Goal: Information Seeking & Learning: Learn about a topic

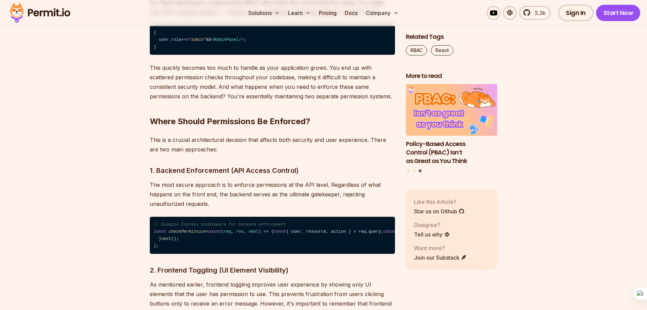
scroll to position [936, 0]
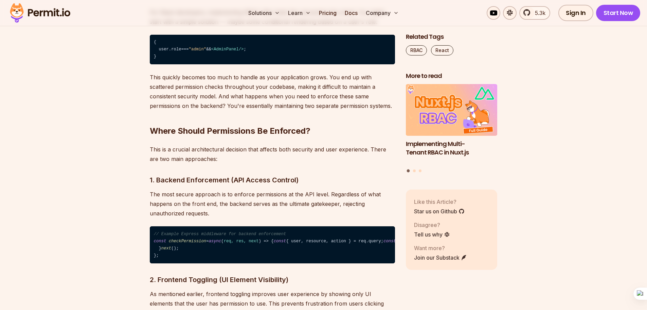
click at [264, 124] on h2 "Where Should Permissions Be Enforced?" at bounding box center [272, 117] width 245 height 38
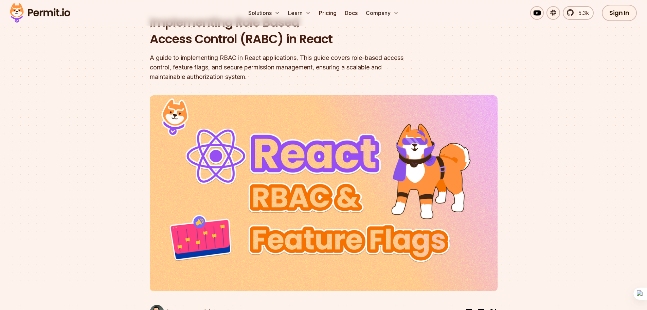
scroll to position [68, 0]
drag, startPoint x: 148, startPoint y: 58, endPoint x: 197, endPoint y: 59, distance: 48.9
click at [197, 59] on section "Home / Blog / Implementing Role Based Access Control (RABC) in React Implementi…" at bounding box center [323, 146] width 647 height 393
click at [199, 56] on div "A guide to implementing RBAC in React applications. This guide covers role-base…" at bounding box center [280, 67] width 261 height 29
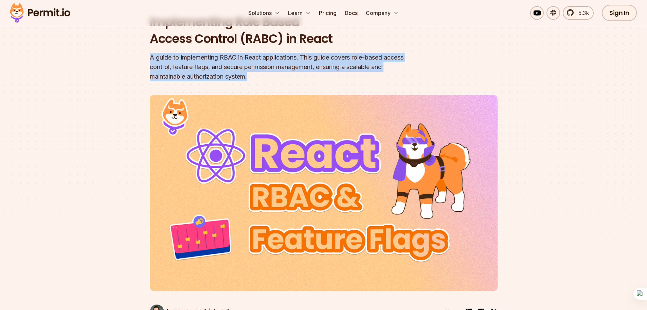
drag, startPoint x: 146, startPoint y: 55, endPoint x: 257, endPoint y: 81, distance: 113.4
click at [257, 81] on section "Home / Blog / Implementing Role Based Access Control (RABC) in React Implementi…" at bounding box center [323, 146] width 647 height 393
click at [307, 80] on div "A guide to implementing RBAC in React applications. This guide covers role-base…" at bounding box center [280, 67] width 261 height 29
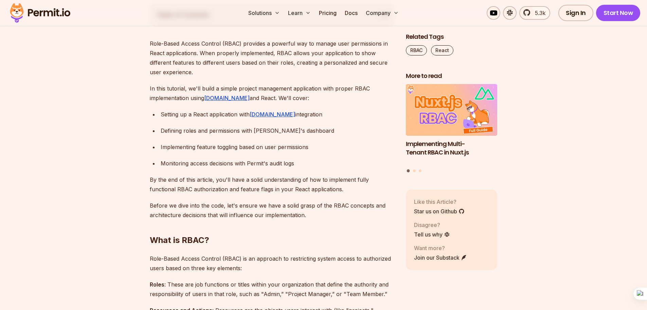
scroll to position [374, 0]
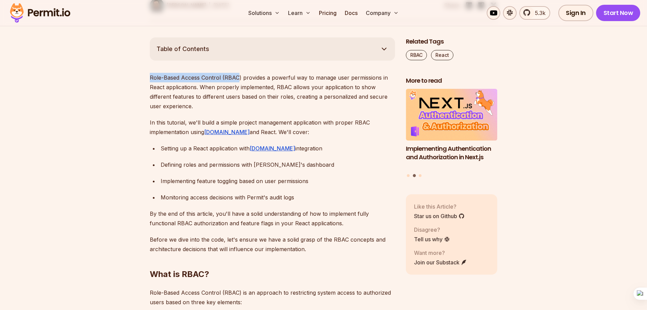
drag, startPoint x: 149, startPoint y: 78, endPoint x: 239, endPoint y: 76, distance: 89.4
click at [239, 76] on p "Role-Based Access Control (RBAC) provides a powerful way to manage user permiss…" at bounding box center [272, 92] width 245 height 38
click at [258, 74] on p "Role-Based Access Control (RBAC) provides a powerful way to manage user permiss…" at bounding box center [272, 92] width 245 height 38
drag, startPoint x: 147, startPoint y: 78, endPoint x: 242, endPoint y: 74, distance: 94.2
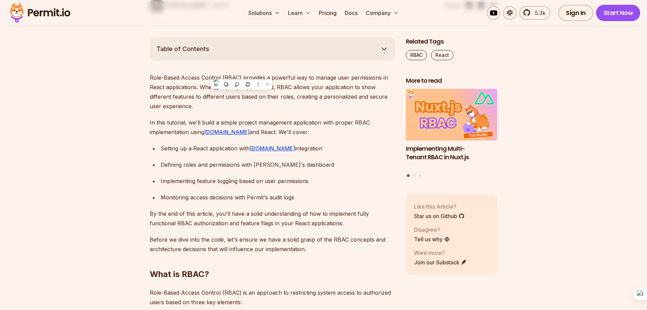
click at [249, 118] on p "In this tutorial, we'll build a simple project management application with prop…" at bounding box center [272, 127] width 245 height 19
drag, startPoint x: 146, startPoint y: 77, endPoint x: 207, endPoint y: 79, distance: 60.9
click at [237, 81] on p "Role-Based Access Control (RBAC) provides a powerful way to manage user permiss…" at bounding box center [272, 92] width 245 height 38
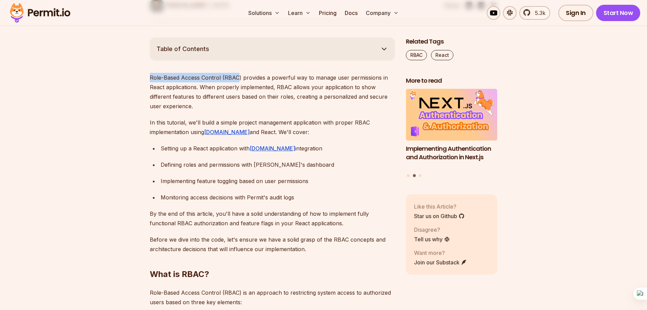
drag, startPoint x: 145, startPoint y: 79, endPoint x: 238, endPoint y: 78, distance: 93.1
click at [326, 78] on p "Role-Based Access Control (RBAC) provides a powerful way to manage user permiss…" at bounding box center [272, 92] width 245 height 38
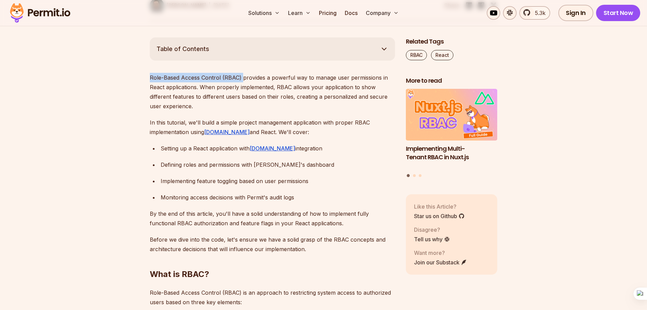
drag, startPoint x: 149, startPoint y: 77, endPoint x: 241, endPoint y: 76, distance: 91.4
click at [241, 76] on p "Role-Based Access Control (RBAC) provides a powerful way to manage user permiss…" at bounding box center [272, 92] width 245 height 38
click at [193, 76] on p "Role-Based Access Control (RBAC) provides a powerful way to manage user permiss…" at bounding box center [272, 92] width 245 height 38
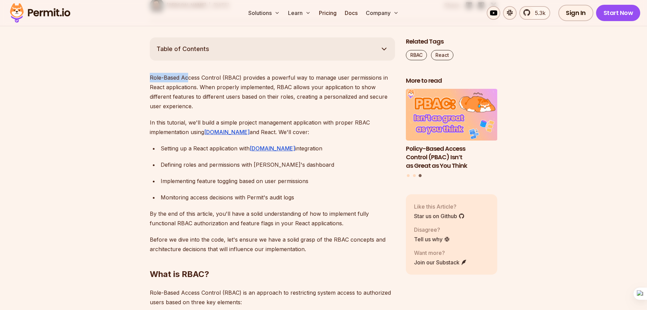
drag, startPoint x: 146, startPoint y: 77, endPoint x: 187, endPoint y: 79, distance: 40.5
click at [223, 81] on p "Role-Based Access Control (RBAC) provides a powerful way to manage user permiss…" at bounding box center [272, 92] width 245 height 38
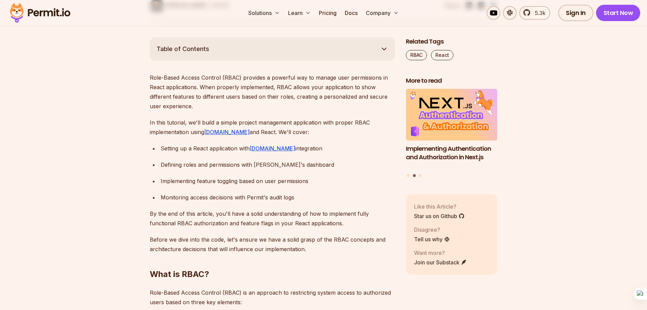
drag, startPoint x: 150, startPoint y: 122, endPoint x: 290, endPoint y: 129, distance: 140.5
click at [290, 129] on p "In this tutorial, we'll build a simple project management application with prop…" at bounding box center [272, 127] width 245 height 19
click at [225, 146] on div "Setting up a React application with [DOMAIN_NAME] integration" at bounding box center [278, 148] width 234 height 10
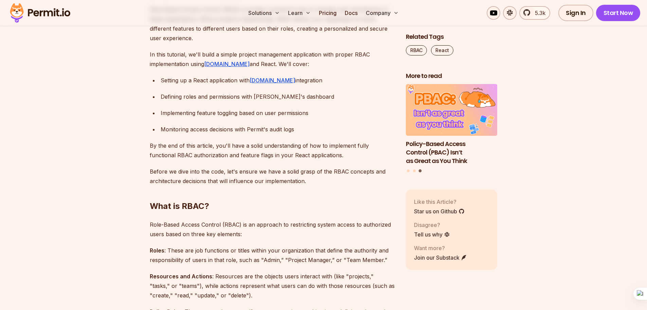
scroll to position [476, 0]
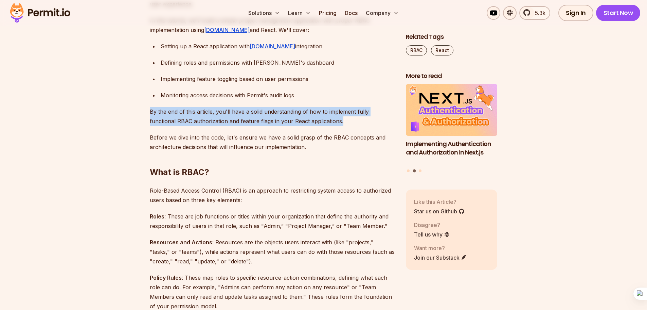
drag, startPoint x: 148, startPoint y: 111, endPoint x: 317, endPoint y: 121, distance: 169.1
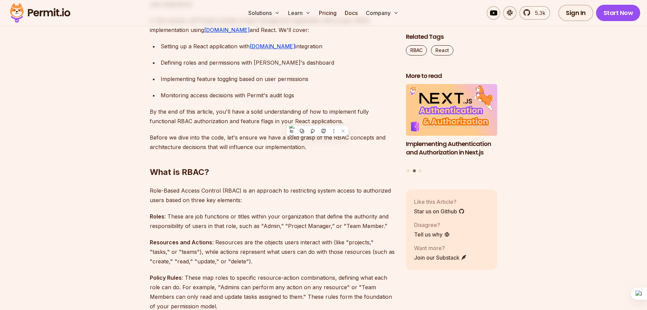
click at [266, 139] on p "Before we dive into the code, let's ensure we have a solid grasp of the RBAC co…" at bounding box center [272, 141] width 245 height 19
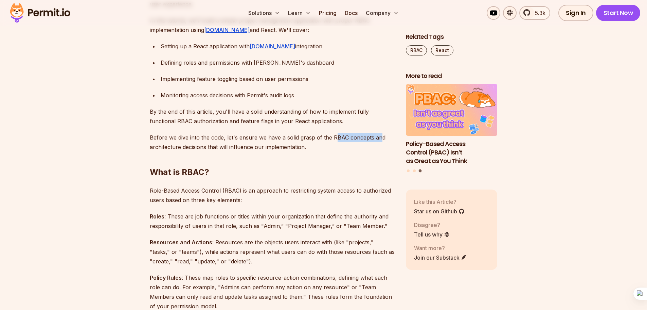
drag, startPoint x: 333, startPoint y: 138, endPoint x: 377, endPoint y: 140, distance: 43.9
click at [377, 140] on p "Before we dive into the code, let's ensure we have a solid grasp of the RBAC co…" at bounding box center [272, 141] width 245 height 19
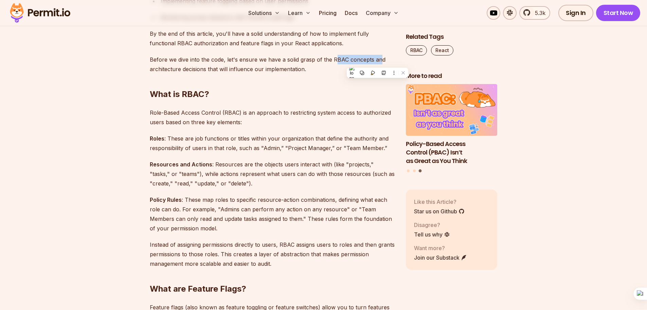
scroll to position [578, 0]
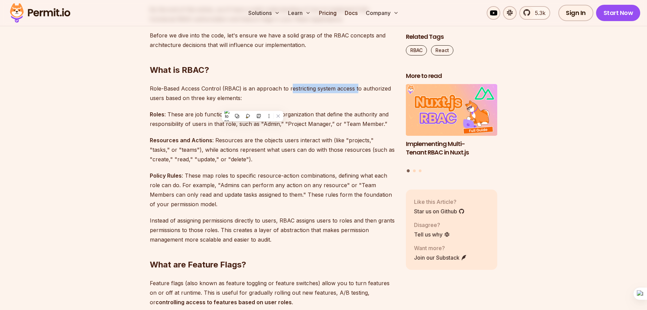
drag, startPoint x: 289, startPoint y: 86, endPoint x: 356, endPoint y: 89, distance: 67.7
click at [356, 89] on p "Role-Based Access Control (RBAC) is an approach to restricting system access to…" at bounding box center [272, 93] width 245 height 19
click at [258, 100] on p "Role-Based Access Control (RBAC) is an approach to restricting system access to…" at bounding box center [272, 93] width 245 height 19
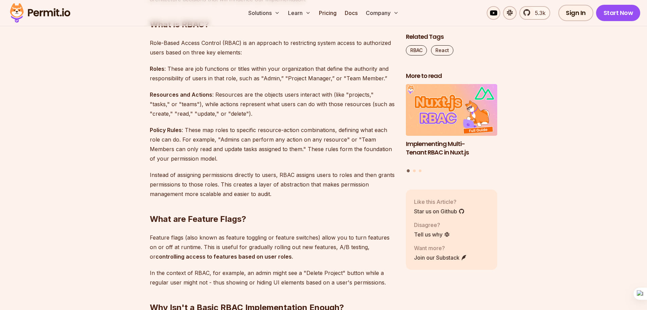
scroll to position [612, 0]
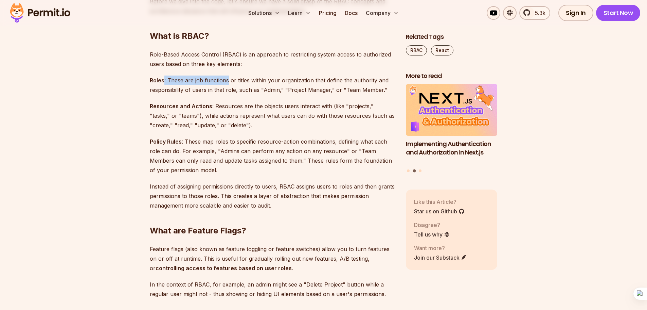
drag, startPoint x: 164, startPoint y: 79, endPoint x: 228, endPoint y: 77, distance: 64.6
click at [228, 77] on p "Roles : These are job functions or titles within your organization that define …" at bounding box center [272, 84] width 245 height 19
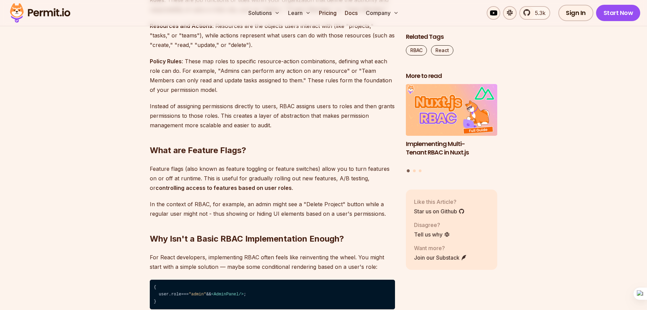
scroll to position [679, 0]
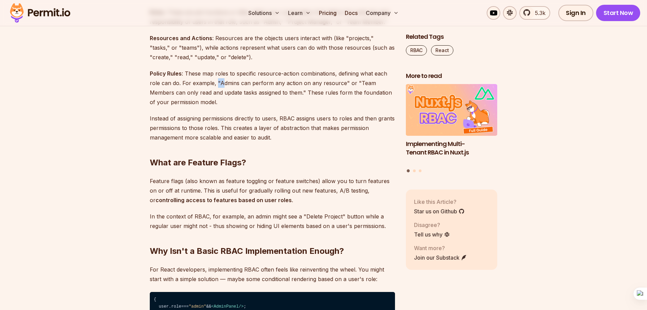
drag, startPoint x: 216, startPoint y: 85, endPoint x: 223, endPoint y: 85, distance: 6.8
click at [223, 85] on p "Policy Rules : These map roles to specific resource-action combinations, defini…" at bounding box center [272, 88] width 245 height 38
click at [222, 85] on p "Policy Rules : These map roles to specific resource-action combinations, defini…" at bounding box center [272, 88] width 245 height 38
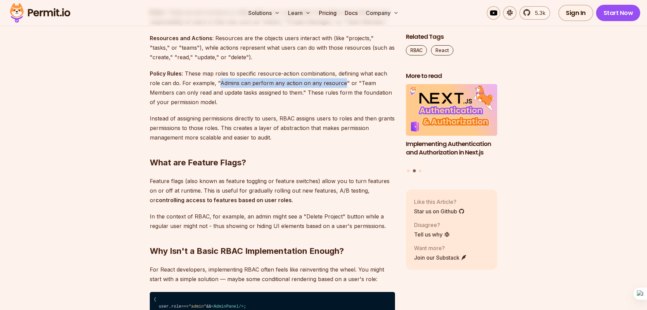
drag, startPoint x: 219, startPoint y: 84, endPoint x: 341, endPoint y: 83, distance: 121.6
click at [341, 83] on p "Policy Rules : These map roles to specific resource-action combinations, defini…" at bounding box center [272, 88] width 245 height 38
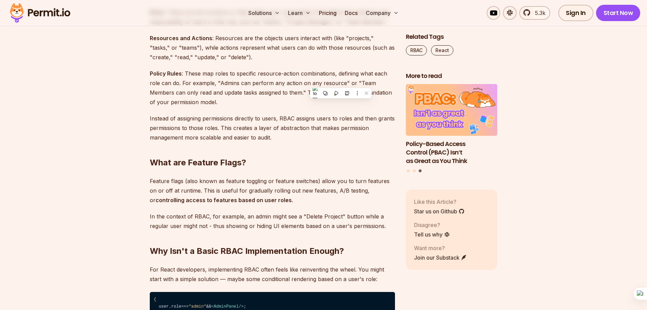
click at [252, 90] on p "Policy Rules : These map roles to specific resource-action combinations, defini…" at bounding box center [272, 88] width 245 height 38
drag, startPoint x: 219, startPoint y: 82, endPoint x: 341, endPoint y: 85, distance: 121.7
click at [341, 85] on p "Policy Rules : These map roles to specific resource-action combinations, defini…" at bounding box center [272, 88] width 245 height 38
click at [359, 84] on p "Policy Rules : These map roles to specific resource-action combinations, defini…" at bounding box center [272, 88] width 245 height 38
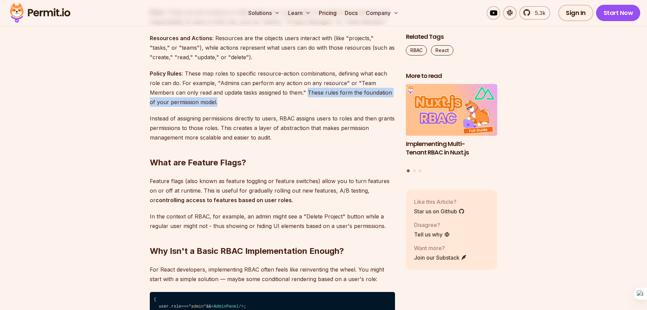
drag, startPoint x: 282, startPoint y: 91, endPoint x: 197, endPoint y: 101, distance: 86.2
click at [197, 101] on p "Policy Rules : These map roles to specific resource-action combinations, defini…" at bounding box center [272, 88] width 245 height 38
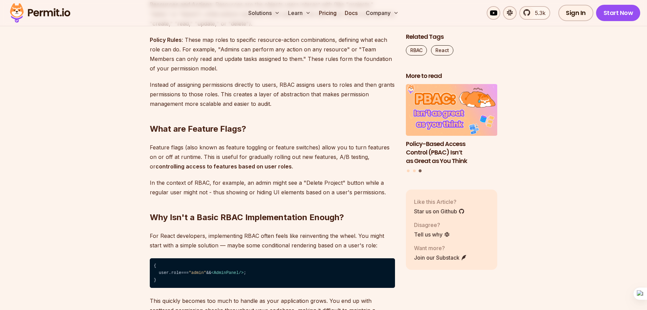
scroll to position [713, 0]
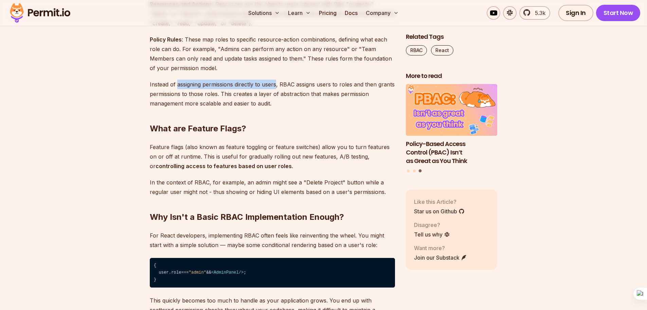
drag, startPoint x: 177, startPoint y: 85, endPoint x: 276, endPoint y: 85, distance: 98.2
click at [276, 85] on p "Instead of assigning permissions directly to users, RBAC assigns users to roles…" at bounding box center [272, 93] width 245 height 29
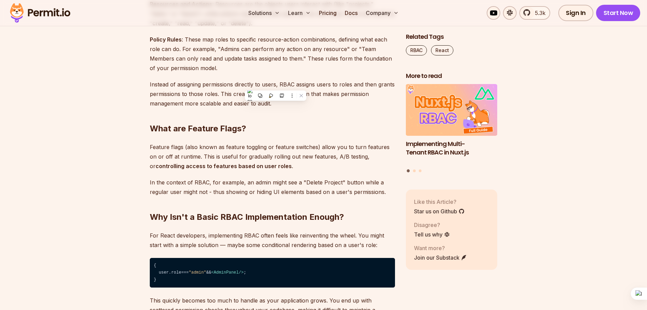
click at [298, 85] on p "Instead of assigning permissions directly to users, RBAC assigns users to roles…" at bounding box center [272, 93] width 245 height 29
drag, startPoint x: 334, startPoint y: 85, endPoint x: 315, endPoint y: 85, distance: 18.4
click at [315, 85] on p "Instead of assigning permissions directly to users, RBAC assigns users to roles…" at bounding box center [272, 93] width 245 height 29
click at [296, 85] on p "Instead of assigning permissions directly to users, RBAC assigns users to roles…" at bounding box center [272, 93] width 245 height 29
drag, startPoint x: 149, startPoint y: 145, endPoint x: 183, endPoint y: 147, distance: 34.1
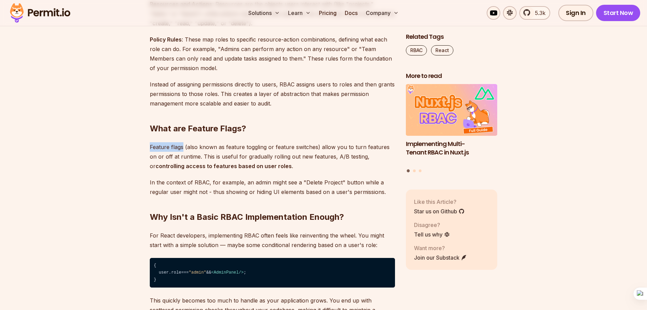
drag, startPoint x: 230, startPoint y: 146, endPoint x: 265, endPoint y: 147, distance: 35.7
click at [265, 147] on p "Feature flags (also known as feature toggling or feature switches) allow you to…" at bounding box center [272, 156] width 245 height 29
drag, startPoint x: 270, startPoint y: 147, endPoint x: 310, endPoint y: 148, distance: 39.8
click at [310, 148] on p "Feature flags (also known as feature toggling or feature switches) allow you to…" at bounding box center [272, 156] width 245 height 29
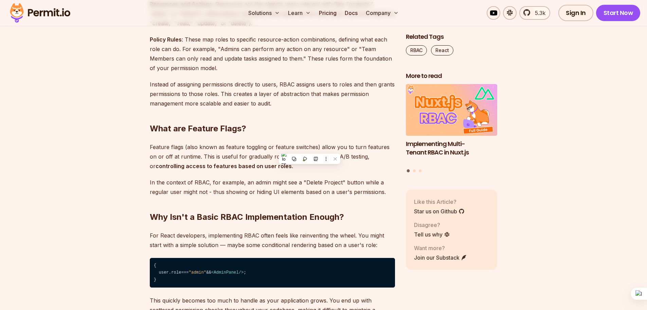
click at [328, 143] on p "Feature flags (also known as feature toggling or feature switches) allow you to…" at bounding box center [272, 156] width 245 height 29
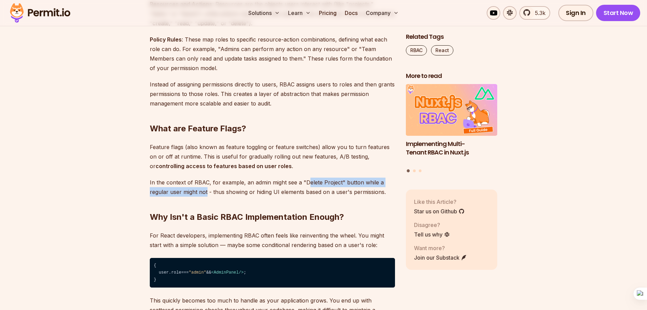
drag, startPoint x: 207, startPoint y: 194, endPoint x: 298, endPoint y: 180, distance: 92.1
click at [305, 180] on p "In the context of RBAC, for example, an admin might see a "Delete Project" butt…" at bounding box center [272, 186] width 245 height 19
click at [252, 194] on p "In the context of RBAC, for example, an admin might see a "Delete Project" butt…" at bounding box center [272, 186] width 245 height 19
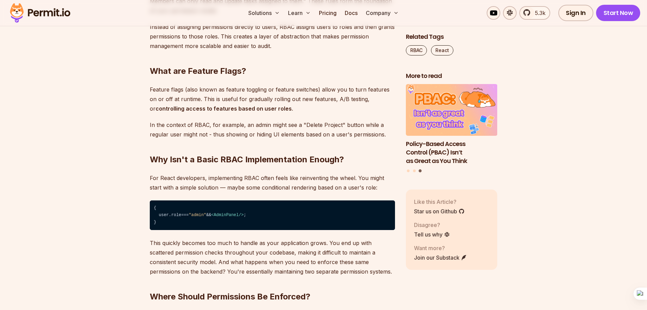
scroll to position [781, 0]
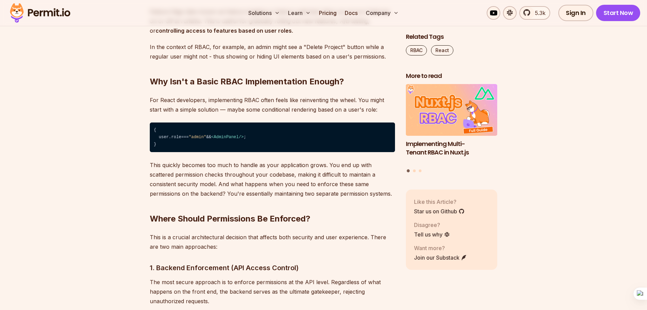
scroll to position [849, 0]
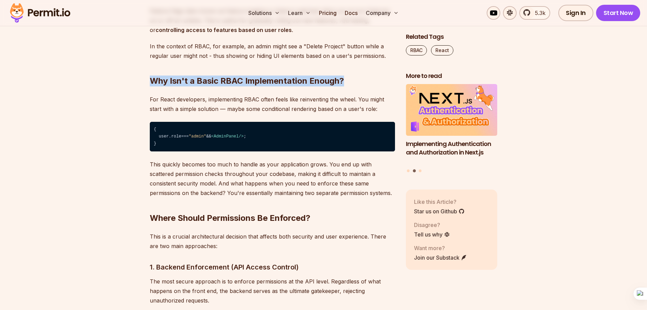
drag, startPoint x: 149, startPoint y: 85, endPoint x: 349, endPoint y: 81, distance: 200.5
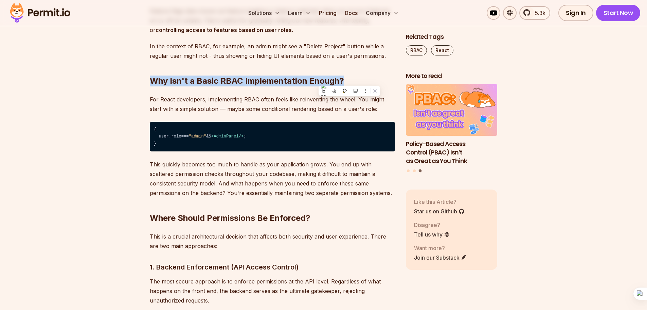
drag, startPoint x: 158, startPoint y: 137, endPoint x: 248, endPoint y: 135, distance: 90.4
click at [248, 135] on code "{ user. role === "admin" && < AdminPanel /> ; }" at bounding box center [272, 137] width 245 height 30
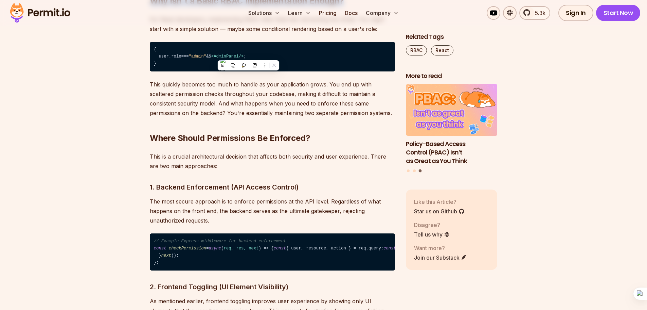
scroll to position [917, 0]
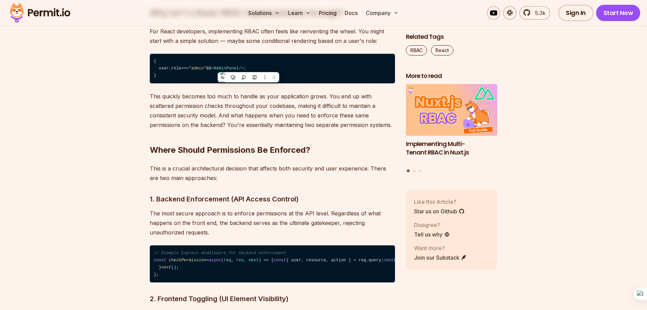
click at [172, 80] on code "{ user. role === "admin" && < AdminPanel /> ; }" at bounding box center [272, 69] width 245 height 30
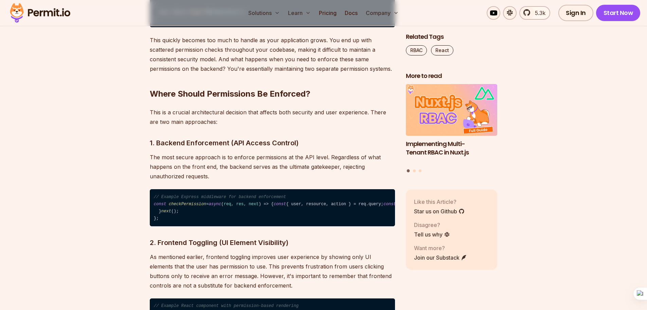
scroll to position [985, 0]
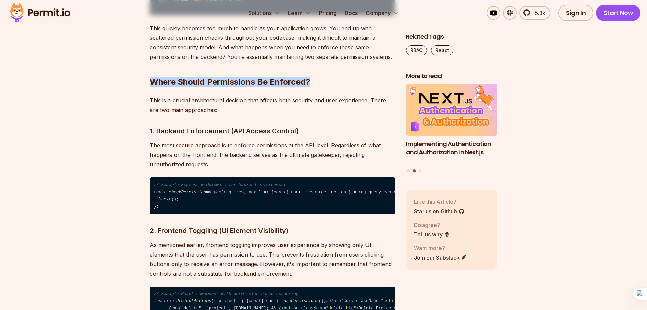
drag, startPoint x: 147, startPoint y: 78, endPoint x: 319, endPoint y: 82, distance: 171.3
click at [314, 82] on h2 "Where Should Permissions Be Enforced?" at bounding box center [272, 68] width 245 height 38
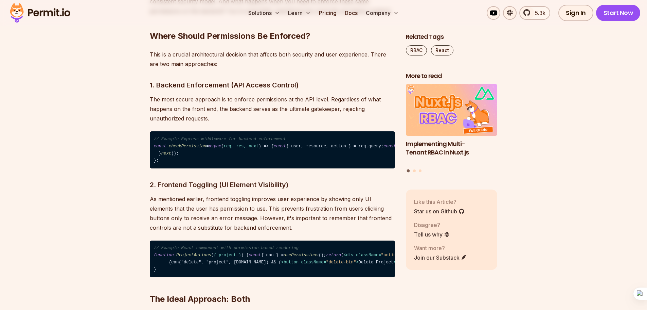
scroll to position [1019, 0]
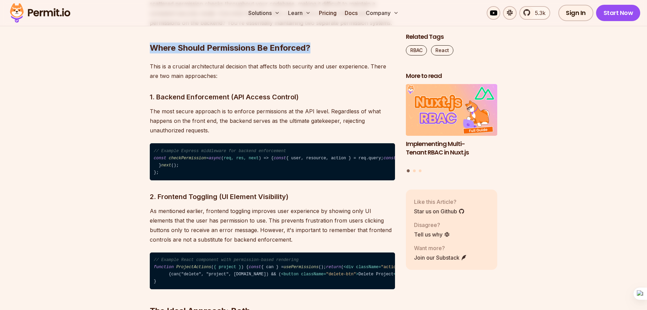
drag, startPoint x: 152, startPoint y: 46, endPoint x: 316, endPoint y: 49, distance: 164.8
click at [316, 49] on h2 "Where Should Permissions Be Enforced?" at bounding box center [272, 34] width 245 height 38
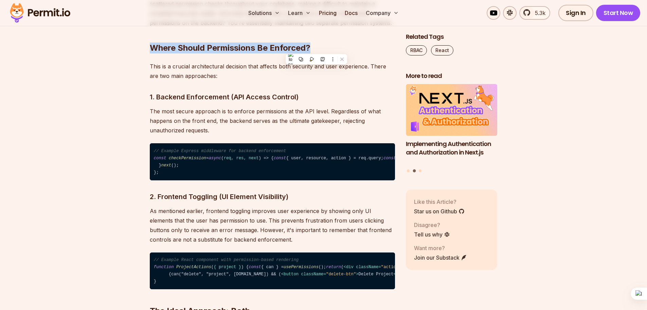
click at [312, 49] on h2 "Where Should Permissions Be Enforced?" at bounding box center [272, 34] width 245 height 38
drag, startPoint x: 308, startPoint y: 49, endPoint x: 298, endPoint y: 48, distance: 9.9
click at [289, 48] on h2 "Where Should Permissions Be Enforced?" at bounding box center [272, 34] width 245 height 38
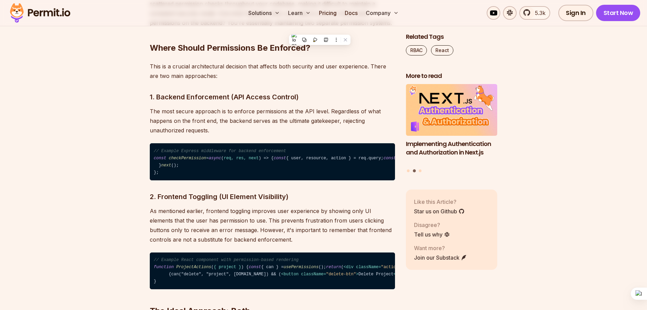
click at [312, 49] on h2 "Where Should Permissions Be Enforced?" at bounding box center [272, 34] width 245 height 38
drag, startPoint x: 312, startPoint y: 49, endPoint x: 159, endPoint y: 47, distance: 152.9
click at [159, 47] on h2 "Where Should Permissions Be Enforced?" at bounding box center [272, 34] width 245 height 38
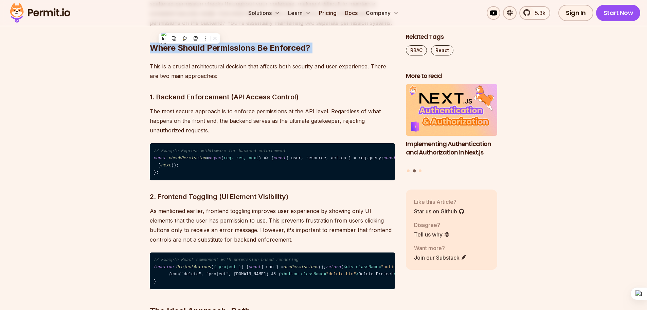
click at [167, 49] on h2 "Where Should Permissions Be Enforced?" at bounding box center [272, 34] width 245 height 38
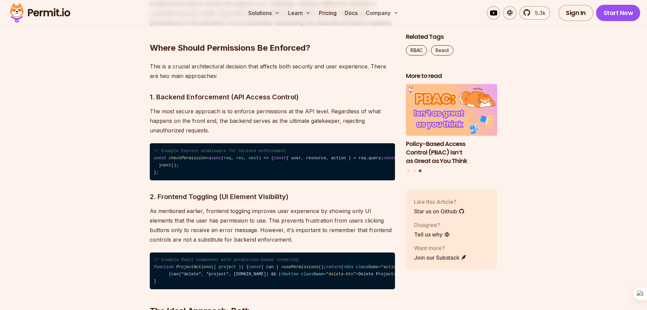
click at [232, 68] on p "This is a crucial architectural decision that affects both security and user ex…" at bounding box center [272, 70] width 245 height 19
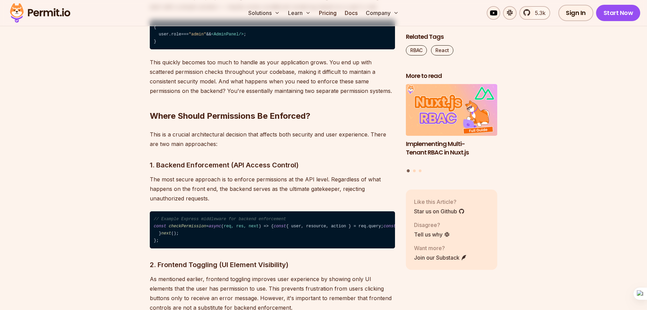
scroll to position [985, 0]
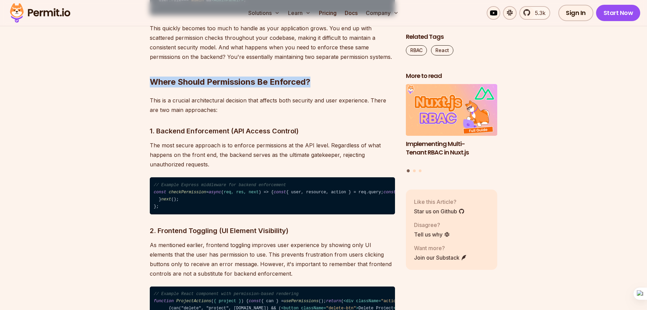
drag, startPoint x: 147, startPoint y: 81, endPoint x: 313, endPoint y: 82, distance: 165.8
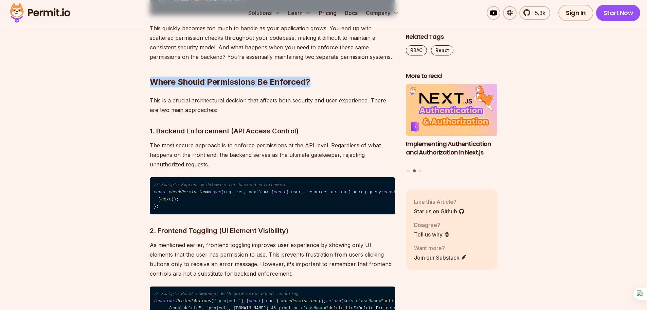
drag, startPoint x: 148, startPoint y: 78, endPoint x: 334, endPoint y: 78, distance: 185.8
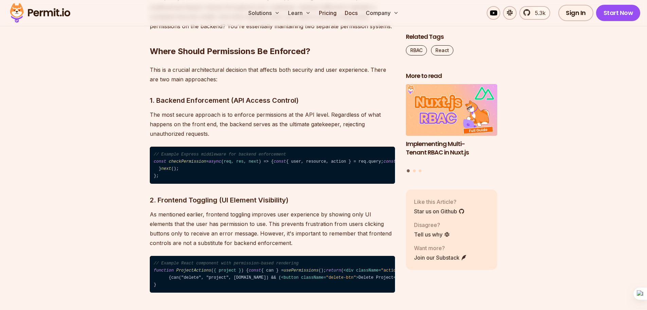
scroll to position [1053, 0]
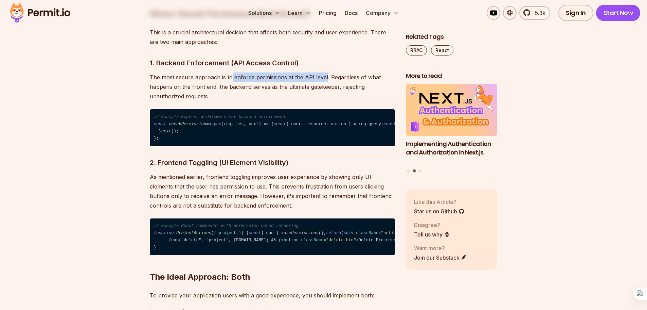
drag, startPoint x: 231, startPoint y: 77, endPoint x: 325, endPoint y: 81, distance: 93.5
click at [325, 81] on p "The most secure approach is to enforce permissions at the API level. Regardless…" at bounding box center [272, 86] width 245 height 29
click at [339, 78] on p "The most secure approach is to enforce permissions at the API level. Regardless…" at bounding box center [272, 86] width 245 height 29
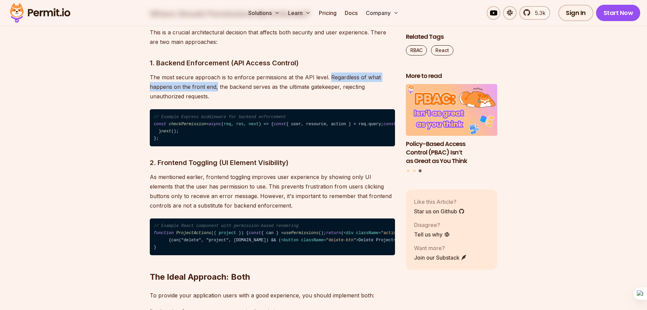
drag, startPoint x: 327, startPoint y: 74, endPoint x: 216, endPoint y: 89, distance: 112.0
click at [216, 89] on p "The most secure approach is to enforce permissions at the API level. Regardless…" at bounding box center [272, 86] width 245 height 29
click at [243, 88] on p "The most secure approach is to enforce permissions at the API level. Regardless…" at bounding box center [272, 86] width 245 height 29
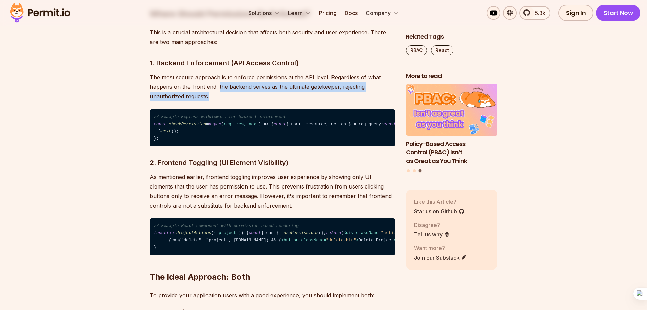
drag, startPoint x: 218, startPoint y: 87, endPoint x: 230, endPoint y: 92, distance: 13.1
click at [230, 92] on p "The most secure approach is to enforce permissions at the API level. Regardless…" at bounding box center [272, 86] width 245 height 29
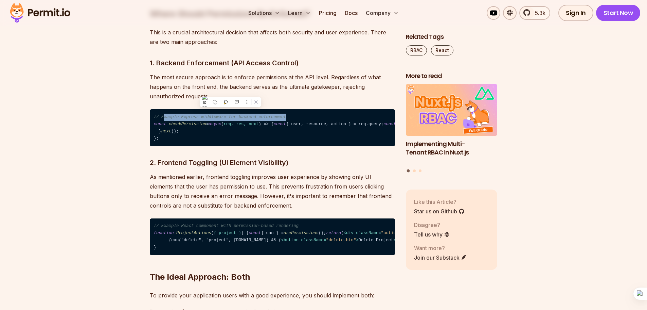
drag, startPoint x: 164, startPoint y: 117, endPoint x: 275, endPoint y: 119, distance: 110.8
click at [275, 119] on span "// Example Express middleware for backend enforcement" at bounding box center [220, 116] width 132 height 5
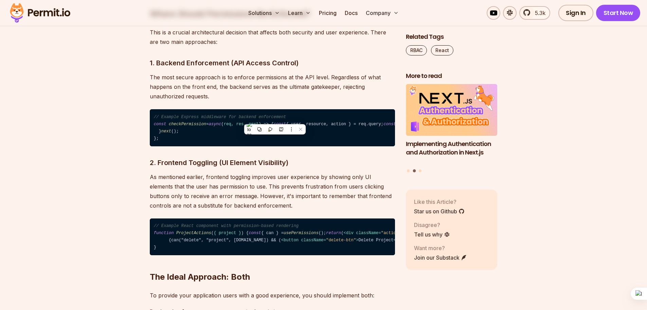
click at [169, 125] on span "checkPermission" at bounding box center [187, 124] width 37 height 5
drag, startPoint x: 227, startPoint y: 125, endPoint x: 236, endPoint y: 125, distance: 9.2
click at [236, 125] on span "req, res, next" at bounding box center [241, 124] width 35 height 5
click at [257, 124] on code "// Example Express middleware for backend enforcement const checkPermission = a…" at bounding box center [272, 127] width 245 height 37
drag, startPoint x: 155, startPoint y: 125, endPoint x: 167, endPoint y: 122, distance: 12.5
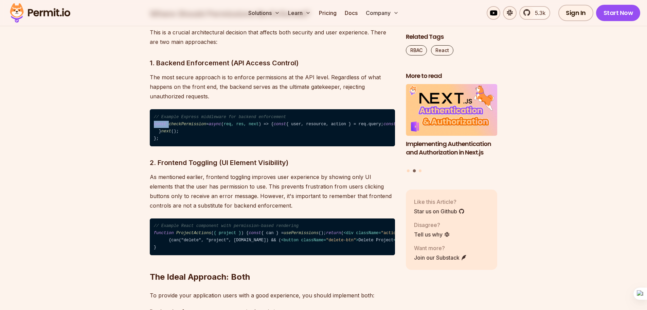
click at [167, 122] on code "// Example Express middleware for backend enforcement const checkPermission = a…" at bounding box center [272, 127] width 245 height 37
click at [169, 122] on span "checkPermission" at bounding box center [187, 124] width 37 height 5
drag, startPoint x: 158, startPoint y: 116, endPoint x: 193, endPoint y: 119, distance: 35.8
click at [193, 119] on span "// Example Express middleware for backend enforcement" at bounding box center [220, 116] width 132 height 5
click at [161, 135] on code "// Example Express middleware for backend enforcement const checkPermission = a…" at bounding box center [272, 127] width 245 height 37
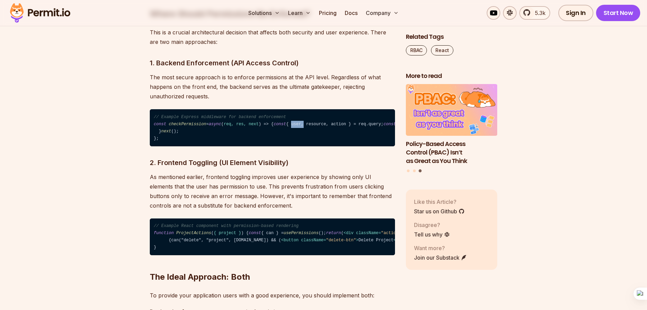
drag, startPoint x: 175, startPoint y: 132, endPoint x: 201, endPoint y: 130, distance: 26.6
click at [187, 132] on code "// Example Express middleware for backend enforcement const checkPermission = a…" at bounding box center [272, 127] width 245 height 37
drag, startPoint x: 203, startPoint y: 130, endPoint x: 218, endPoint y: 130, distance: 14.6
click at [204, 130] on code "// Example Express middleware for backend enforcement const checkPermission = a…" at bounding box center [272, 127] width 245 height 37
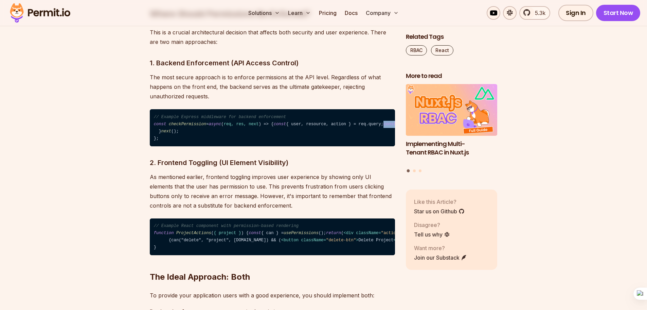
drag, startPoint x: 194, startPoint y: 146, endPoint x: 161, endPoint y: 145, distance: 33.7
click at [160, 146] on code "// Example Express middleware for backend enforcement const checkPermission = a…" at bounding box center [272, 127] width 245 height 37
click at [217, 146] on code "// Example Express middleware for backend enforcement const checkPermission = a…" at bounding box center [272, 127] width 245 height 37
drag, startPoint x: 213, startPoint y: 146, endPoint x: 239, endPoint y: 146, distance: 25.8
click at [239, 146] on code "// Example Express middleware for backend enforcement const checkPermission = a…" at bounding box center [272, 127] width 245 height 37
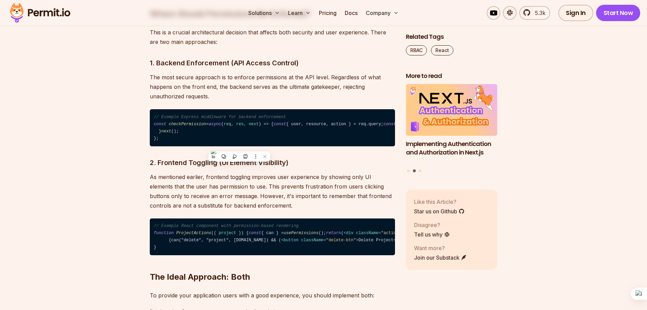
click at [267, 143] on code "// Example Express middleware for backend enforcement const checkPermission = a…" at bounding box center [272, 127] width 245 height 37
click at [161, 146] on code "// Example Express middleware for backend enforcement const checkPermission = a…" at bounding box center [272, 127] width 245 height 37
drag, startPoint x: 162, startPoint y: 167, endPoint x: 176, endPoint y: 166, distance: 13.9
click at [176, 146] on code "// Example Express middleware for backend enforcement const checkPermission = a…" at bounding box center [272, 127] width 245 height 37
click at [183, 146] on code "// Example Express middleware for backend enforcement const checkPermission = a…" at bounding box center [272, 127] width 245 height 37
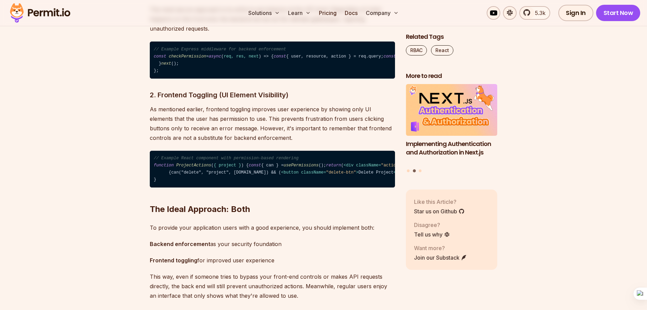
scroll to position [1121, 0]
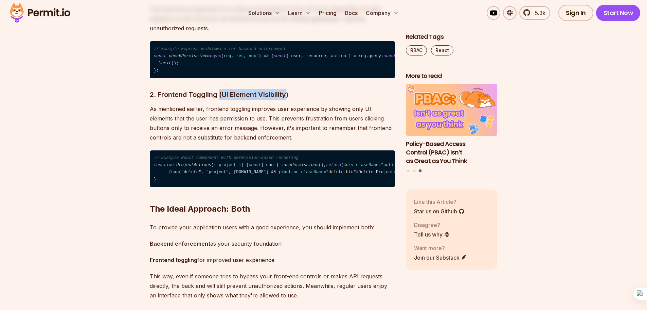
drag, startPoint x: 220, startPoint y: 152, endPoint x: 284, endPoint y: 153, distance: 64.6
click at [287, 100] on h3 "2. Frontend Toggling (UI Element Visibility)" at bounding box center [272, 94] width 245 height 11
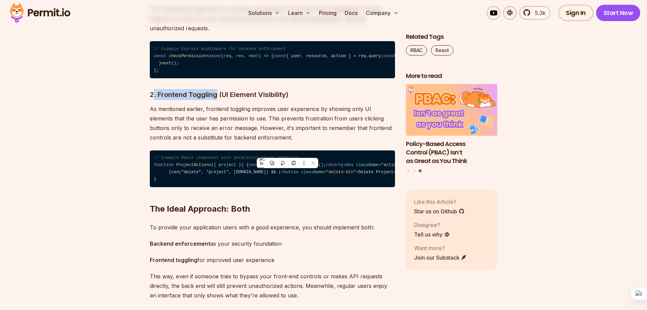
drag, startPoint x: 155, startPoint y: 151, endPoint x: 218, endPoint y: 152, distance: 63.2
click at [218, 100] on h3 "2. Frontend Toggling (UI Element Visibility)" at bounding box center [272, 94] width 245 height 11
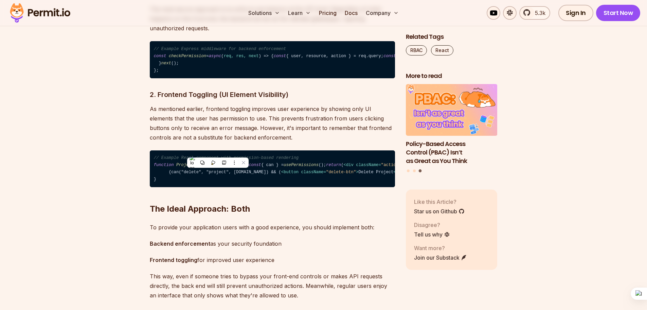
click at [245, 100] on h3 "2. Frontend Toggling (UI Element Visibility)" at bounding box center [272, 94] width 245 height 11
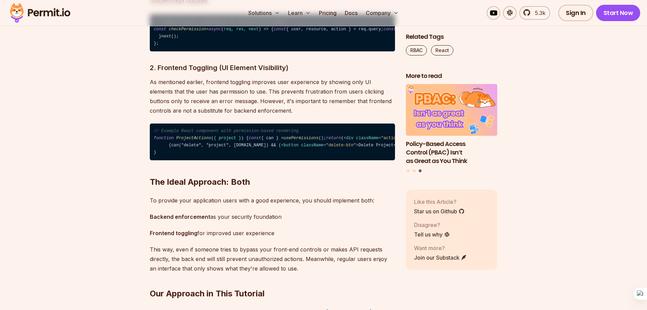
scroll to position [1155, 0]
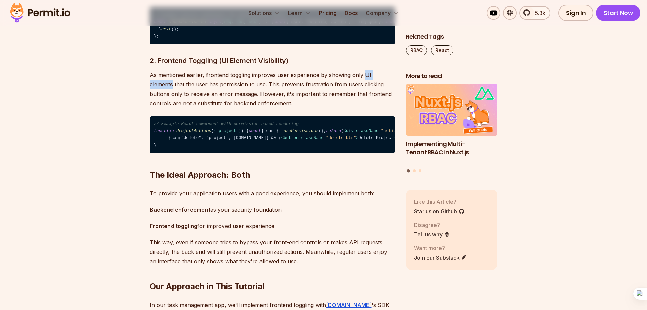
drag, startPoint x: 363, startPoint y: 132, endPoint x: 392, endPoint y: 133, distance: 29.9
click at [392, 108] on p "As mentioned earlier, frontend toggling improves user experience by showing onl…" at bounding box center [272, 89] width 245 height 38
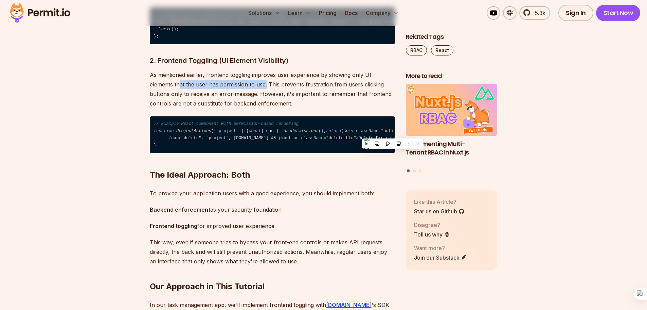
drag, startPoint x: 154, startPoint y: 141, endPoint x: 241, endPoint y: 143, distance: 87.7
click at [241, 108] on p "As mentioned earlier, frontend toggling improves user experience by showing onl…" at bounding box center [272, 89] width 245 height 38
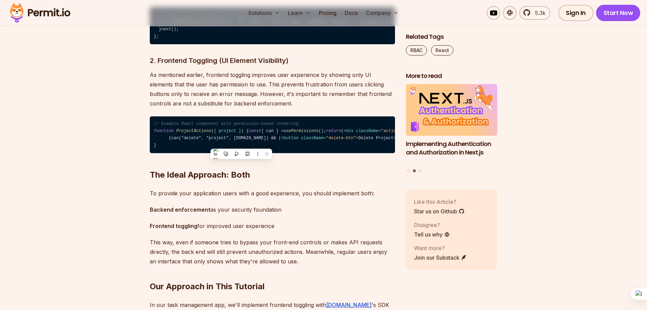
click at [260, 108] on p "As mentioned earlier, frontend toggling improves user experience by showing onl…" at bounding box center [272, 89] width 245 height 38
click at [221, 108] on p "As mentioned earlier, frontend toggling improves user experience by showing onl…" at bounding box center [272, 89] width 245 height 38
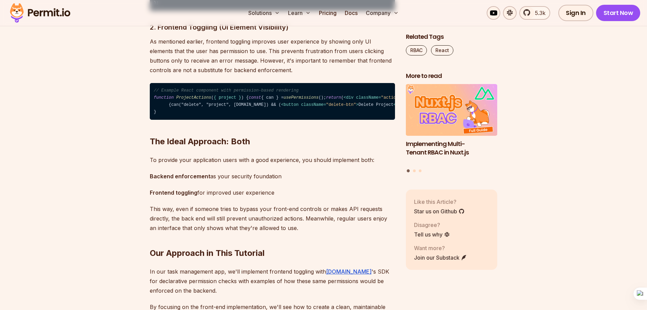
scroll to position [1189, 0]
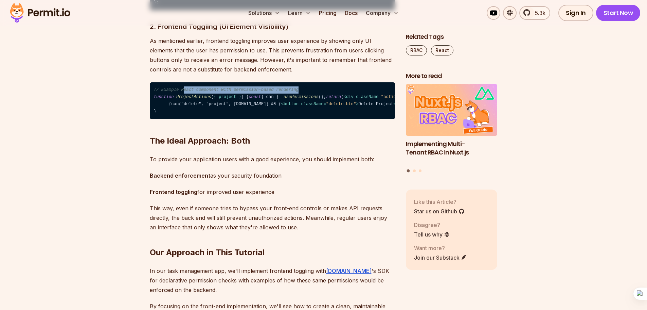
drag, startPoint x: 181, startPoint y: 148, endPoint x: 289, endPoint y: 147, distance: 108.4
click at [289, 119] on code "// Example React component with permission-based rendering function ProjectActi…" at bounding box center [272, 100] width 245 height 37
click at [245, 119] on code "// Example React component with permission-based rendering function ProjectActi…" at bounding box center [272, 100] width 245 height 37
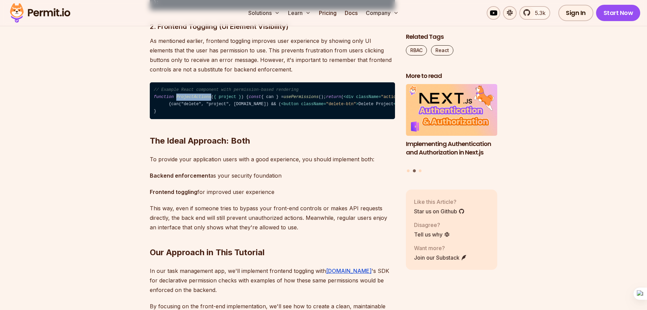
drag, startPoint x: 175, startPoint y: 156, endPoint x: 207, endPoint y: 155, distance: 32.0
click at [207, 119] on code "// Example React component with permission-based rendering function ProjectActi…" at bounding box center [272, 100] width 245 height 37
drag, startPoint x: 208, startPoint y: 154, endPoint x: 233, endPoint y: 156, distance: 25.5
click at [233, 119] on code "// Example React component with permission-based rendering function ProjectActi…" at bounding box center [272, 100] width 245 height 37
click at [254, 119] on code "// Example React component with permission-based rendering function ProjectActi…" at bounding box center [272, 100] width 245 height 37
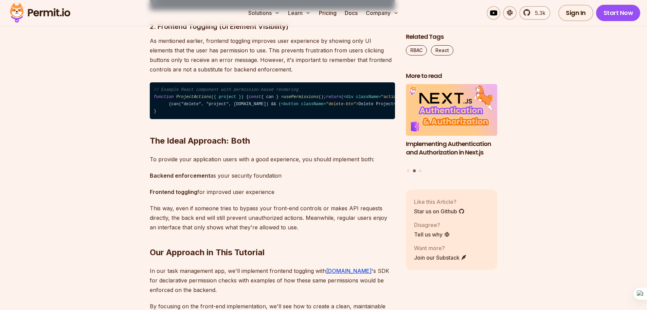
drag, startPoint x: 176, startPoint y: 163, endPoint x: 201, endPoint y: 162, distance: 24.8
click at [195, 119] on code "// Example React component with permission-based rendering function ProjectActi…" at bounding box center [272, 100] width 245 height 37
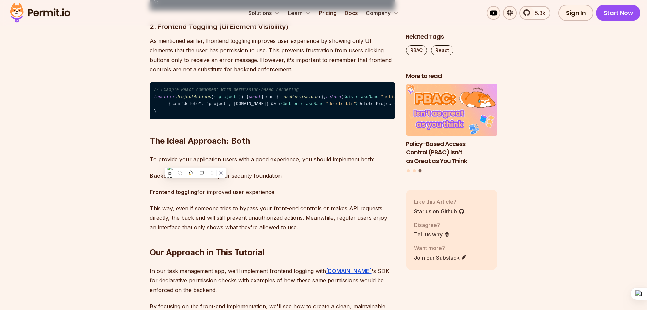
click at [284, 99] on span "usePermissions" at bounding box center [301, 96] width 35 height 5
click at [192, 119] on code "// Example React component with permission-based rendering function ProjectActi…" at bounding box center [272, 100] width 245 height 37
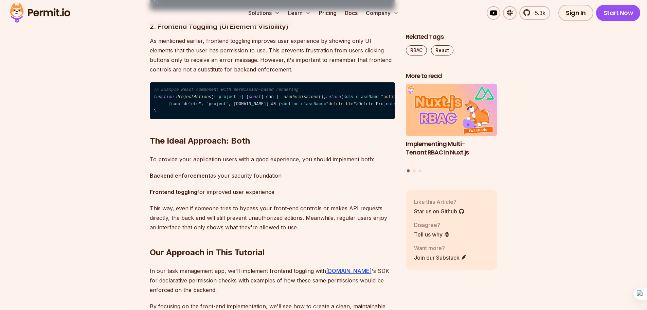
drag, startPoint x: 169, startPoint y: 190, endPoint x: 177, endPoint y: 190, distance: 7.8
click at [177, 106] on span "< div className = "actions" > {can("edit", "project", [DOMAIN_NAME]) && ( < but…" at bounding box center [399, 100] width 490 height 12
click at [188, 106] on span "< div className = "actions" > {can("edit", "project", [DOMAIN_NAME]) && ( < but…" at bounding box center [399, 100] width 490 height 12
click at [209, 106] on span "< div className = "actions" > {can("edit", "project", [DOMAIN_NAME]) && ( < but…" at bounding box center [399, 100] width 490 height 12
click at [243, 106] on span "< div className = "actions" > {can("edit", "project", [DOMAIN_NAME]) && ( < but…" at bounding box center [399, 100] width 490 height 12
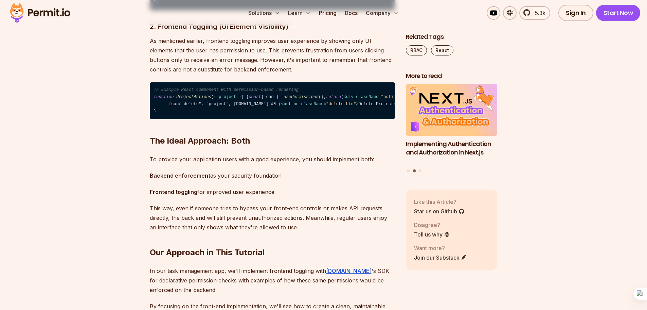
click at [195, 106] on span "< div className = "actions" > {can("edit", "project", [DOMAIN_NAME]) && ( < but…" at bounding box center [399, 100] width 490 height 12
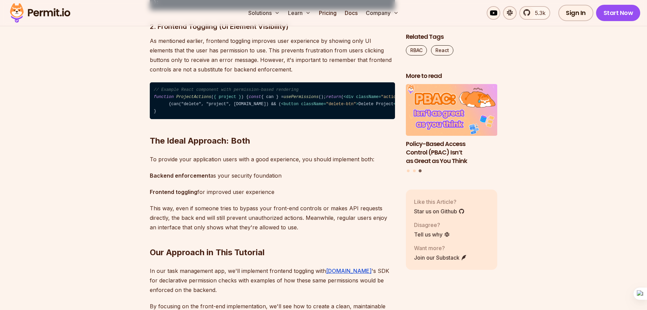
drag, startPoint x: 239, startPoint y: 199, endPoint x: 263, endPoint y: 198, distance: 24.5
click at [263, 106] on span "< div className = "actions" > {can("edit", "project", [DOMAIN_NAME]) && ( < but…" at bounding box center [399, 100] width 490 height 12
drag, startPoint x: 243, startPoint y: 218, endPoint x: 228, endPoint y: 230, distance: 19.4
click at [243, 106] on span "< div className = "actions" > {can("edit", "project", [DOMAIN_NAME]) && ( < but…" at bounding box center [399, 100] width 490 height 12
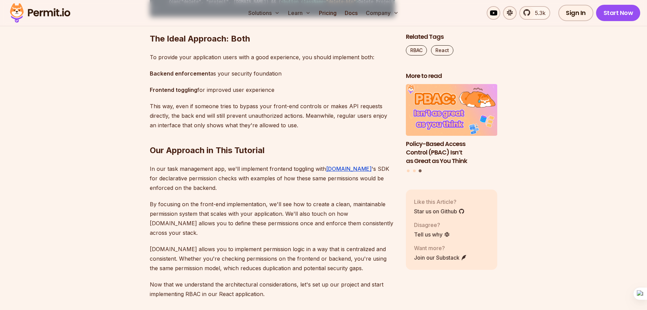
scroll to position [1325, 0]
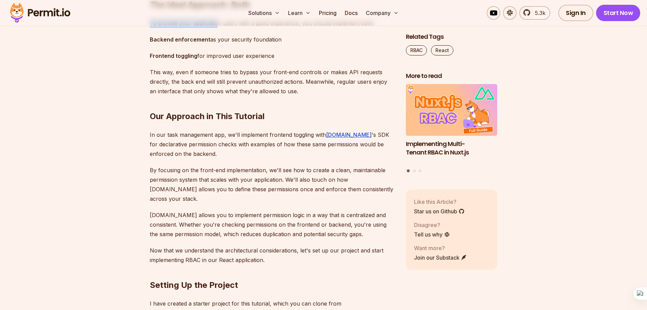
drag, startPoint x: 147, startPoint y: 159, endPoint x: 215, endPoint y: 159, distance: 67.6
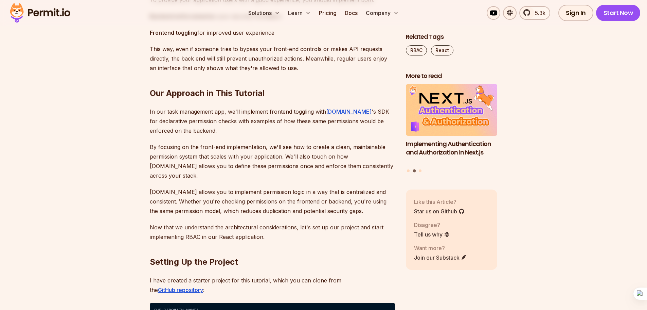
scroll to position [1359, 0]
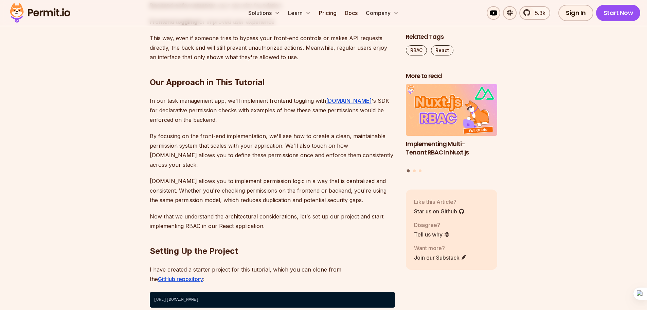
drag, startPoint x: 147, startPoint y: 121, endPoint x: 192, endPoint y: 125, distance: 45.7
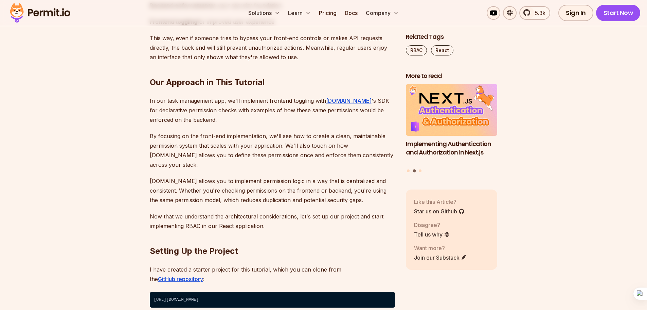
drag, startPoint x: 148, startPoint y: 125, endPoint x: 374, endPoint y: 122, distance: 225.6
drag, startPoint x: 211, startPoint y: 141, endPoint x: 280, endPoint y: 139, distance: 68.7
click at [280, 10] on p "Backend enforcement as your security foundation" at bounding box center [272, 6] width 245 height 10
click at [207, 26] on p "Frontend toggling for improved user experience" at bounding box center [272, 22] width 245 height 10
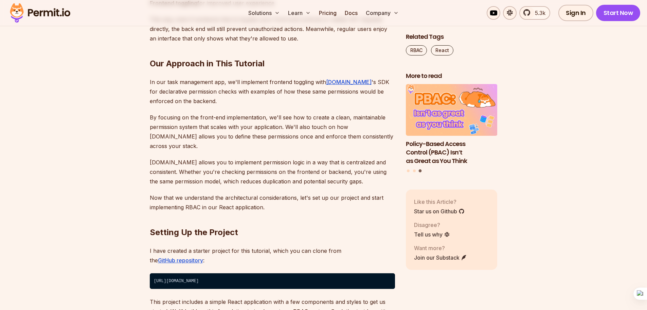
scroll to position [1393, 0]
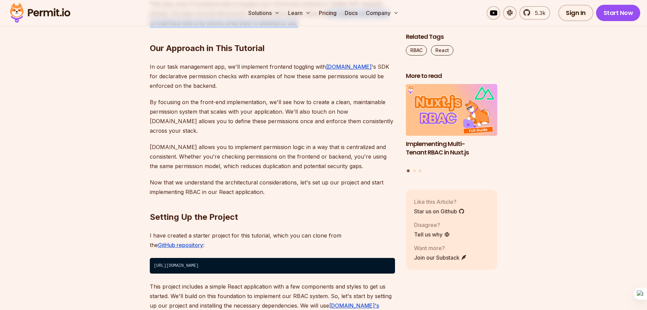
drag, startPoint x: 287, startPoint y: 158, endPoint x: 326, endPoint y: 147, distance: 41.0
click at [326, 28] on p "This way, even if someone tries to bypass your front-end controls or makes API …" at bounding box center [272, 13] width 245 height 29
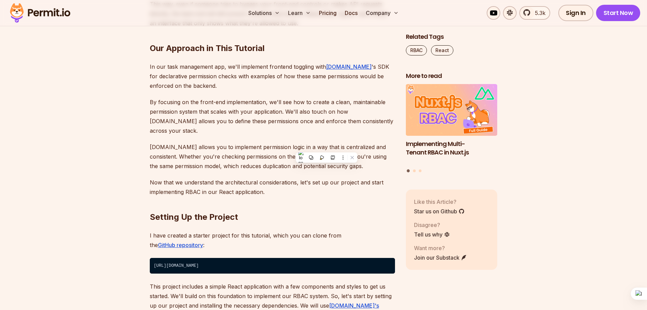
click at [187, 28] on p "This way, even if someone tries to bypass your front-end controls or makes API …" at bounding box center [272, 13] width 245 height 29
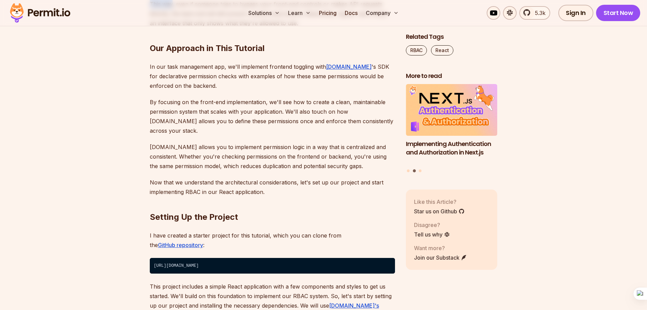
drag, startPoint x: 149, startPoint y: 139, endPoint x: 173, endPoint y: 139, distance: 23.1
click at [173, 28] on p "This way, even if someone tries to bypass your front-end controls or makes API …" at bounding box center [272, 13] width 245 height 29
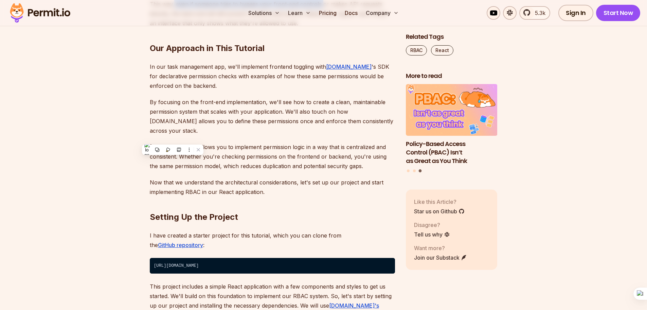
drag, startPoint x: 175, startPoint y: 139, endPoint x: 319, endPoint y: 138, distance: 144.7
click at [319, 28] on p "This way, even if someone tries to bypass your front-end controls or makes API …" at bounding box center [272, 13] width 245 height 29
click at [235, 28] on p "This way, even if someone tries to bypass your front-end controls or makes API …" at bounding box center [272, 13] width 245 height 29
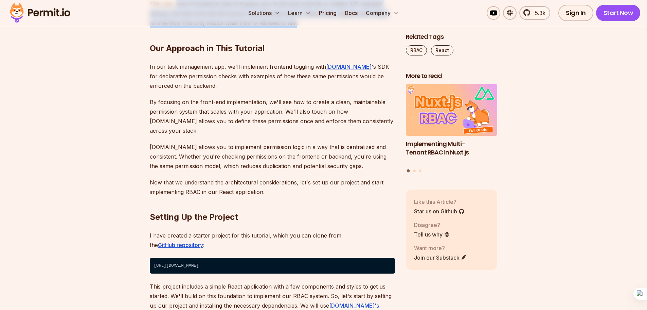
drag, startPoint x: 175, startPoint y: 140, endPoint x: 285, endPoint y: 157, distance: 111.0
click at [285, 28] on p "This way, even if someone tries to bypass your front-end controls or makes API …" at bounding box center [272, 13] width 245 height 29
click at [189, 28] on p "This way, even if someone tries to bypass your front-end controls or makes API …" at bounding box center [272, 13] width 245 height 29
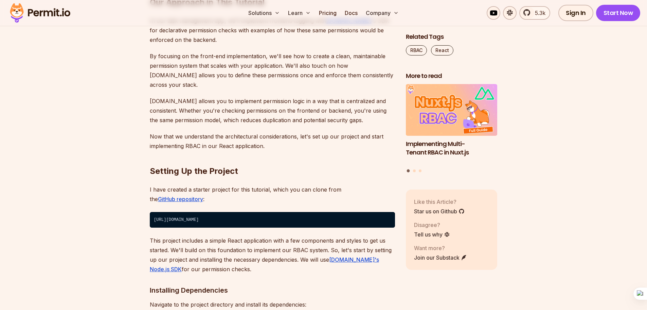
scroll to position [1427, 0]
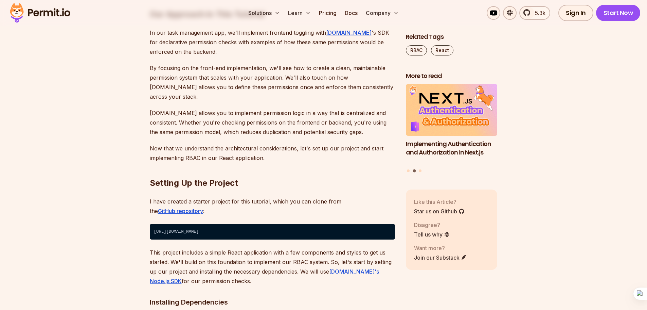
drag, startPoint x: 152, startPoint y: 105, endPoint x: 168, endPoint y: 106, distance: 16.7
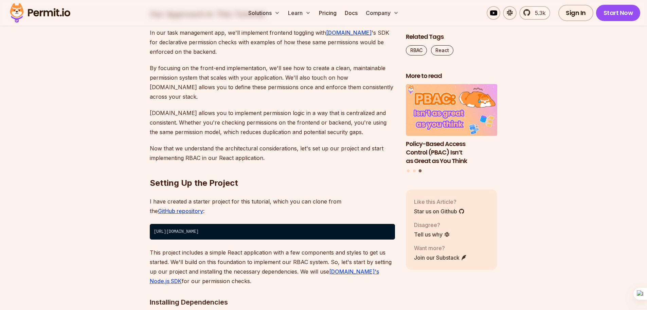
drag, startPoint x: 148, startPoint y: 104, endPoint x: 170, endPoint y: 118, distance: 25.5
drag, startPoint x: 185, startPoint y: 108, endPoint x: 175, endPoint y: 106, distance: 10.3
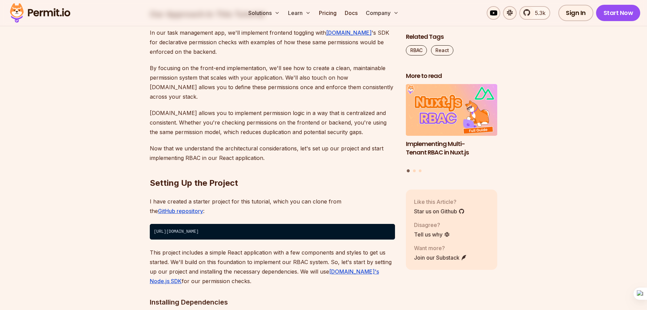
drag, startPoint x: 151, startPoint y: 106, endPoint x: 175, endPoint y: 109, distance: 23.9
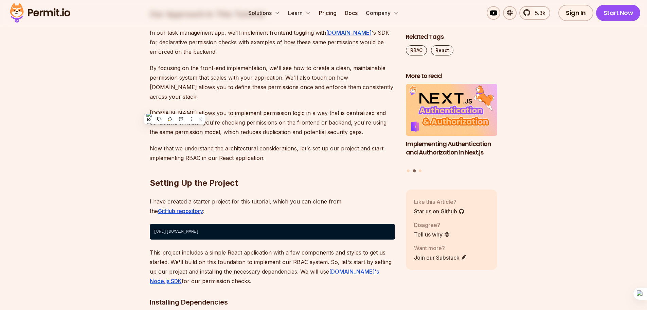
drag, startPoint x: 305, startPoint y: 115, endPoint x: 333, endPoint y: 116, distance: 27.5
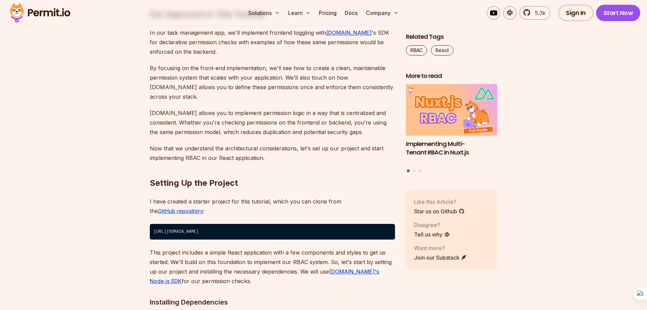
drag, startPoint x: 336, startPoint y: 116, endPoint x: 288, endPoint y: 127, distance: 49.9
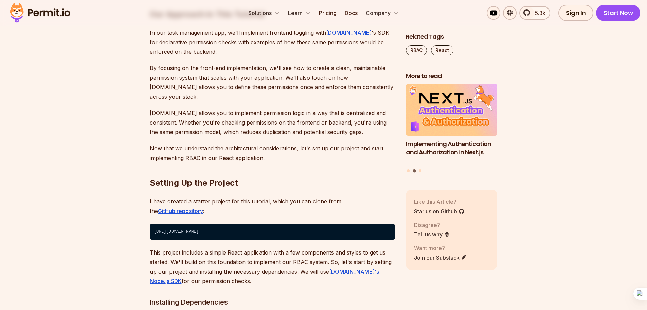
drag, startPoint x: 288, startPoint y: 127, endPoint x: 150, endPoint y: 109, distance: 138.8
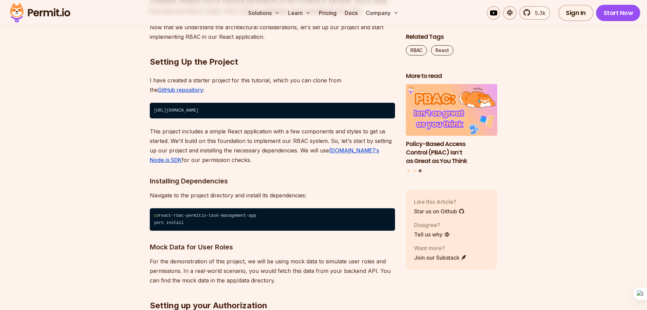
scroll to position [1563, 0]
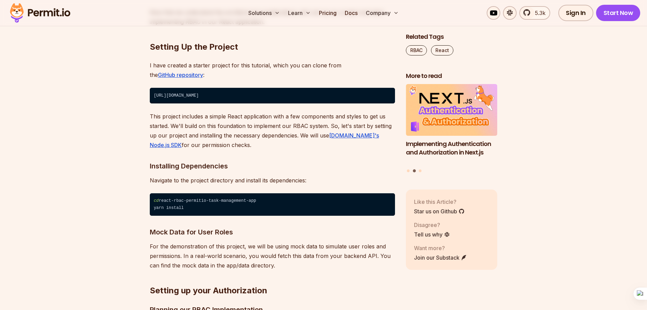
drag, startPoint x: 347, startPoint y: 77, endPoint x: 372, endPoint y: 87, distance: 27.2
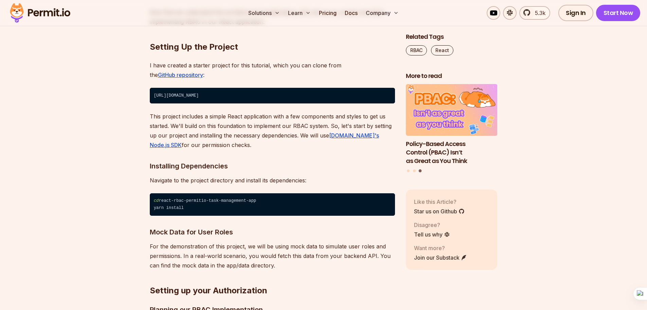
drag, startPoint x: 389, startPoint y: 103, endPoint x: 321, endPoint y: 102, distance: 67.6
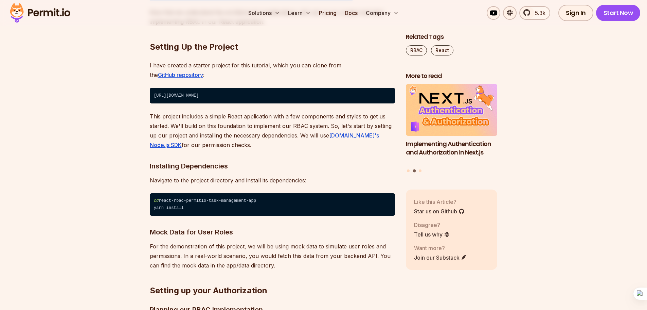
drag, startPoint x: 148, startPoint y: 102, endPoint x: 343, endPoint y: 123, distance: 196.5
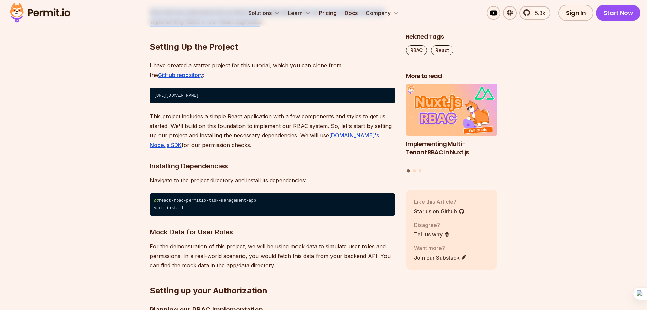
drag, startPoint x: 146, startPoint y: 137, endPoint x: 260, endPoint y: 150, distance: 114.8
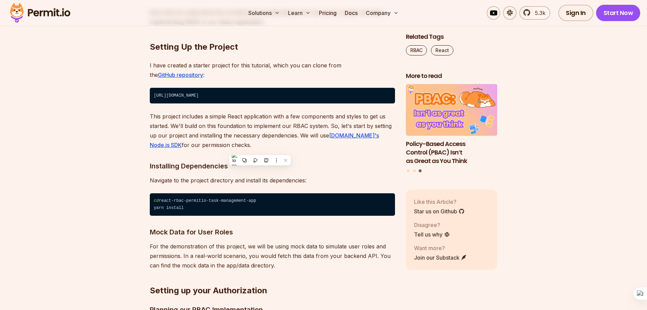
click at [205, 52] on h2 "Setting Up the Project" at bounding box center [272, 33] width 245 height 38
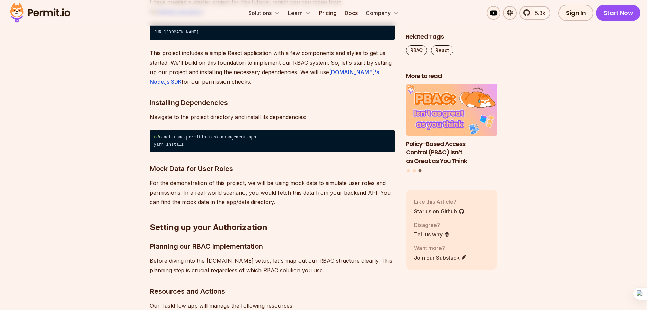
scroll to position [1631, 0]
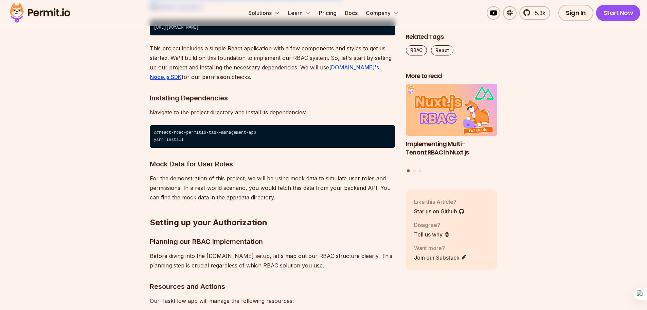
drag, startPoint x: 146, startPoint y: 122, endPoint x: 354, endPoint y: 126, distance: 208.0
click at [216, 12] on p "I have created a starter project for this tutorial, which you can clone from th…" at bounding box center [272, 2] width 245 height 19
drag, startPoint x: 152, startPoint y: 155, endPoint x: 265, endPoint y: 155, distance: 112.8
click at [265, 35] on code "[URL][DOMAIN_NAME]" at bounding box center [272, 28] width 245 height 16
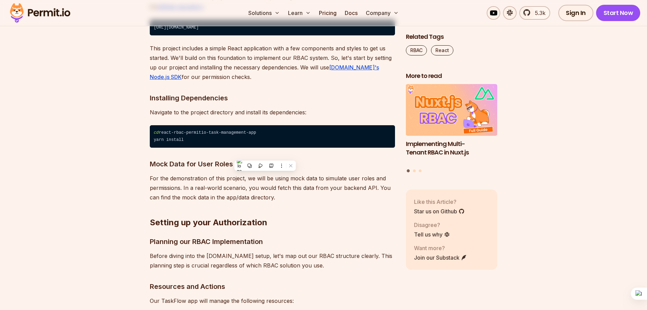
scroll to position [1665, 0]
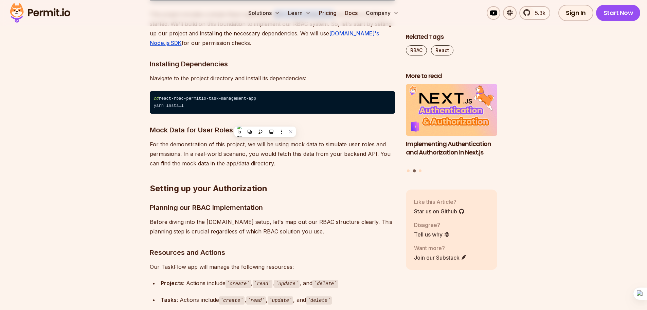
drag, startPoint x: 332, startPoint y: 139, endPoint x: 273, endPoint y: 139, distance: 58.1
click at [273, 48] on p "This project includes a simple React application with a few components and styl…" at bounding box center [272, 29] width 245 height 38
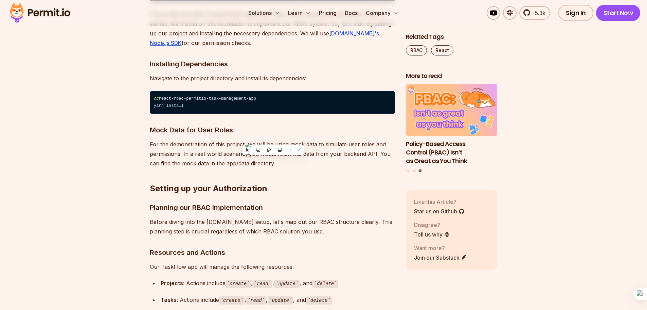
click at [216, 48] on p "This project includes a simple React application with a few components and styl…" at bounding box center [272, 29] width 245 height 38
drag, startPoint x: 288, startPoint y: 149, endPoint x: 321, endPoint y: 151, distance: 32.6
click at [321, 48] on p "This project includes a simple React application with a few components and styl…" at bounding box center [272, 29] width 245 height 38
drag, startPoint x: 367, startPoint y: 148, endPoint x: 319, endPoint y: 149, distance: 47.6
click at [360, 48] on p "This project includes a simple React application with a few components and styl…" at bounding box center [272, 29] width 245 height 38
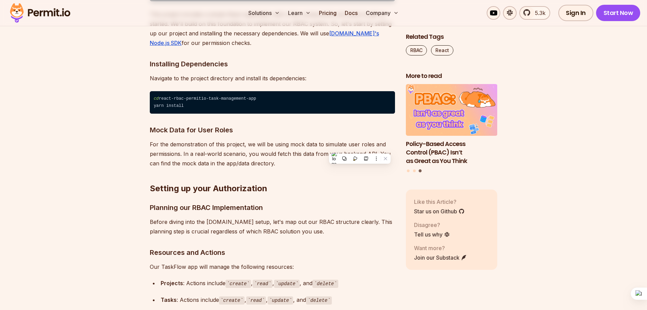
click at [307, 48] on p "This project includes a simple React application with a few components and styl…" at bounding box center [272, 29] width 245 height 38
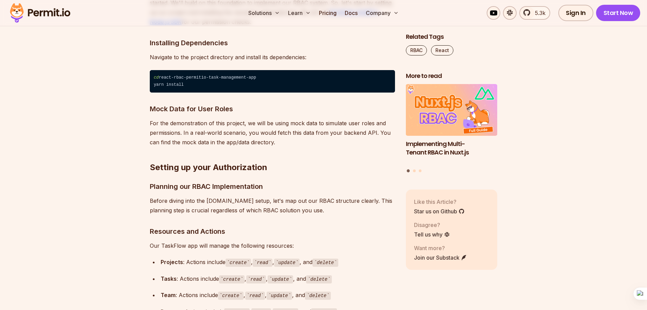
scroll to position [1699, 0]
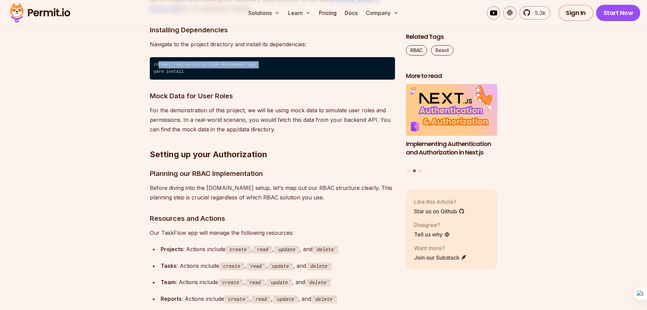
drag, startPoint x: 159, startPoint y: 190, endPoint x: 251, endPoint y: 188, distance: 92.1
click at [251, 80] on code "cd react-rbac-permitio-task-management-app yarn install" at bounding box center [272, 68] width 245 height 23
click at [185, 80] on code "cd react-rbac-permitio-task-management-app yarn install" at bounding box center [272, 68] width 245 height 23
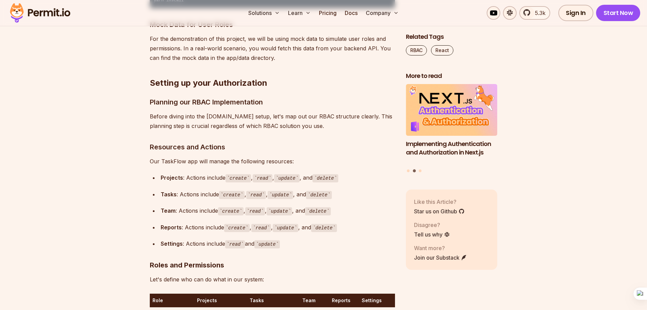
scroll to position [1767, 0]
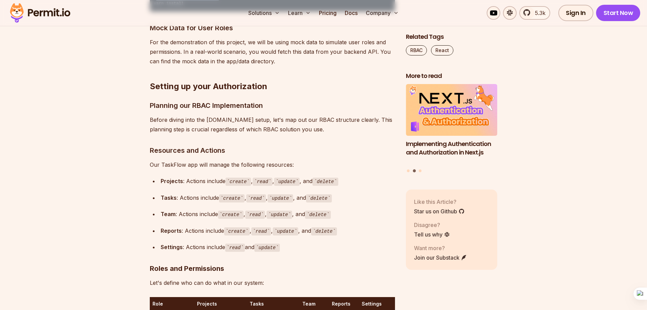
drag, startPoint x: 155, startPoint y: 124, endPoint x: 212, endPoint y: 122, distance: 57.1
click at [212, 12] on code "cd react-rbac-permitio-task-management-app yarn install" at bounding box center [272, 0] width 245 height 23
click at [252, 12] on code "cd react-rbac-permitio-task-management-app yarn install" at bounding box center [272, 0] width 245 height 23
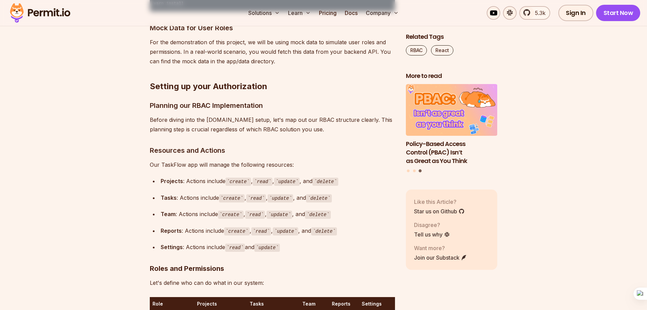
drag, startPoint x: 143, startPoint y: 105, endPoint x: 306, endPoint y: 104, distance: 163.1
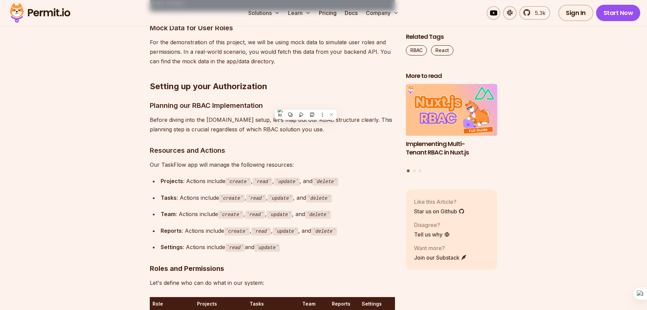
drag, startPoint x: 147, startPoint y: 169, endPoint x: 283, endPoint y: 168, distance: 135.9
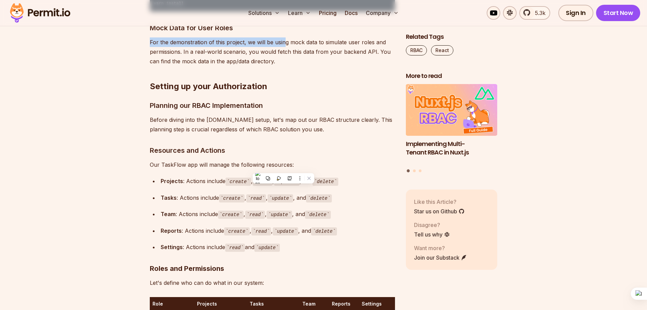
click at [211, 66] on p "For the demonstration of this project, we will be using mock data to simulate u…" at bounding box center [272, 51] width 245 height 29
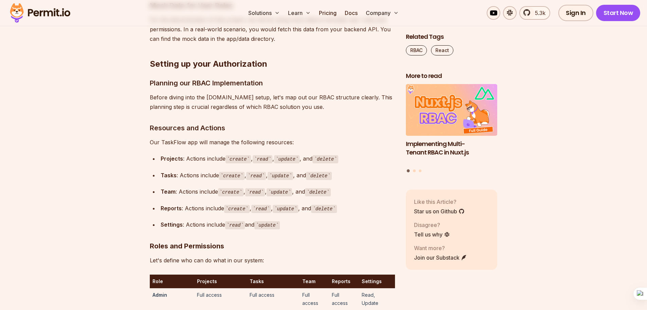
scroll to position [1835, 0]
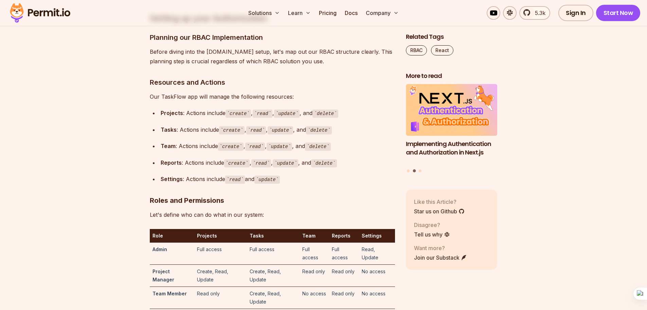
drag, startPoint x: 149, startPoint y: 101, endPoint x: 183, endPoint y: 94, distance: 34.6
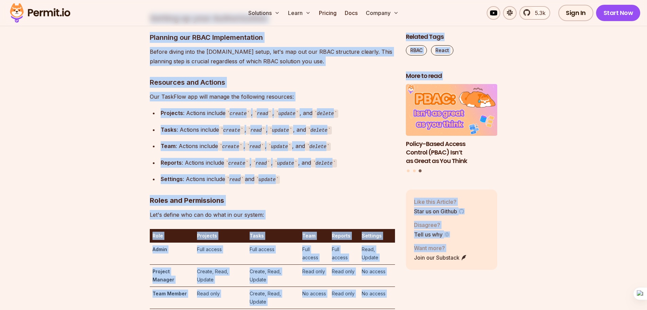
drag, startPoint x: 146, startPoint y: 100, endPoint x: 395, endPoint y: 91, distance: 249.5
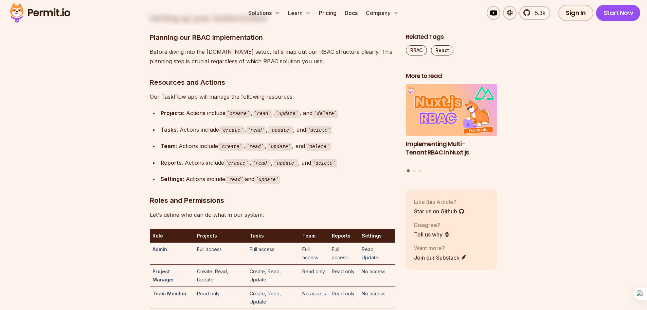
drag, startPoint x: 371, startPoint y: 110, endPoint x: 310, endPoint y: 107, distance: 61.2
drag, startPoint x: 152, startPoint y: 121, endPoint x: 210, endPoint y: 121, distance: 57.8
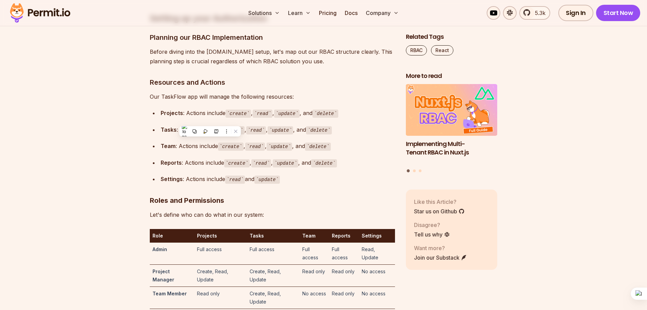
drag, startPoint x: 215, startPoint y: 118, endPoint x: 223, endPoint y: 118, distance: 7.5
drag, startPoint x: 229, startPoint y: 118, endPoint x: 276, endPoint y: 121, distance: 46.6
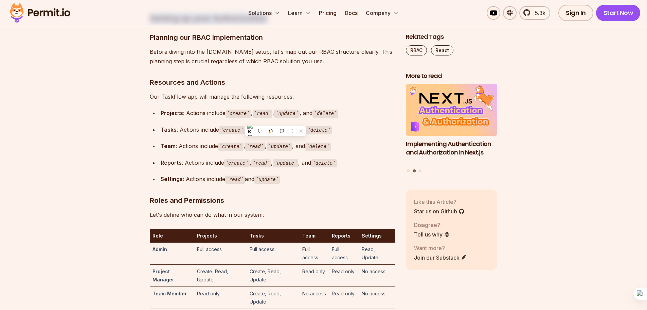
drag, startPoint x: 149, startPoint y: 121, endPoint x: 275, endPoint y: 121, distance: 126.4
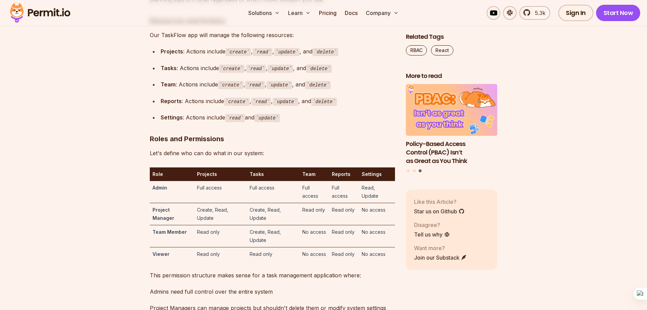
scroll to position [1903, 0]
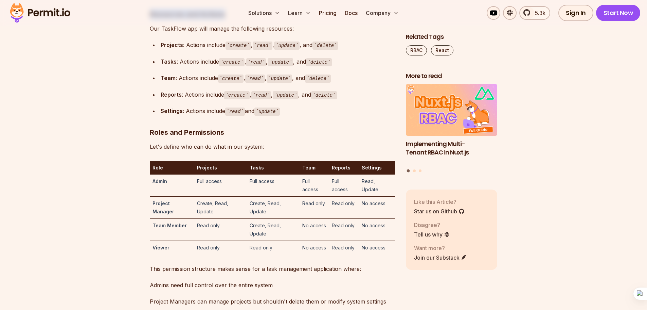
drag, startPoint x: 150, startPoint y: 140, endPoint x: 234, endPoint y: 141, distance: 84.3
click at [236, 20] on h3 "Resources and Actions" at bounding box center [272, 14] width 245 height 11
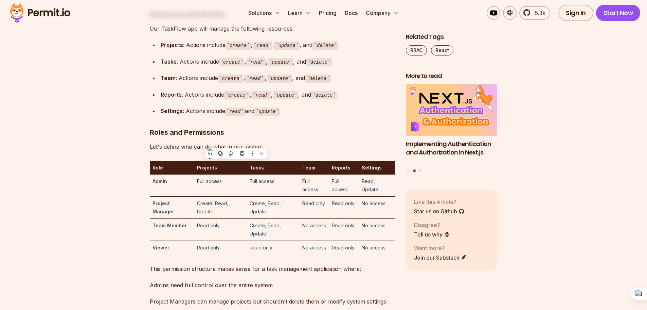
click at [189, 33] on p "Our TaskFlow app will manage the following resources:" at bounding box center [272, 29] width 245 height 10
drag, startPoint x: 151, startPoint y: 157, endPoint x: 296, endPoint y: 153, distance: 145.4
click at [296, 33] on p "Our TaskFlow app will manage the following resources:" at bounding box center [272, 29] width 245 height 10
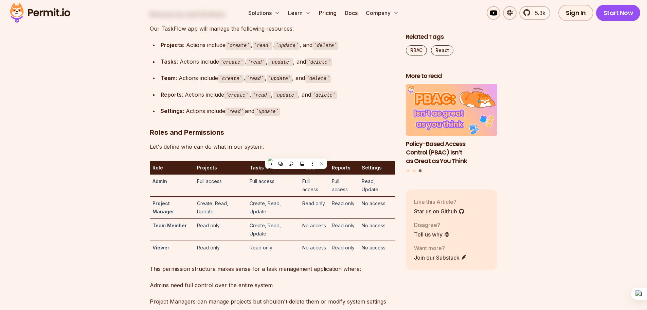
click at [188, 50] on div "Projects : Actions include create , read , update , and delete" at bounding box center [278, 45] width 234 height 10
drag, startPoint x: 164, startPoint y: 171, endPoint x: 191, endPoint y: 171, distance: 27.5
click at [191, 50] on div "Projects : Actions include create , read , update , and delete" at bounding box center [278, 45] width 234 height 10
click at [254, 50] on div "Projects : Actions include create , read , update , and delete" at bounding box center [278, 45] width 234 height 10
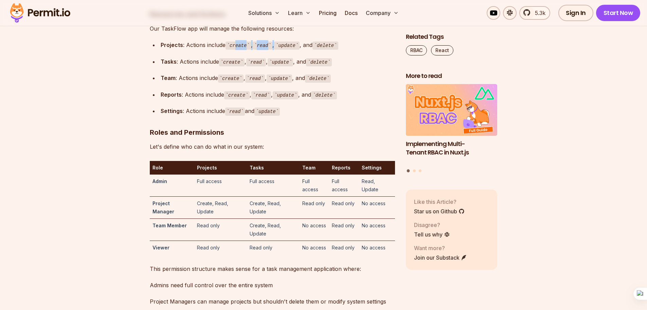
drag, startPoint x: 236, startPoint y: 171, endPoint x: 273, endPoint y: 174, distance: 37.8
click at [273, 50] on div "Projects : Actions include create , read , update , and delete" at bounding box center [278, 45] width 234 height 10
click at [315, 50] on code "delete" at bounding box center [325, 45] width 25 height 8
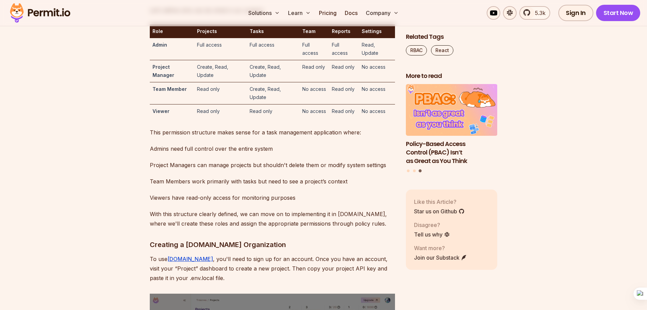
scroll to position [2038, 0]
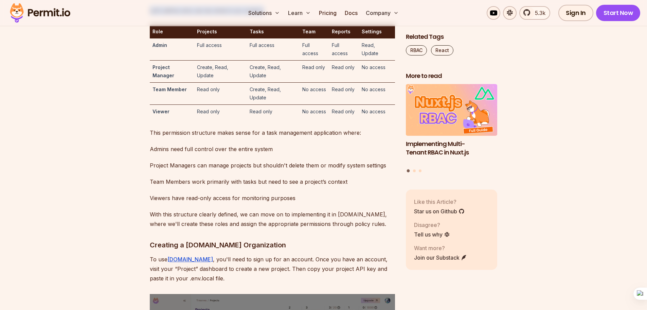
drag, startPoint x: 148, startPoint y: 137, endPoint x: 273, endPoint y: 139, distance: 125.0
click at [164, 15] on p "Let's define who can do what in our system:" at bounding box center [272, 11] width 245 height 10
drag, startPoint x: 151, startPoint y: 136, endPoint x: 264, endPoint y: 138, distance: 112.5
click at [264, 15] on p "Let's define who can do what in our system:" at bounding box center [272, 11] width 245 height 10
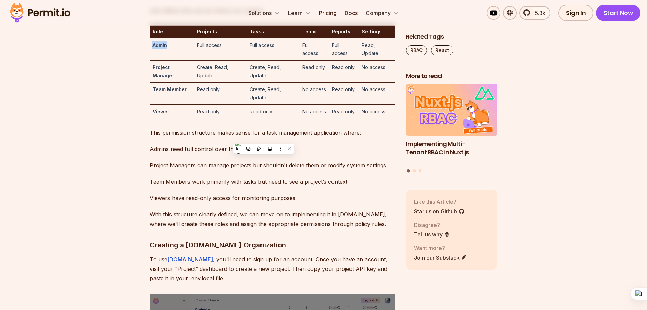
drag, startPoint x: 152, startPoint y: 172, endPoint x: 180, endPoint y: 173, distance: 28.2
click at [174, 60] on td "Admin" at bounding box center [172, 49] width 45 height 22
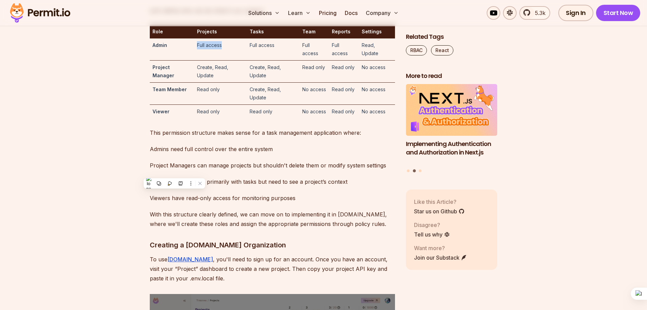
drag, startPoint x: 195, startPoint y: 172, endPoint x: 223, endPoint y: 170, distance: 27.2
click at [223, 60] on td "Full access" at bounding box center [220, 49] width 53 height 22
click at [166, 82] on td "Project Manager" at bounding box center [172, 71] width 45 height 22
drag, startPoint x: 193, startPoint y: 192, endPoint x: 216, endPoint y: 200, distance: 24.4
click at [216, 82] on td "Create, Read, Update" at bounding box center [220, 71] width 53 height 22
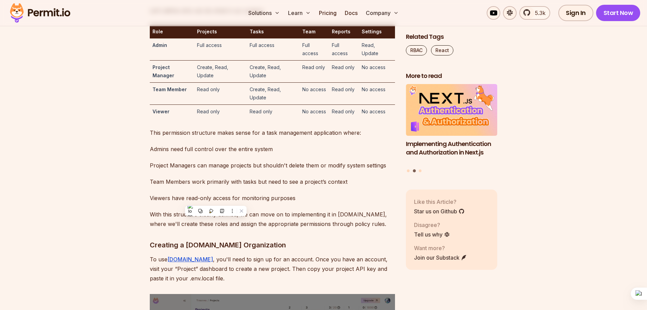
click at [166, 104] on td "Team Member" at bounding box center [172, 93] width 45 height 22
drag, startPoint x: 193, startPoint y: 215, endPoint x: 229, endPoint y: 216, distance: 36.4
click at [229, 104] on td "Read only" at bounding box center [220, 93] width 53 height 22
drag, startPoint x: 189, startPoint y: 238, endPoint x: 227, endPoint y: 238, distance: 37.7
click at [223, 118] on tr "Viewer Read only Read only No access Read only No access" at bounding box center [272, 111] width 245 height 14
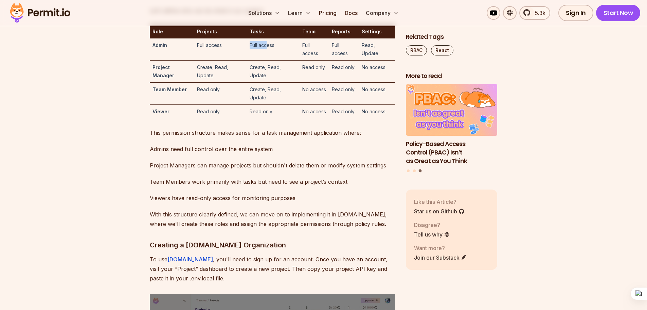
drag, startPoint x: 246, startPoint y: 171, endPoint x: 267, endPoint y: 172, distance: 20.7
click at [267, 60] on td "Full access" at bounding box center [273, 49] width 53 height 22
drag, startPoint x: 298, startPoint y: 171, endPoint x: 315, endPoint y: 178, distance: 18.2
click at [315, 60] on tr "Admin Full access Full access Full access Full access Read, Update" at bounding box center [272, 49] width 245 height 22
click at [322, 60] on td "Full access" at bounding box center [315, 49] width 30 height 22
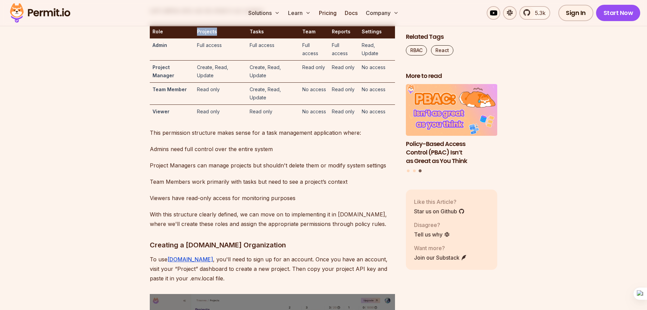
drag, startPoint x: 196, startPoint y: 160, endPoint x: 223, endPoint y: 160, distance: 27.2
click at [214, 38] on th "Projects" at bounding box center [220, 32] width 53 height 14
drag, startPoint x: 251, startPoint y: 158, endPoint x: 290, endPoint y: 158, distance: 39.4
click at [290, 38] on th "Tasks" at bounding box center [273, 32] width 53 height 14
click at [336, 34] on strong "Reports" at bounding box center [341, 32] width 19 height 6
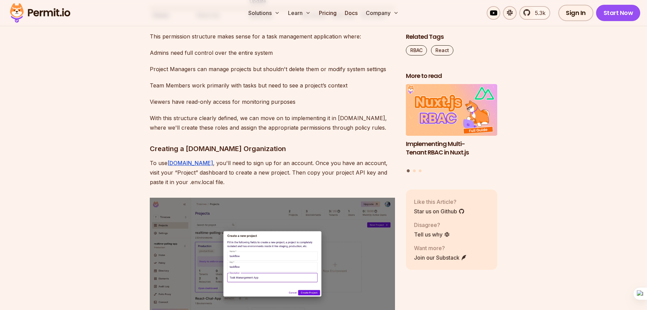
scroll to position [2140, 0]
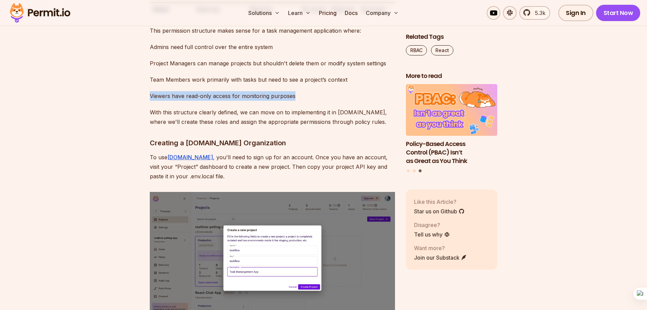
drag, startPoint x: 298, startPoint y: 223, endPoint x: 146, endPoint y: 222, distance: 151.2
click at [231, 101] on p "Viewers have read-only access for monitoring purposes" at bounding box center [272, 96] width 245 height 10
drag, startPoint x: 231, startPoint y: 224, endPoint x: 173, endPoint y: 223, distance: 58.1
click at [173, 101] on p "Viewers have read-only access for monitoring purposes" at bounding box center [272, 96] width 245 height 10
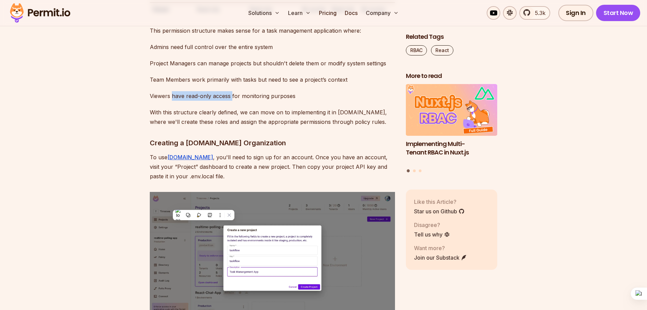
click at [185, 101] on p "Viewers have read-only access for monitoring purposes" at bounding box center [272, 96] width 245 height 10
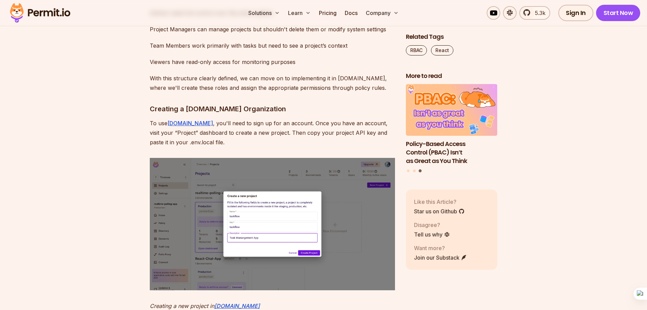
scroll to position [2208, 0]
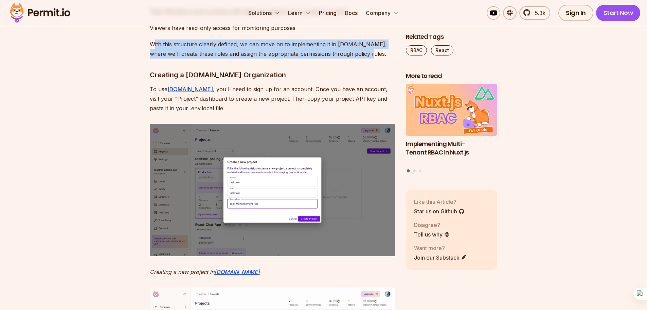
drag, startPoint x: 351, startPoint y: 180, endPoint x: 153, endPoint y: 171, distance: 198.6
click at [153, 58] on p "With this structure clearly defined, we can move on to implementing it in [DOMA…" at bounding box center [272, 48] width 245 height 19
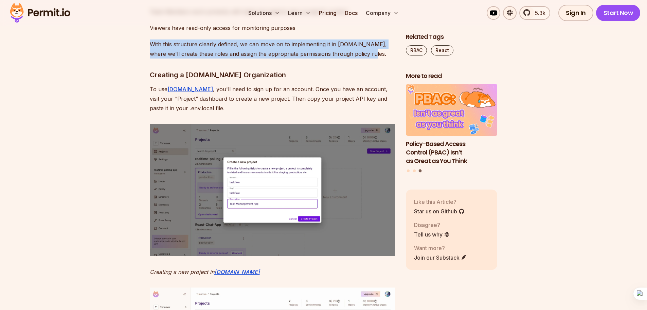
drag, startPoint x: 148, startPoint y: 172, endPoint x: 361, endPoint y: 181, distance: 212.9
click at [351, 58] on p "With this structure clearly defined, we can move on to implementing it in [DOMA…" at bounding box center [272, 48] width 245 height 19
drag, startPoint x: 351, startPoint y: 181, endPoint x: 145, endPoint y: 173, distance: 206.7
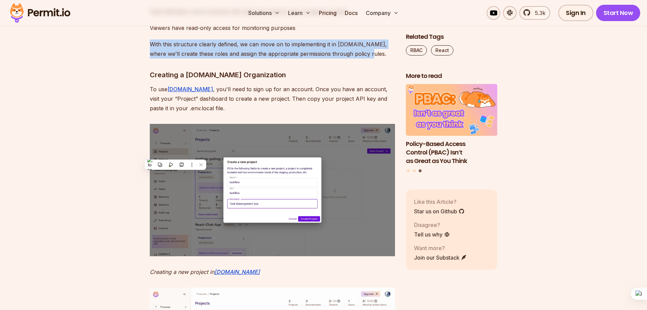
click at [164, 58] on p "With this structure clearly defined, we can move on to implementing it in [DOMA…" at bounding box center [272, 48] width 245 height 19
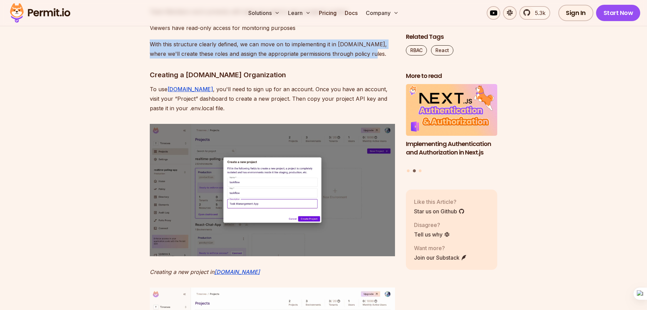
drag, startPoint x: 149, startPoint y: 170, endPoint x: 354, endPoint y: 179, distance: 205.1
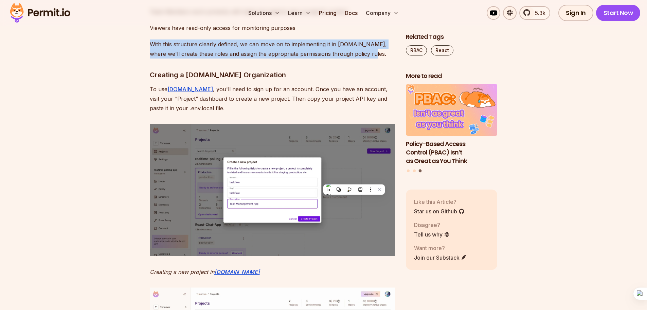
drag, startPoint x: 227, startPoint y: 174, endPoint x: 222, endPoint y: 174, distance: 5.1
click at [227, 58] on p "With this structure clearly defined, we can move on to implementing it in [DOMA…" at bounding box center [272, 48] width 245 height 19
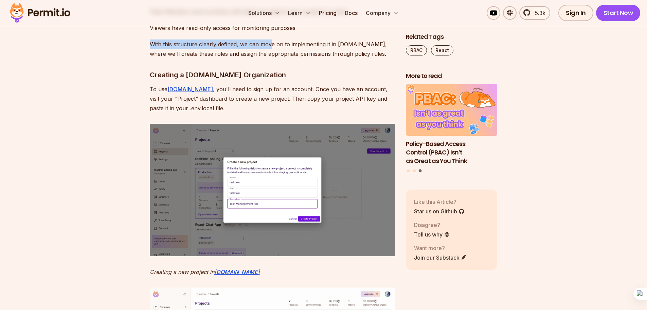
drag, startPoint x: 165, startPoint y: 175, endPoint x: 298, endPoint y: 172, distance: 132.9
drag, startPoint x: 276, startPoint y: 171, endPoint x: 268, endPoint y: 172, distance: 8.2
click at [272, 58] on p "With this structure clearly defined, we can move on to implementing it in [DOMA…" at bounding box center [272, 48] width 245 height 19
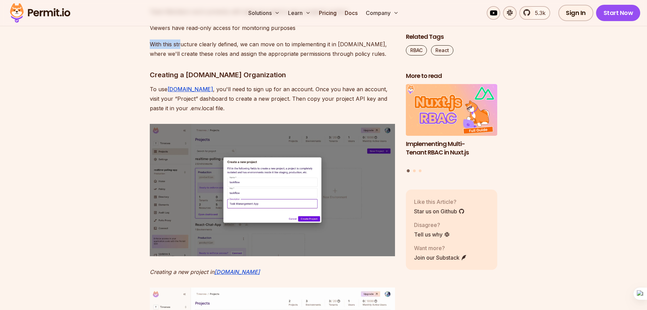
drag, startPoint x: 146, startPoint y: 169, endPoint x: 180, endPoint y: 173, distance: 34.0
click at [416, 170] on button "Go to slide 2" at bounding box center [414, 170] width 3 height 3
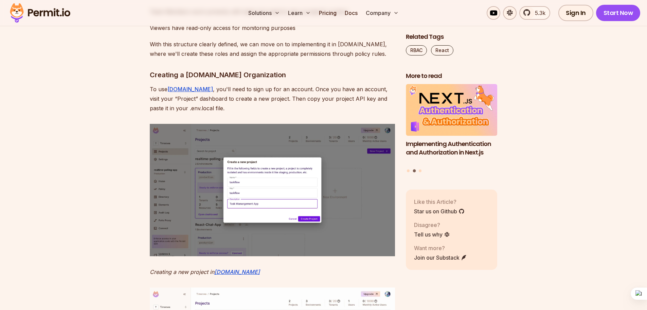
click at [422, 171] on div "Implementing Authentication and Authorization in Next.js Policy-Based Access Co…" at bounding box center [452, 128] width 92 height 89
click at [421, 171] on button "Go to slide 3" at bounding box center [420, 170] width 3 height 3
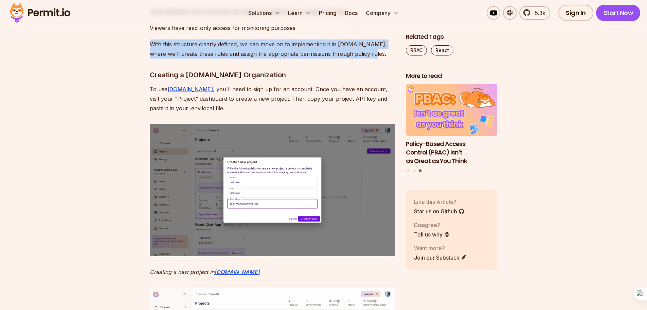
drag, startPoint x: 147, startPoint y: 168, endPoint x: 355, endPoint y: 182, distance: 208.4
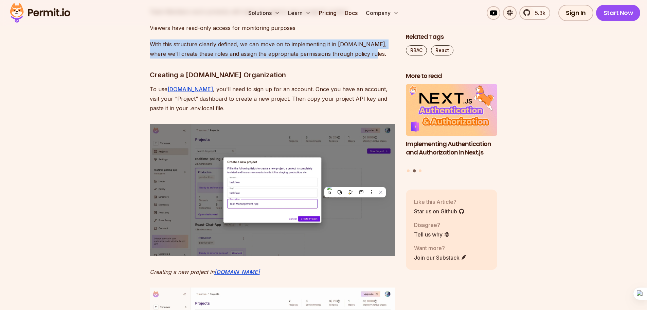
click at [255, 58] on p "With this structure clearly defined, we can move on to implementing it in [DOMA…" at bounding box center [272, 48] width 245 height 19
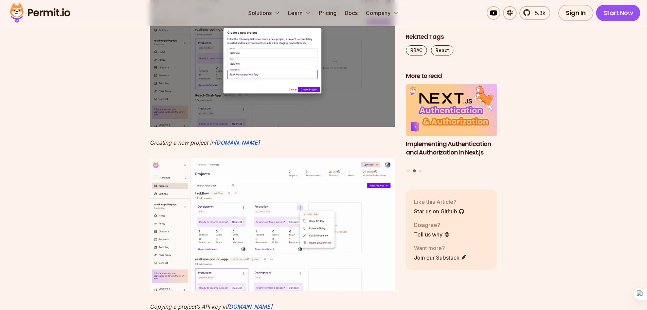
scroll to position [2344, 0]
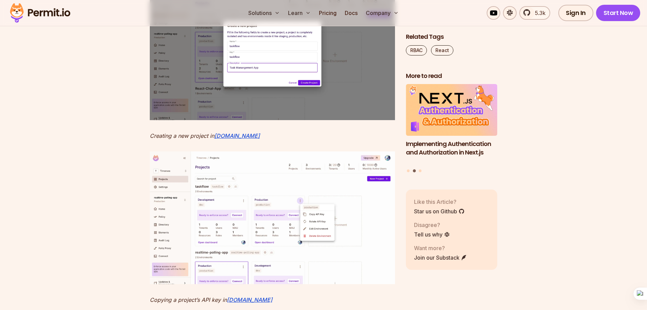
drag, startPoint x: 149, startPoint y: 63, endPoint x: 178, endPoint y: 66, distance: 28.4
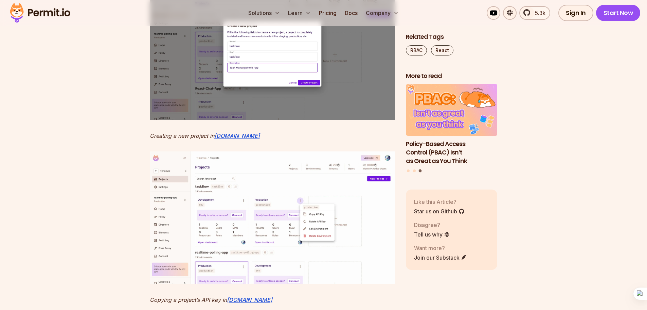
drag, startPoint x: 144, startPoint y: 64, endPoint x: 265, endPoint y: 66, distance: 121.0
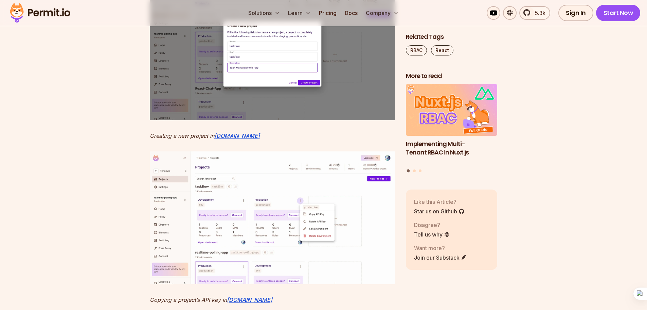
drag, startPoint x: 148, startPoint y: 63, endPoint x: 274, endPoint y: 68, distance: 126.1
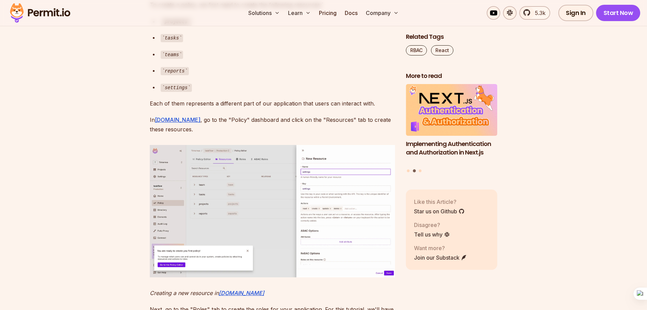
scroll to position [2718, 0]
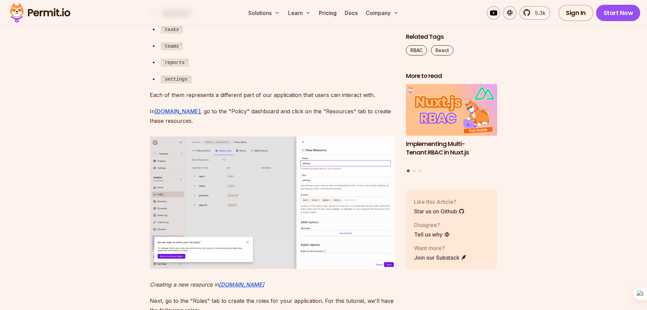
drag, startPoint x: 240, startPoint y: 97, endPoint x: 392, endPoint y: 93, distance: 151.9
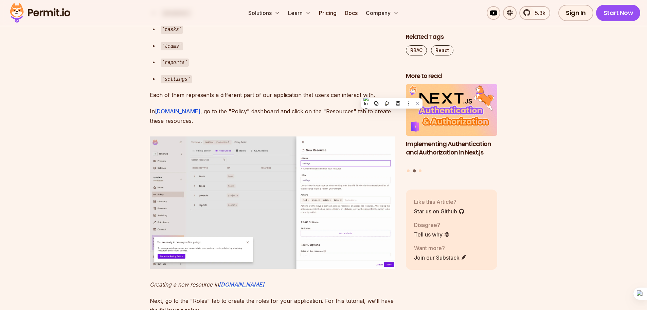
drag, startPoint x: 336, startPoint y: 85, endPoint x: 367, endPoint y: 83, distance: 31.3
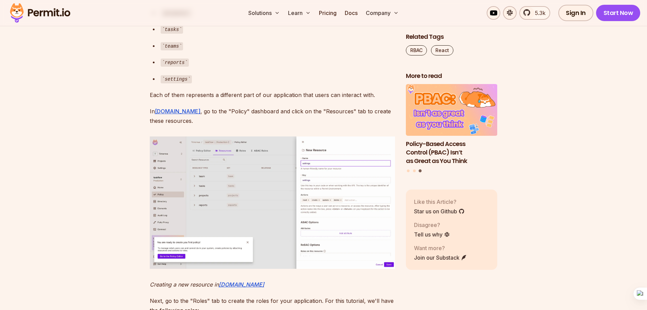
drag, startPoint x: 338, startPoint y: 85, endPoint x: 321, endPoint y: 102, distance: 24.3
drag, startPoint x: 149, startPoint y: 124, endPoint x: 327, endPoint y: 127, distance: 177.7
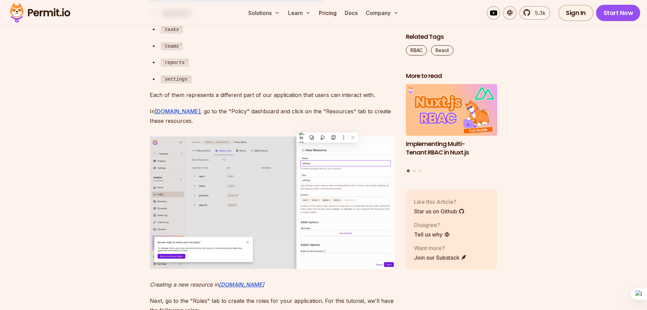
scroll to position [2786, 0]
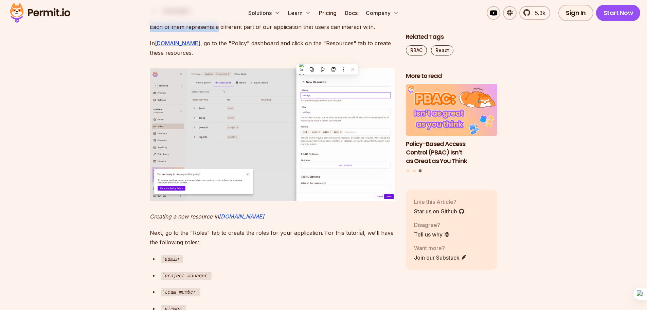
drag, startPoint x: 149, startPoint y: 151, endPoint x: 216, endPoint y: 154, distance: 67.3
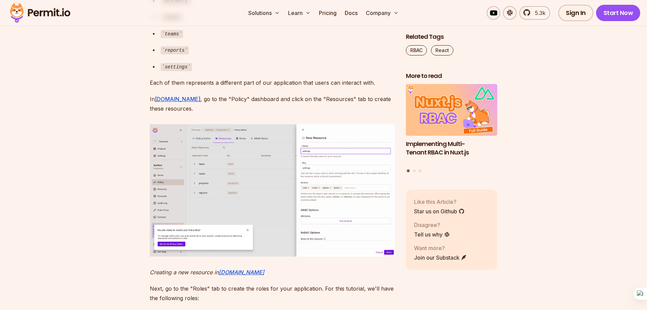
scroll to position [2718, 0]
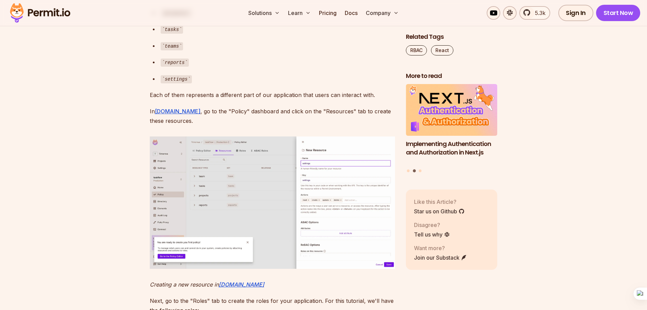
drag, startPoint x: 153, startPoint y: 122, endPoint x: 147, endPoint y: 121, distance: 5.9
drag, startPoint x: 147, startPoint y: 121, endPoint x: 198, endPoint y: 121, distance: 50.6
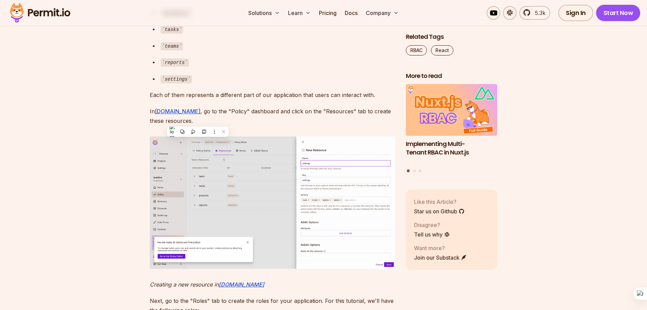
click at [236, 67] on div "reports" at bounding box center [278, 62] width 234 height 10
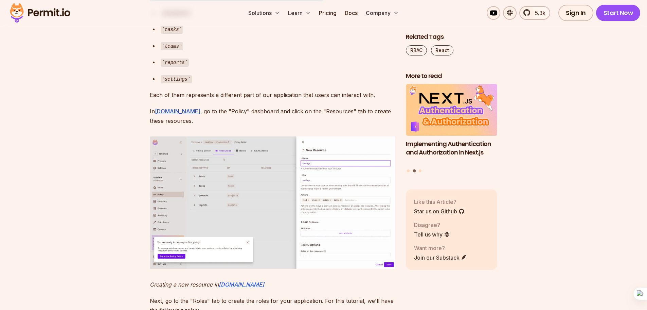
drag, startPoint x: 150, startPoint y: 122, endPoint x: 323, endPoint y: 123, distance: 172.9
drag, startPoint x: 322, startPoint y: 123, endPoint x: 110, endPoint y: 122, distance: 212.3
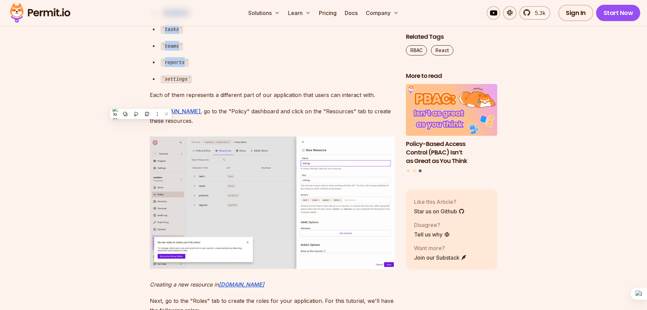
drag, startPoint x: 159, startPoint y: 138, endPoint x: 183, endPoint y: 192, distance: 59.6
click at [183, 84] on ul "projects tasks teams reports settings" at bounding box center [272, 46] width 245 height 76
click at [232, 84] on ul "projects tasks teams reports settings" at bounding box center [272, 46] width 245 height 76
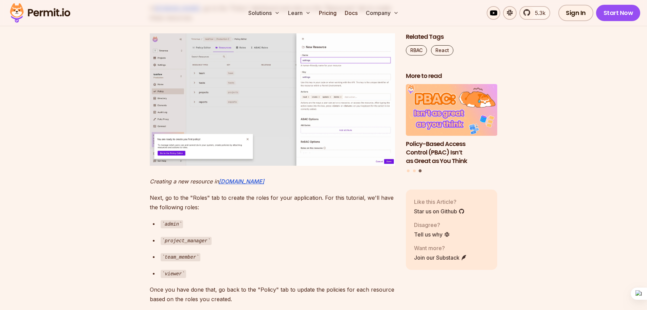
scroll to position [2854, 0]
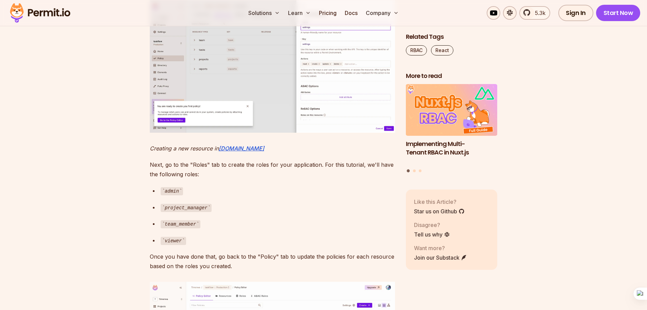
drag, startPoint x: 190, startPoint y: 102, endPoint x: 192, endPoint y: 114, distance: 12.5
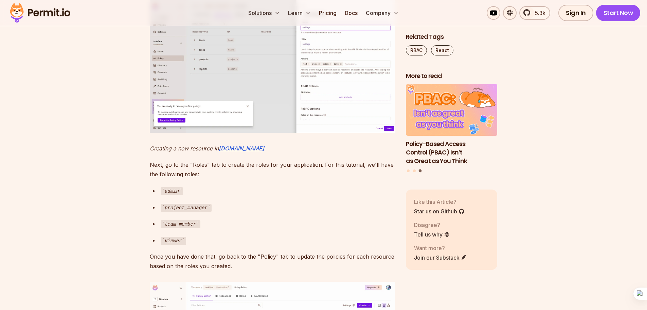
drag, startPoint x: 146, startPoint y: 83, endPoint x: 374, endPoint y: 88, distance: 228.4
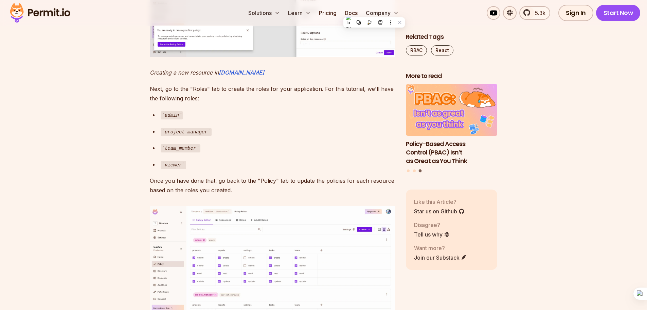
scroll to position [2956, 0]
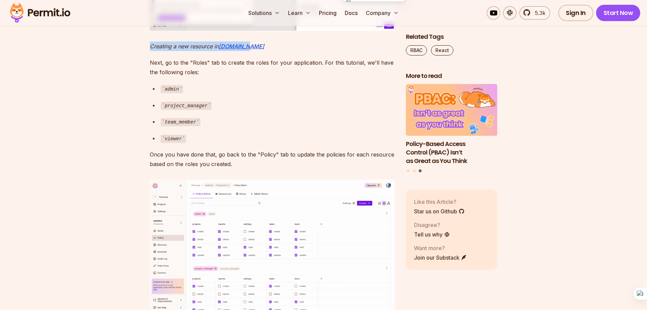
drag, startPoint x: 148, startPoint y: 171, endPoint x: 249, endPoint y: 175, distance: 101.3
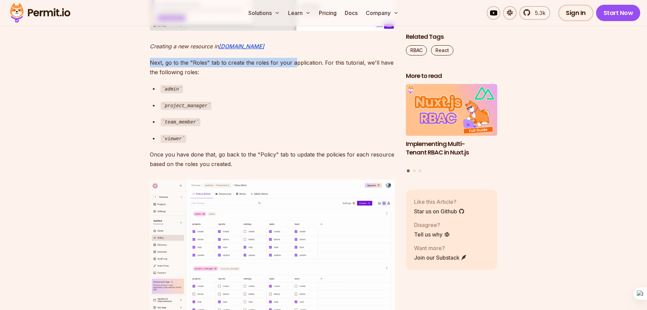
drag, startPoint x: 147, startPoint y: 187, endPoint x: 263, endPoint y: 192, distance: 116.0
click at [190, 77] on p "Next, go to the "Roles" tab to create the roles for your application. For this …" at bounding box center [272, 67] width 245 height 19
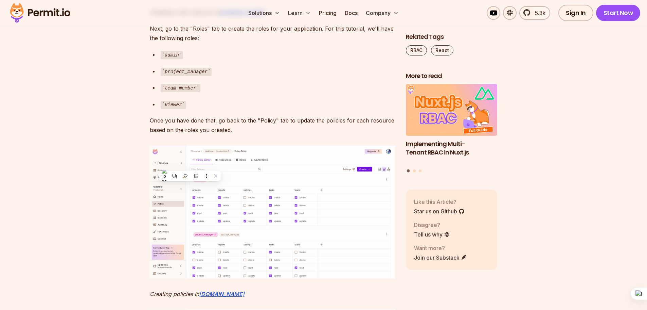
click at [201, 92] on div "team_member" at bounding box center [278, 88] width 234 height 10
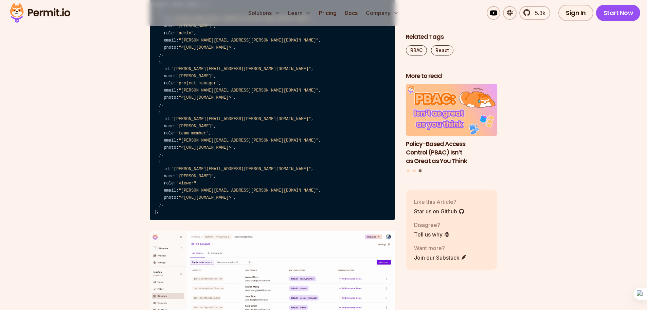
scroll to position [3533, 0]
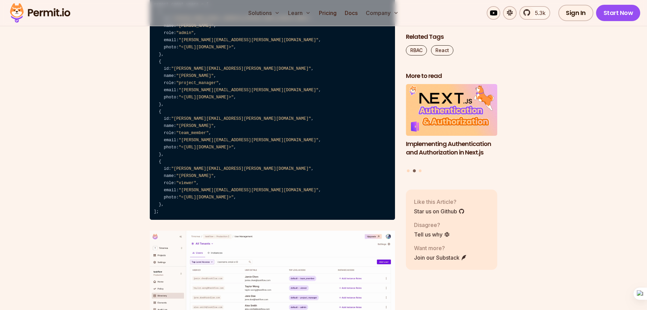
drag, startPoint x: 325, startPoint y: 84, endPoint x: 293, endPoint y: 92, distance: 33.3
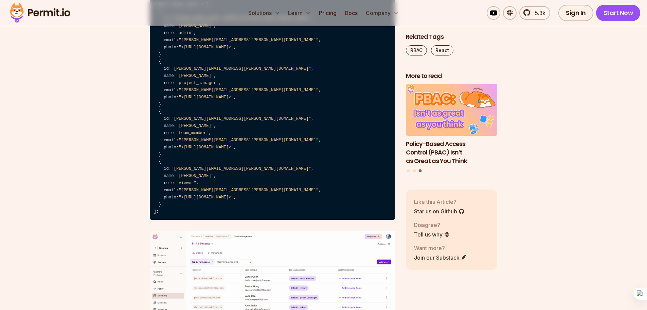
drag, startPoint x: 147, startPoint y: 109, endPoint x: 217, endPoint y: 109, distance: 69.6
drag, startPoint x: 216, startPoint y: 110, endPoint x: 261, endPoint y: 111, distance: 44.9
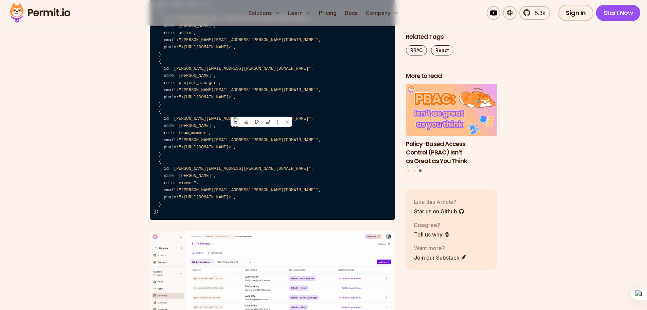
click at [193, 133] on code "export const users = [ { id: "[PERSON_NAME][EMAIL_ADDRESS][PERSON_NAME][DOMAIN_…" at bounding box center [272, 108] width 245 height 223
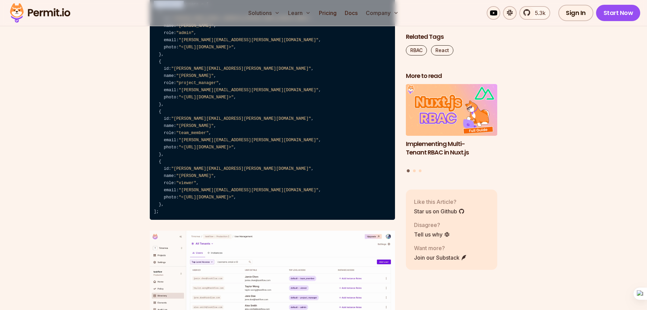
drag, startPoint x: 154, startPoint y: 130, endPoint x: 182, endPoint y: 133, distance: 28.0
click at [182, 133] on code "export const users = [ { id: "[PERSON_NAME][EMAIL_ADDRESS][PERSON_NAME][DOMAIN_…" at bounding box center [272, 108] width 245 height 223
drag, startPoint x: 196, startPoint y: 130, endPoint x: 151, endPoint y: 129, distance: 45.9
click at [151, 129] on code "export const users = [ { id: "[PERSON_NAME][EMAIL_ADDRESS][PERSON_NAME][DOMAIN_…" at bounding box center [272, 108] width 245 height 223
click at [160, 130] on code "export const users = [ { id: "[PERSON_NAME][EMAIL_ADDRESS][PERSON_NAME][DOMAIN_…" at bounding box center [272, 108] width 245 height 223
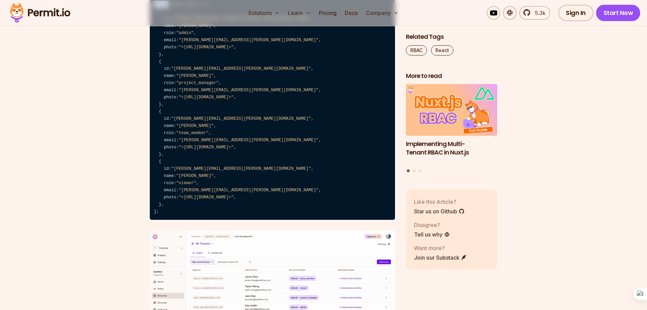
drag, startPoint x: 154, startPoint y: 130, endPoint x: 167, endPoint y: 131, distance: 13.3
click at [167, 131] on code "export const users = [ { id: "[PERSON_NAME][EMAIL_ADDRESS][PERSON_NAME][DOMAIN_…" at bounding box center [272, 108] width 245 height 223
drag, startPoint x: 169, startPoint y: 131, endPoint x: 196, endPoint y: 132, distance: 26.9
click at [196, 132] on code "export const users = [ { id: "[PERSON_NAME][EMAIL_ADDRESS][PERSON_NAME][DOMAIN_…" at bounding box center [272, 108] width 245 height 223
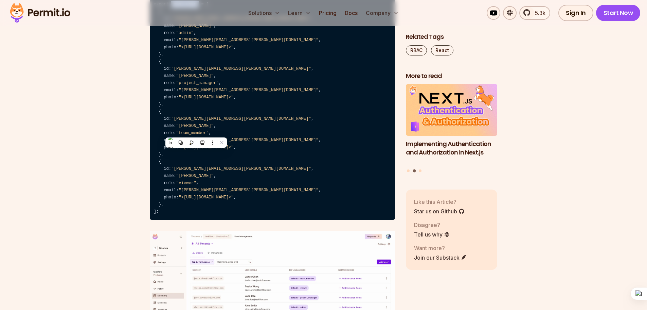
click at [196, 132] on code "export const users = [ { id: "[PERSON_NAME][EMAIL_ADDRESS][PERSON_NAME][DOMAIN_…" at bounding box center [272, 108] width 245 height 223
drag, startPoint x: 194, startPoint y: 131, endPoint x: 152, endPoint y: 128, distance: 42.3
click at [152, 128] on code "export const users = [ { id: "[PERSON_NAME][EMAIL_ADDRESS][PERSON_NAME][DOMAIN_…" at bounding box center [272, 108] width 245 height 223
click at [196, 133] on code "export const users = [ { id: "[PERSON_NAME][EMAIL_ADDRESS][PERSON_NAME][DOMAIN_…" at bounding box center [272, 108] width 245 height 223
click at [199, 131] on code "export const users = [ { id: "[PERSON_NAME][EMAIL_ADDRESS][PERSON_NAME][DOMAIN_…" at bounding box center [272, 108] width 245 height 223
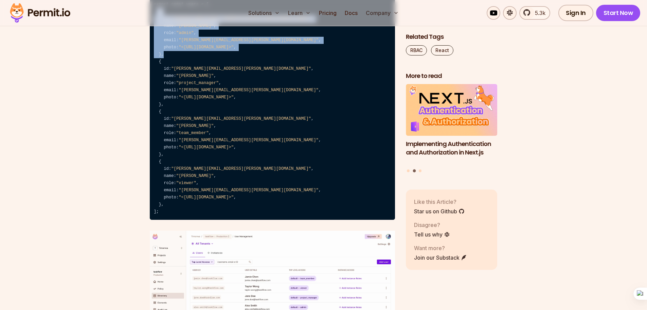
drag, startPoint x: 156, startPoint y: 138, endPoint x: 167, endPoint y: 180, distance: 43.9
click at [167, 180] on code "export const users = [ { id: "[PERSON_NAME][EMAIL_ADDRESS][PERSON_NAME][DOMAIN_…" at bounding box center [272, 108] width 245 height 223
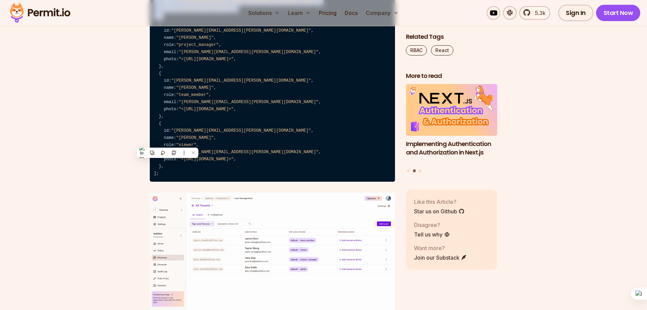
scroll to position [3635, 0]
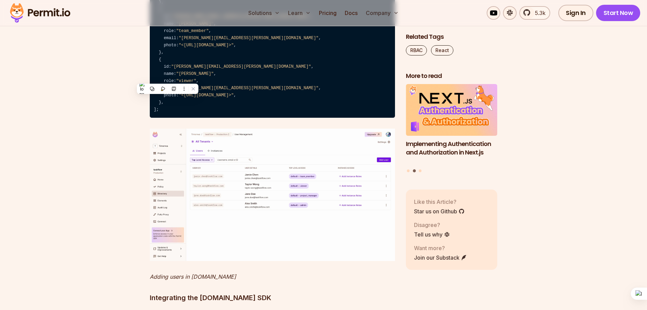
click at [172, 118] on code "export const users = [ { id: "[PERSON_NAME][EMAIL_ADDRESS][PERSON_NAME][DOMAIN_…" at bounding box center [272, 6] width 245 height 223
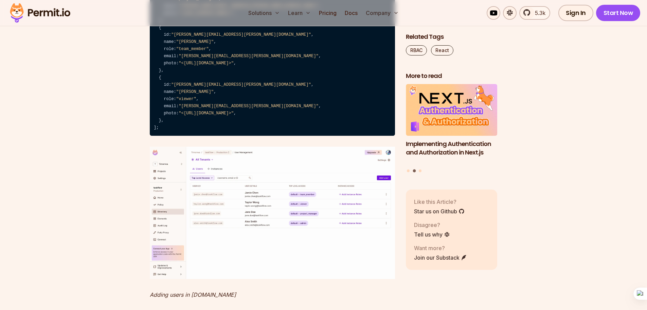
scroll to position [3601, 0]
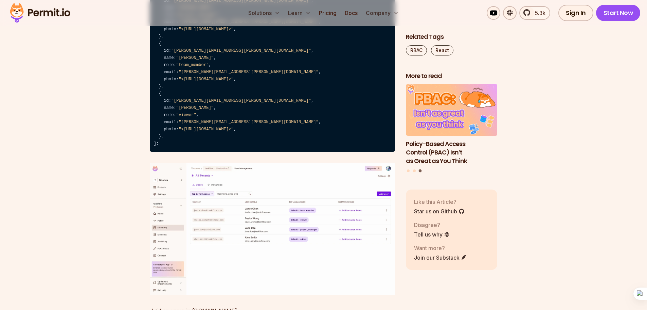
drag, startPoint x: 157, startPoint y: 73, endPoint x: 167, endPoint y: 111, distance: 39.6
click at [167, 111] on code "export const users = [ { id: "[PERSON_NAME][EMAIL_ADDRESS][PERSON_NAME][DOMAIN_…" at bounding box center [272, 40] width 245 height 223
drag, startPoint x: 168, startPoint y: 139, endPoint x: 153, endPoint y: 120, distance: 23.9
click at [165, 136] on code "export const users = [ { id: "[PERSON_NAME][EMAIL_ADDRESS][PERSON_NAME][DOMAIN_…" at bounding box center [272, 40] width 245 height 223
click at [156, 119] on code "export const users = [ { id: "[PERSON_NAME][EMAIL_ADDRESS][PERSON_NAME][DOMAIN_…" at bounding box center [272, 40] width 245 height 223
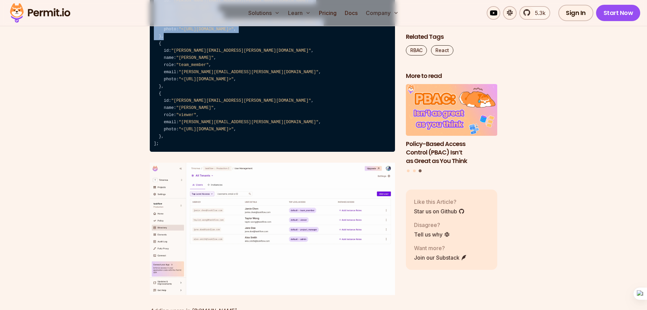
drag, startPoint x: 156, startPoint y: 119, endPoint x: 174, endPoint y: 162, distance: 46.4
click at [170, 152] on code "export const users = [ { id: "[PERSON_NAME][EMAIL_ADDRESS][PERSON_NAME][DOMAIN_…" at bounding box center [272, 40] width 245 height 223
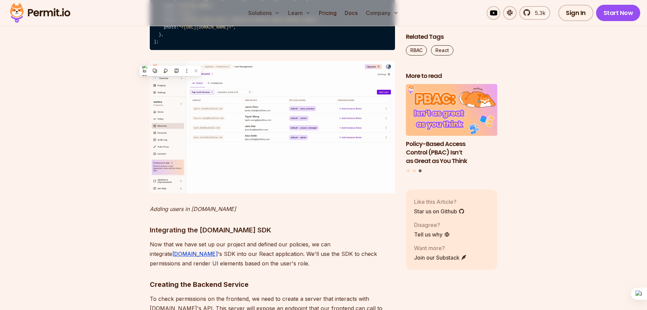
scroll to position [3703, 0]
drag, startPoint x: 180, startPoint y: 131, endPoint x: 155, endPoint y: 87, distance: 50.7
click at [179, 8] on span ""[PERSON_NAME]"" at bounding box center [194, 5] width 37 height 5
drag, startPoint x: 158, startPoint y: 70, endPoint x: 172, endPoint y: 110, distance: 42.6
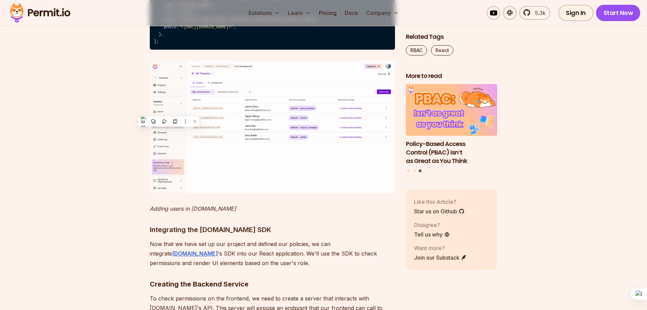
scroll to position [3737, 0]
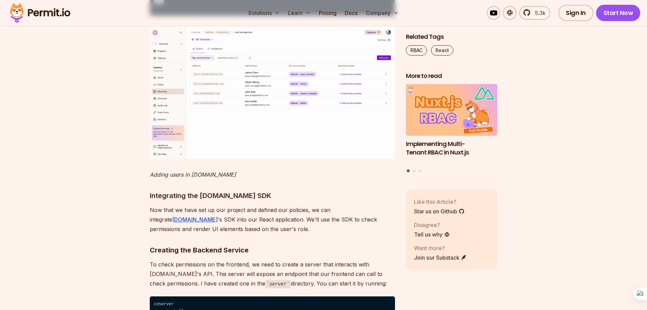
drag, startPoint x: 157, startPoint y: 85, endPoint x: 179, endPoint y: 124, distance: 45.3
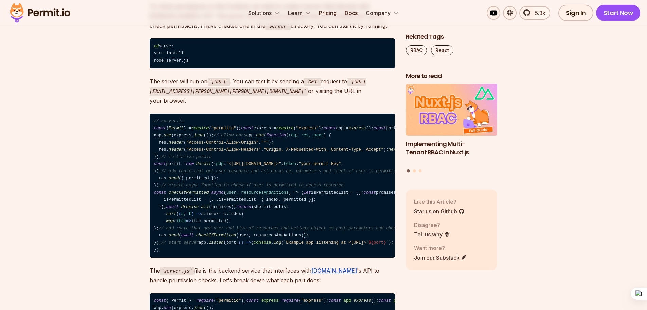
scroll to position [4009, 0]
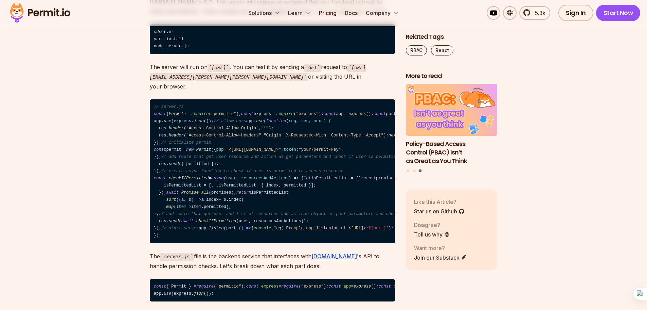
drag, startPoint x: 214, startPoint y: 74, endPoint x: 339, endPoint y: 74, distance: 124.3
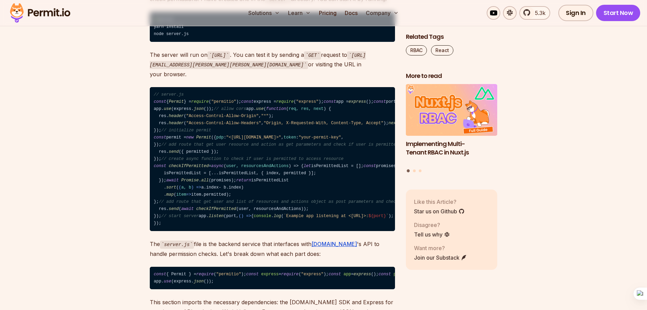
scroll to position [4043, 0]
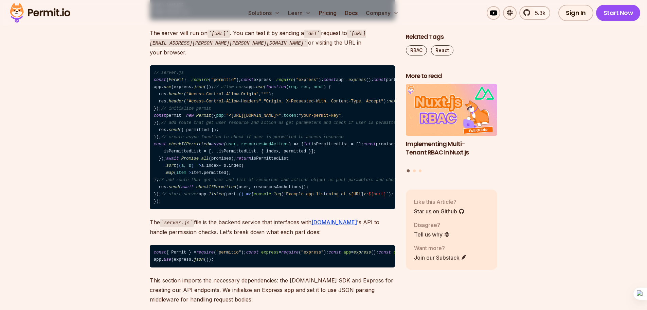
drag, startPoint x: 149, startPoint y: 84, endPoint x: 175, endPoint y: 84, distance: 25.8
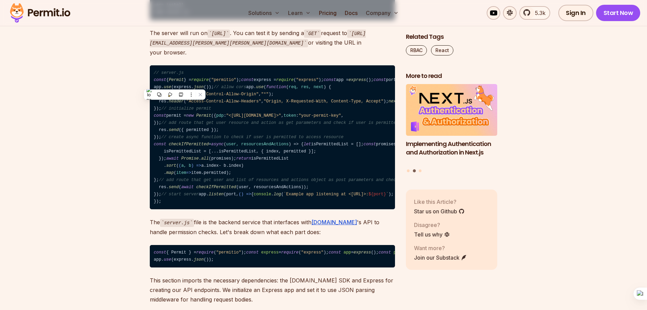
drag, startPoint x: 149, startPoint y: 70, endPoint x: 249, endPoint y: 72, distance: 99.9
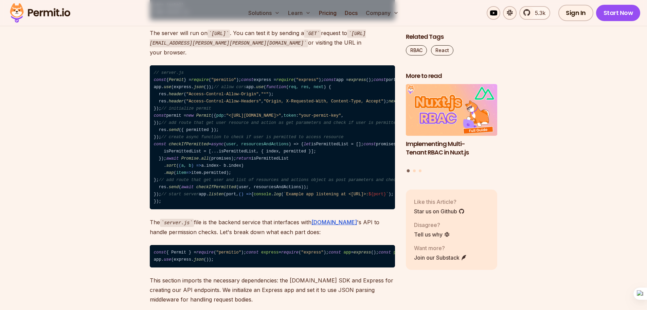
drag, startPoint x: 250, startPoint y: 71, endPoint x: 193, endPoint y: 70, distance: 56.7
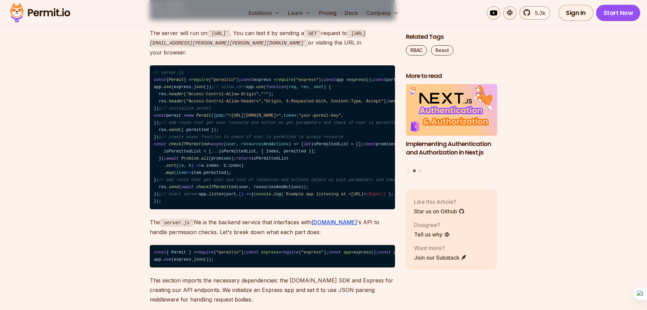
drag, startPoint x: 193, startPoint y: 71, endPoint x: 246, endPoint y: 73, distance: 53.7
drag, startPoint x: 150, startPoint y: 87, endPoint x: 246, endPoint y: 85, distance: 95.8
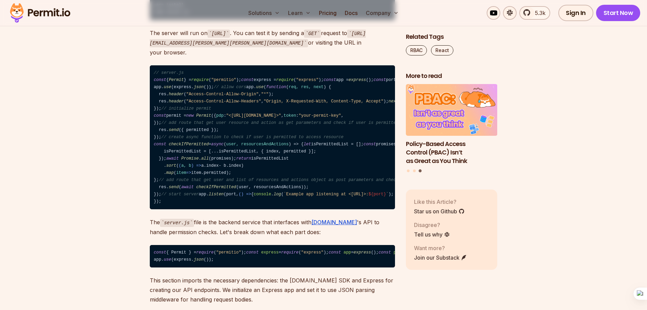
drag, startPoint x: 151, startPoint y: 84, endPoint x: 205, endPoint y: 84, distance: 54.4
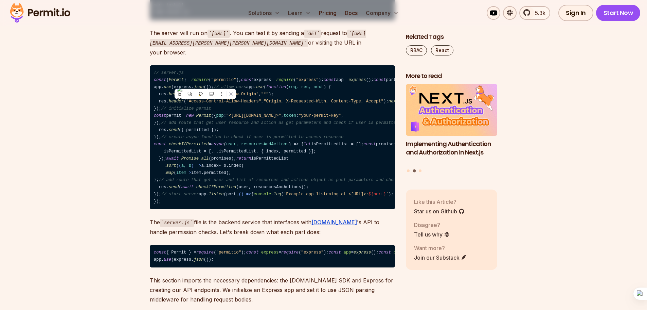
drag, startPoint x: 148, startPoint y: 68, endPoint x: 254, endPoint y: 65, distance: 105.7
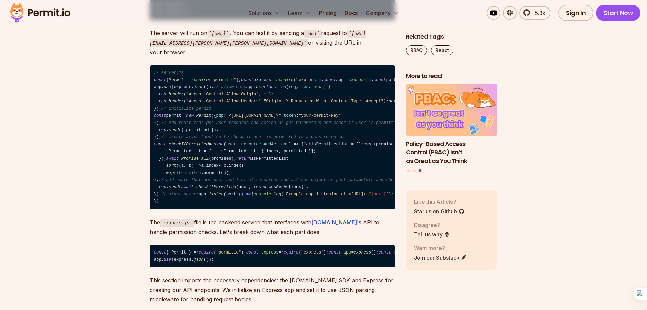
drag, startPoint x: 148, startPoint y: 73, endPoint x: 248, endPoint y: 71, distance: 100.3
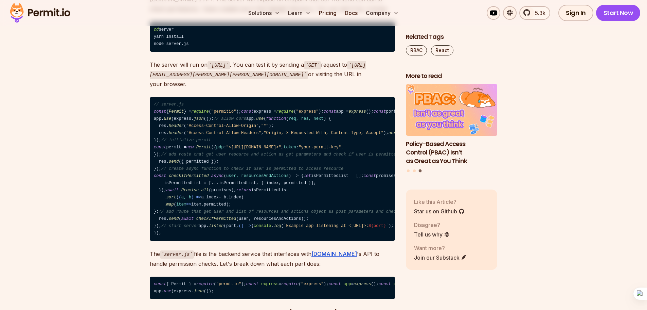
scroll to position [4009, 0]
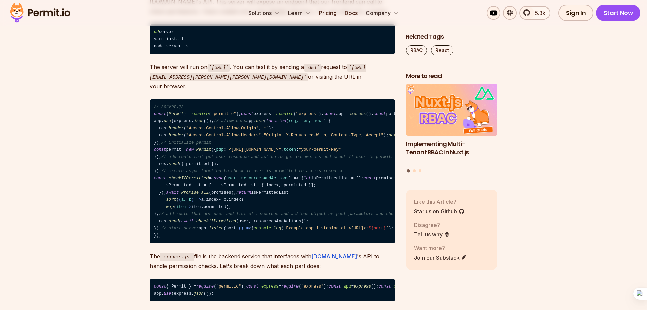
drag, startPoint x: 143, startPoint y: 105, endPoint x: 254, endPoint y: 104, distance: 111.4
click at [254, 104] on section "Table of Contents Role-Based Access Control (RBAC) provides a powerful way to m…" at bounding box center [323, 4] width 647 height 7204
drag, startPoint x: 148, startPoint y: 105, endPoint x: 261, endPoint y: 108, distance: 112.8
click at [261, 108] on section "Table of Contents Role-Based Access Control (RBAC) provides a powerful way to m…" at bounding box center [323, 4] width 647 height 7204
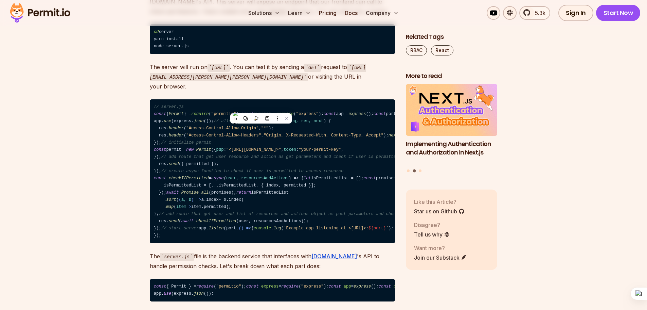
click at [147, 105] on section "Table of Contents Role-Based Access Control (RBAC) provides a powerful way to m…" at bounding box center [323, 4] width 647 height 7204
click at [147, 102] on section "Table of Contents Role-Based Access Control (RBAC) provides a powerful way to m…" at bounding box center [323, 4] width 647 height 7204
drag, startPoint x: 147, startPoint y: 102, endPoint x: 263, endPoint y: 104, distance: 115.5
click at [263, 104] on section "Table of Contents Role-Based Access Control (RBAC) provides a powerful way to m…" at bounding box center [323, 4] width 647 height 7204
click at [178, 16] on p "To check permissions on the frontend, we need to create a server that interacts…" at bounding box center [272, 1] width 245 height 29
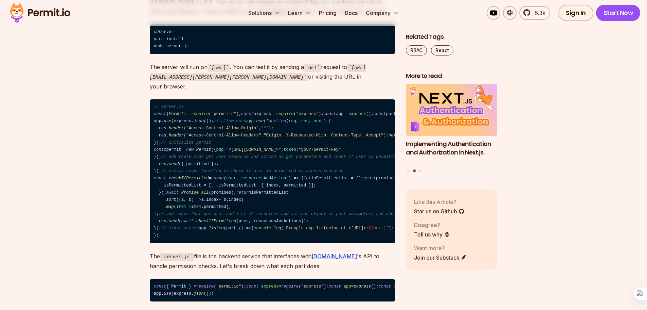
drag, startPoint x: 150, startPoint y: 121, endPoint x: 247, endPoint y: 118, distance: 96.5
click at [247, 16] on p "To check permissions on the frontend, we need to create a server that interacts…" at bounding box center [272, 1] width 245 height 29
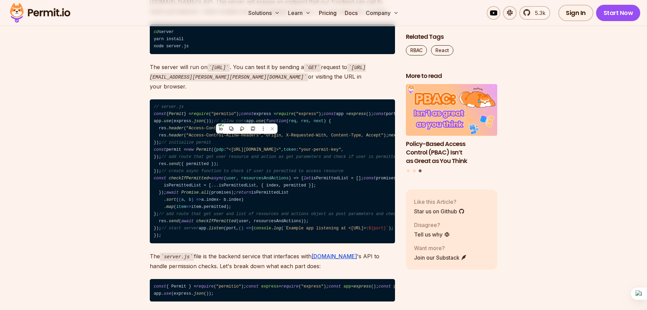
click at [162, 16] on p "To check permissions on the frontend, we need to create a server that interacts…" at bounding box center [272, 1] width 245 height 29
drag, startPoint x: 149, startPoint y: 118, endPoint x: 245, endPoint y: 118, distance: 95.5
click at [245, 16] on p "To check permissions on the frontend, we need to create a server that interacts…" at bounding box center [272, 1] width 245 height 29
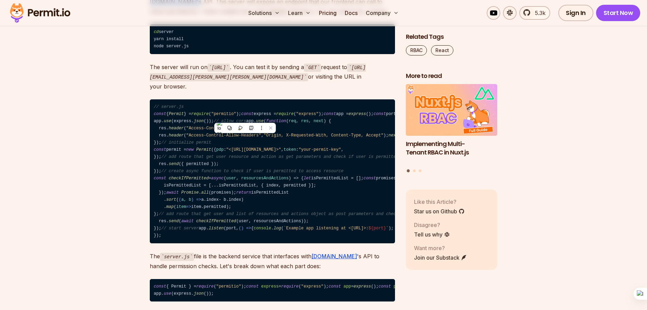
drag, startPoint x: 283, startPoint y: 118, endPoint x: 159, endPoint y: 128, distance: 124.4
click at [159, 16] on p "To check permissions on the frontend, we need to create a server that interacts…" at bounding box center [272, 1] width 245 height 29
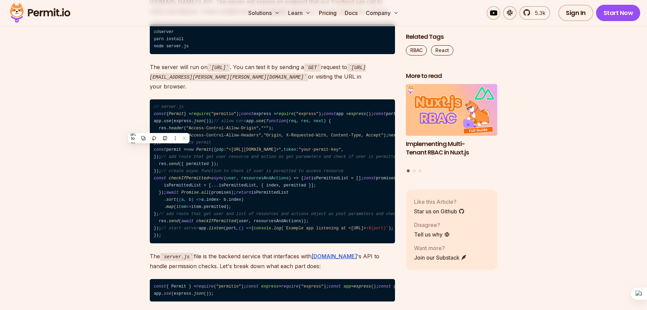
click at [185, 16] on p "To check permissions on the frontend, we need to create a server that interacts…" at bounding box center [272, 1] width 245 height 29
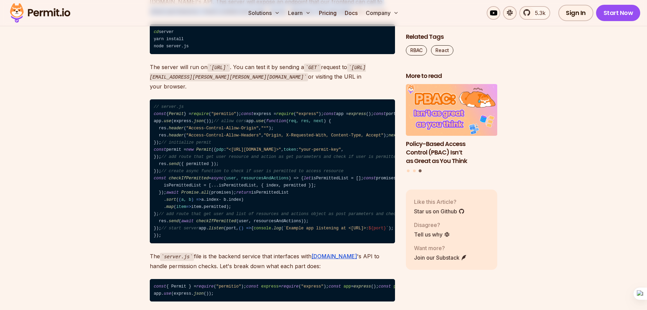
drag, startPoint x: 164, startPoint y: 128, endPoint x: 280, endPoint y: 135, distance: 116.4
click at [280, 16] on p "To check permissions on the frontend, we need to create a server that interacts…" at bounding box center [272, 1] width 245 height 29
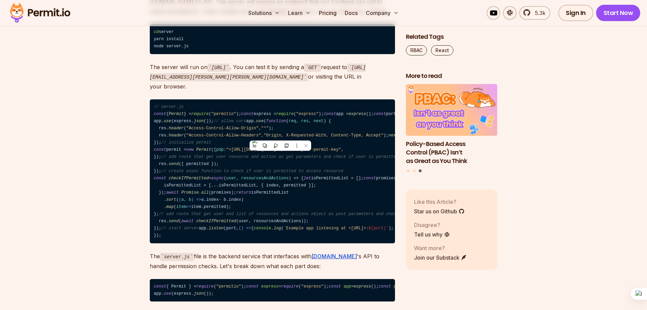
click at [326, 16] on p "To check permissions on the frontend, we need to create a server that interacts…" at bounding box center [272, 1] width 245 height 29
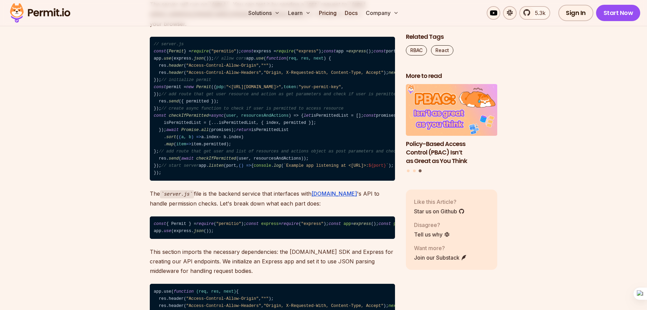
scroll to position [4077, 0]
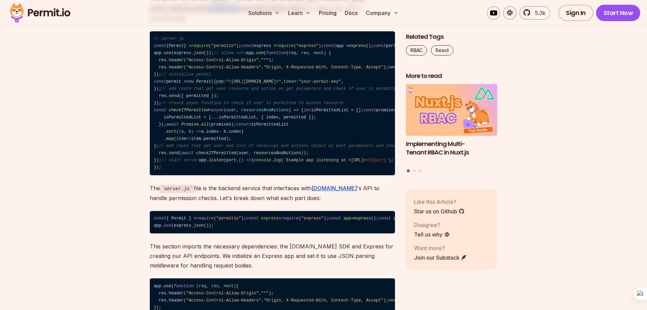
drag, startPoint x: 247, startPoint y: 135, endPoint x: 229, endPoint y: 133, distance: 18.8
click at [222, 14] on code "[URL][EMAIL_ADDRESS][PERSON_NAME][PERSON_NAME][DOMAIN_NAME]" at bounding box center [258, 5] width 216 height 18
click at [286, 14] on code "[URL][EMAIL_ADDRESS][PERSON_NAME][PERSON_NAME][DOMAIN_NAME]" at bounding box center [258, 5] width 216 height 18
click at [281, 14] on code "[URL][EMAIL_ADDRESS][PERSON_NAME][PERSON_NAME][DOMAIN_NAME]" at bounding box center [258, 5] width 216 height 18
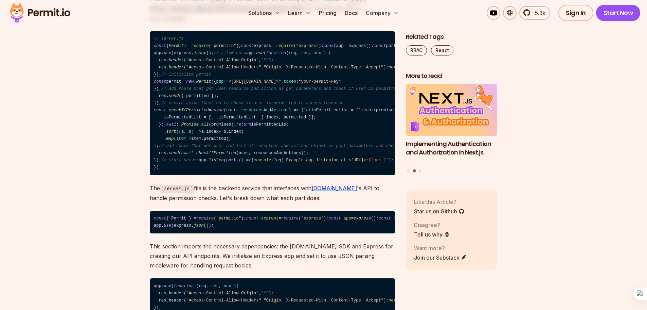
click at [214, 14] on code "[URL][EMAIL_ADDRESS][PERSON_NAME][PERSON_NAME][DOMAIN_NAME]" at bounding box center [258, 5] width 216 height 18
click at [227, 14] on code "[URL][EMAIL_ADDRESS][PERSON_NAME][PERSON_NAME][DOMAIN_NAME]" at bounding box center [258, 5] width 216 height 18
drag, startPoint x: 224, startPoint y: 134, endPoint x: 212, endPoint y: 131, distance: 12.7
click at [212, 14] on code "[URL][EMAIL_ADDRESS][PERSON_NAME][PERSON_NAME][DOMAIN_NAME]" at bounding box center [258, 5] width 216 height 18
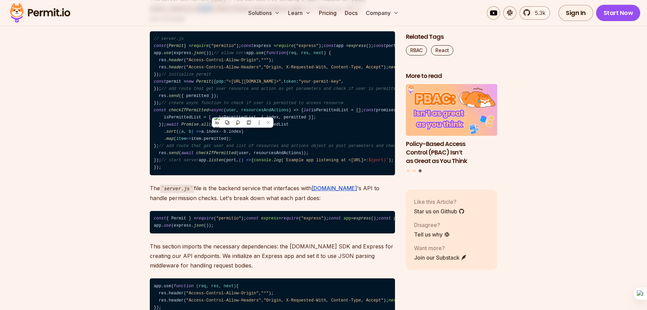
drag, startPoint x: 319, startPoint y: 137, endPoint x: 290, endPoint y: 133, distance: 29.1
click at [288, 14] on code "[URL][EMAIL_ADDRESS][PERSON_NAME][PERSON_NAME][DOMAIN_NAME]" at bounding box center [258, 5] width 216 height 18
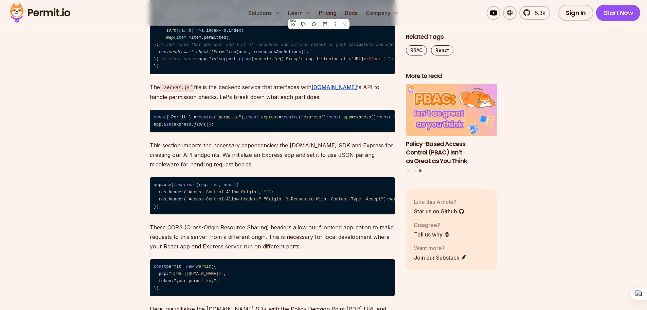
scroll to position [4179, 0]
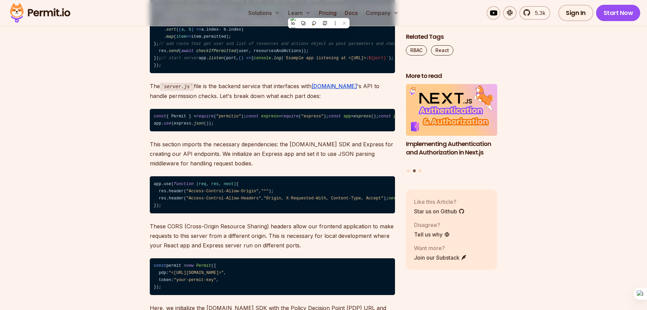
drag, startPoint x: 153, startPoint y: 121, endPoint x: 170, endPoint y: 121, distance: 17.3
click at [170, 73] on code "// server.js const { Permit } = require ( "permitio" ); const express = require…" at bounding box center [272, 1] width 245 height 144
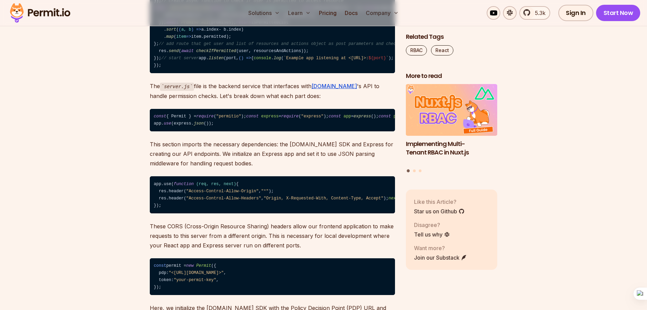
drag, startPoint x: 153, startPoint y: 120, endPoint x: 169, endPoint y: 120, distance: 15.6
click at [169, 73] on code "// server.js const { Permit } = require ( "permitio" ); const express = require…" at bounding box center [272, 1] width 245 height 144
click at [187, 73] on code "// server.js const { Permit } = require ( "permitio" ); const express = require…" at bounding box center [272, 1] width 245 height 144
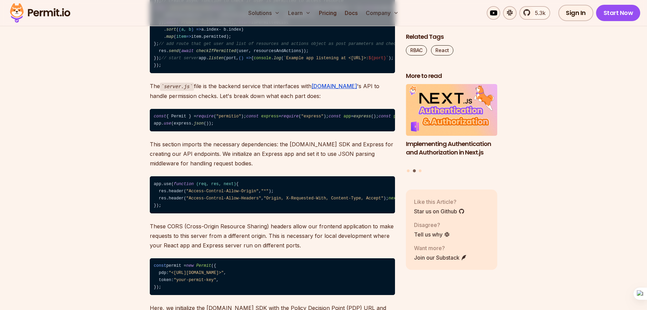
drag, startPoint x: 153, startPoint y: 120, endPoint x: 169, endPoint y: 121, distance: 16.1
click at [169, 73] on code "// server.js const { Permit } = require ( "permitio" ); const express = require…" at bounding box center [272, 1] width 245 height 144
drag, startPoint x: 172, startPoint y: 121, endPoint x: 190, endPoint y: 119, distance: 18.4
click at [190, 73] on code "// server.js const { Permit } = require ( "permitio" ); const express = require…" at bounding box center [272, 1] width 245 height 144
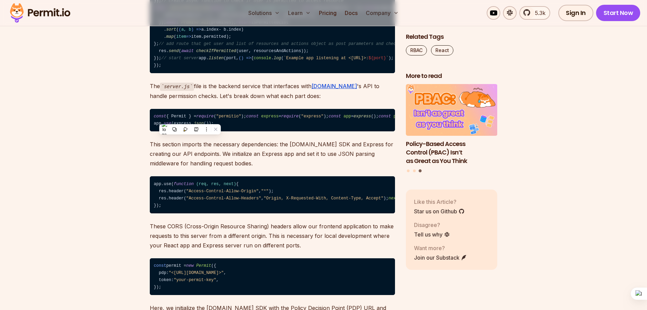
drag, startPoint x: 201, startPoint y: 118, endPoint x: 207, endPoint y: 118, distance: 5.4
drag, startPoint x: 207, startPoint y: 118, endPoint x: 218, endPoint y: 119, distance: 11.6
click at [228, 73] on code "// server.js const { Permit } = require ( "permitio" ); const express = require…" at bounding box center [272, 1] width 245 height 144
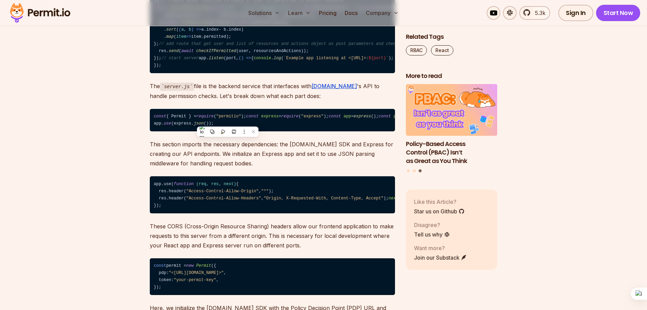
drag, startPoint x: 226, startPoint y: 120, endPoint x: 196, endPoint y: 119, distance: 30.2
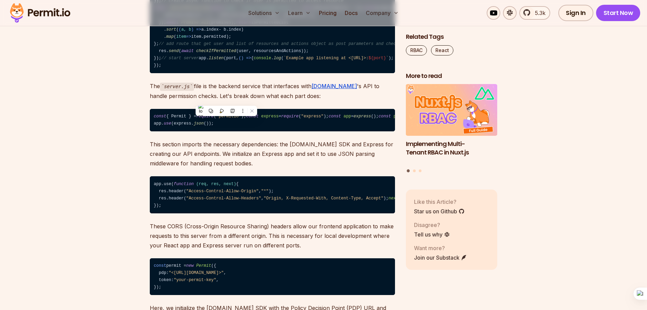
click at [183, 73] on code "// server.js const { Permit } = require ( "permitio" ); const express = require…" at bounding box center [272, 1] width 245 height 144
drag, startPoint x: 159, startPoint y: 128, endPoint x: 192, endPoint y: 128, distance: 33.3
click at [179, 73] on code "// server.js const { Permit } = require ( "permitio" ); const express = require…" at bounding box center [272, 1] width 245 height 144
click at [252, 73] on code "// server.js const { Permit } = require ( "permitio" ); const express = require…" at bounding box center [272, 1] width 245 height 144
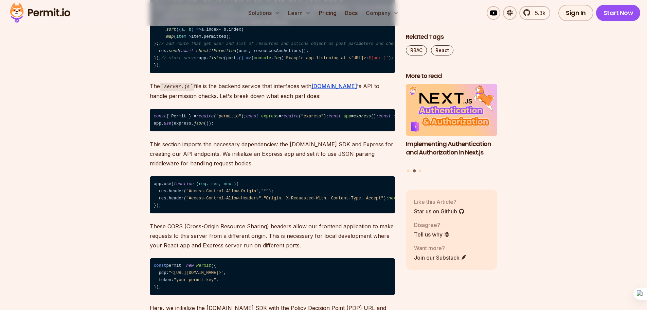
drag, startPoint x: 164, startPoint y: 148, endPoint x: 183, endPoint y: 147, distance: 19.4
drag, startPoint x: 183, startPoint y: 147, endPoint x: 227, endPoint y: 147, distance: 43.8
drag, startPoint x: 229, startPoint y: 146, endPoint x: 263, endPoint y: 147, distance: 34.3
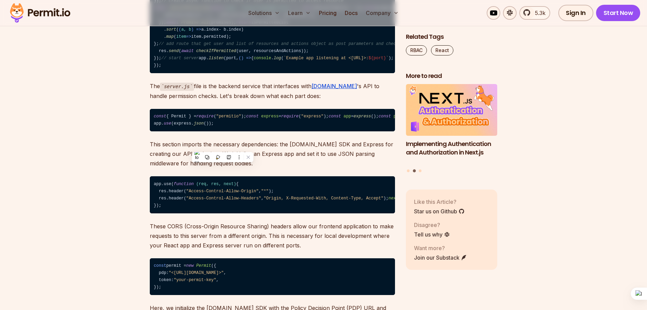
click at [275, 73] on code "// server.js const { Permit } = require ( "permitio" ); const express = require…" at bounding box center [272, 1] width 245 height 144
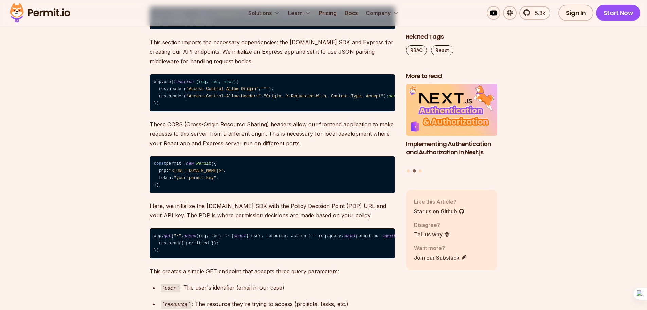
scroll to position [4247, 0]
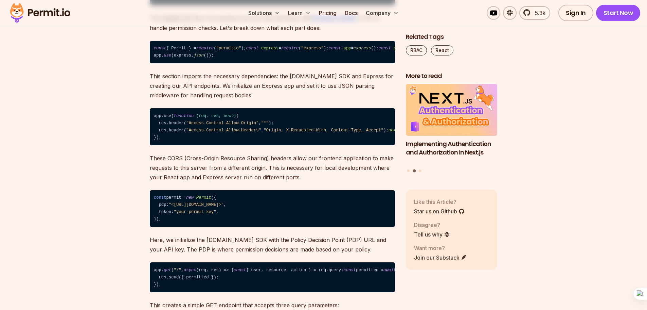
drag, startPoint x: 176, startPoint y: 97, endPoint x: 157, endPoint y: 92, distance: 20.3
drag, startPoint x: 160, startPoint y: 138, endPoint x: 173, endPoint y: 139, distance: 13.0
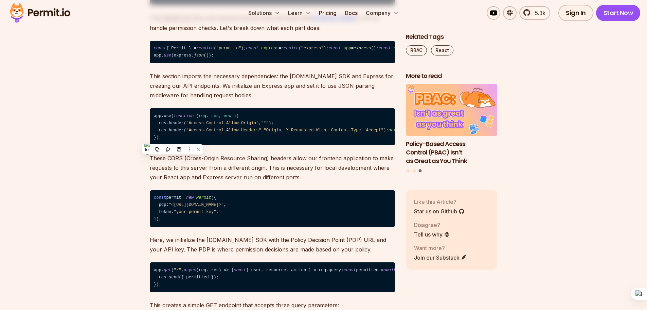
drag, startPoint x: 177, startPoint y: 139, endPoint x: 208, endPoint y: 135, distance: 31.1
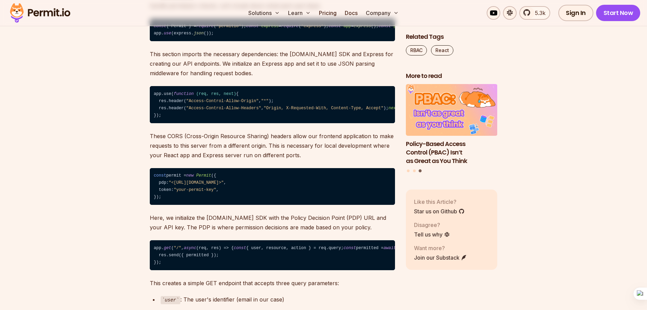
scroll to position [4281, 0]
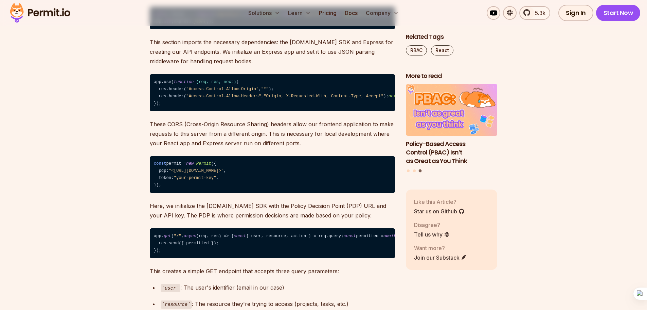
drag, startPoint x: 179, startPoint y: 132, endPoint x: 175, endPoint y: 135, distance: 4.1
drag, startPoint x: 198, startPoint y: 133, endPoint x: 208, endPoint y: 133, distance: 9.9
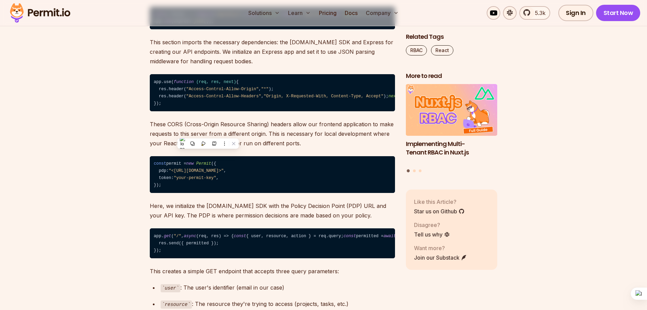
drag, startPoint x: 212, startPoint y: 131, endPoint x: 218, endPoint y: 131, distance: 6.1
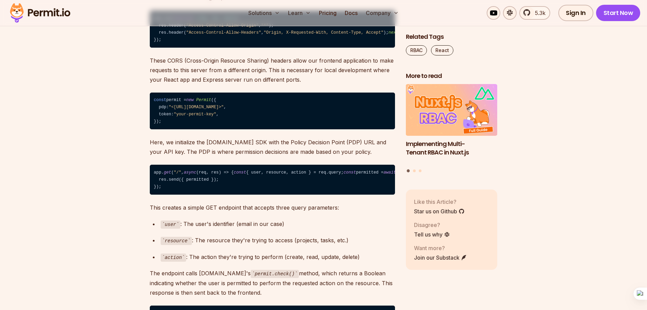
scroll to position [4315, 0]
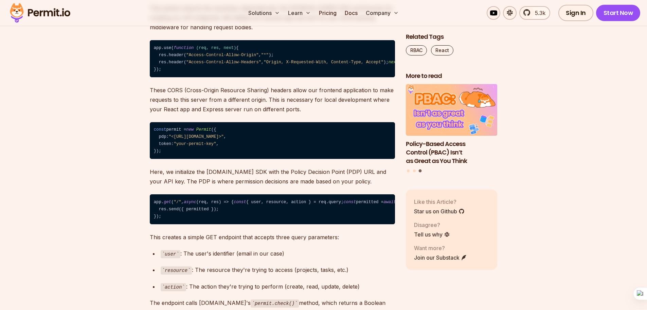
drag, startPoint x: 160, startPoint y: 92, endPoint x: 373, endPoint y: 90, distance: 212.7
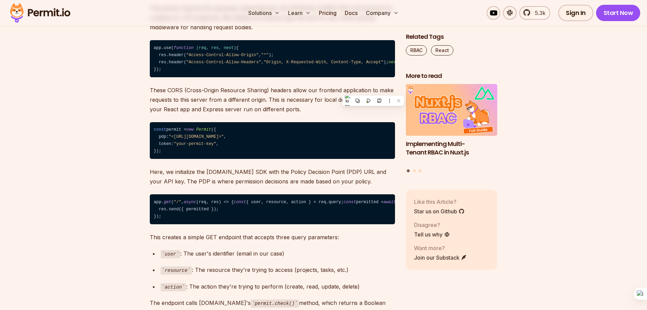
click at [415, 171] on button "Go to slide 2" at bounding box center [414, 170] width 3 height 3
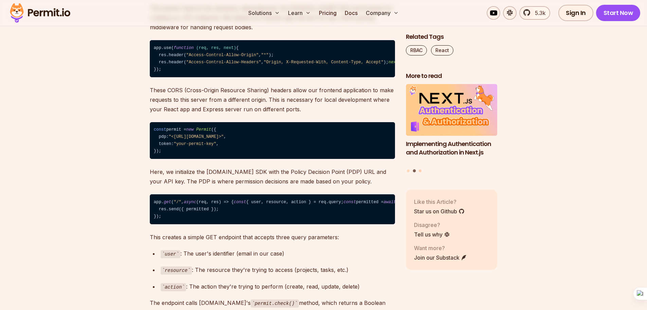
click at [421, 171] on button "Go to slide 3" at bounding box center [420, 170] width 3 height 3
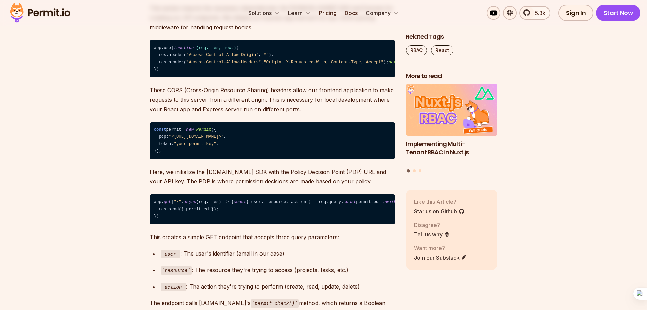
drag, startPoint x: 172, startPoint y: 98, endPoint x: 179, endPoint y: 99, distance: 7.3
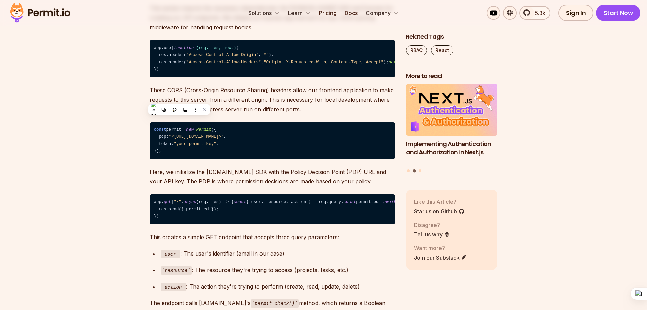
drag, startPoint x: 184, startPoint y: 99, endPoint x: 194, endPoint y: 101, distance: 10.3
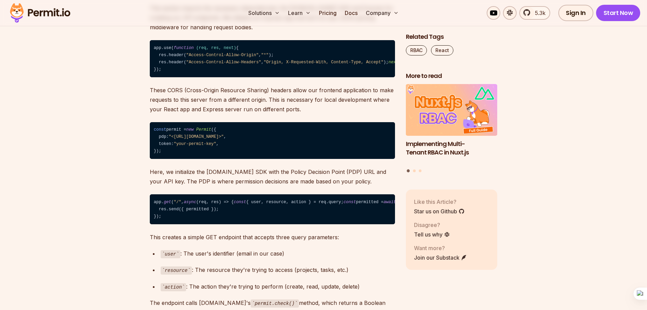
drag, startPoint x: 242, startPoint y: 113, endPoint x: 294, endPoint y: 114, distance: 51.3
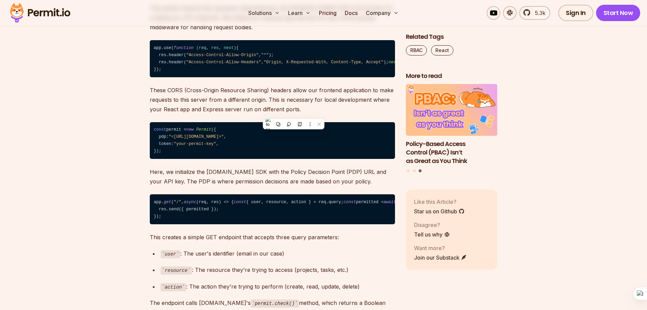
drag, startPoint x: 155, startPoint y: 121, endPoint x: 164, endPoint y: 121, distance: 8.5
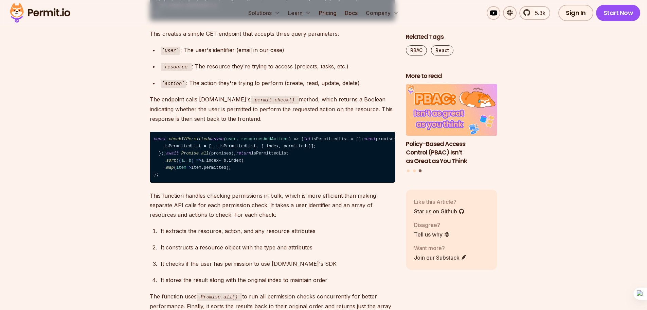
scroll to position [4519, 0]
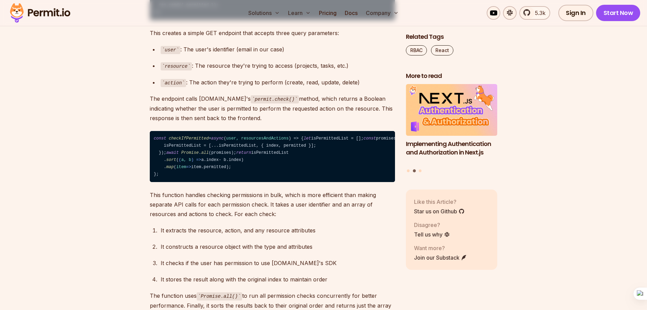
drag, startPoint x: 199, startPoint y: 152, endPoint x: 302, endPoint y: 153, distance: 103.0
drag, startPoint x: 163, startPoint y: 166, endPoint x: 164, endPoint y: 170, distance: 3.9
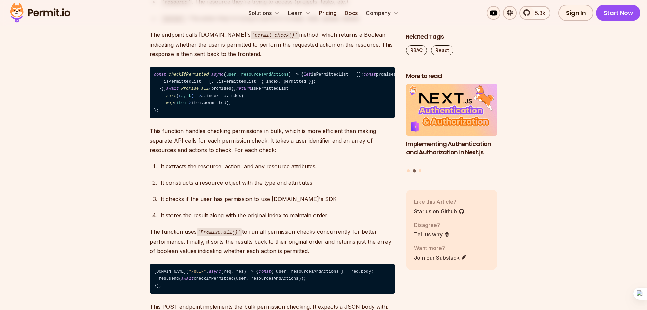
scroll to position [4587, 0]
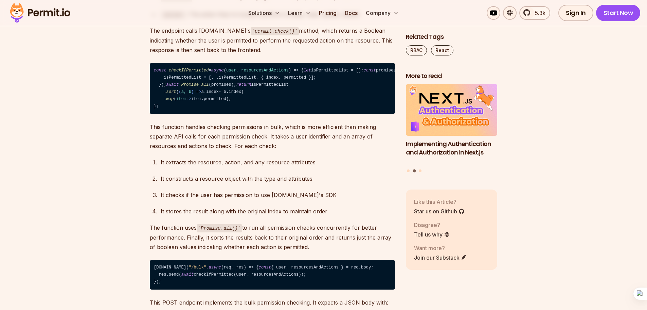
drag, startPoint x: 157, startPoint y: 154, endPoint x: 281, endPoint y: 168, distance: 125.1
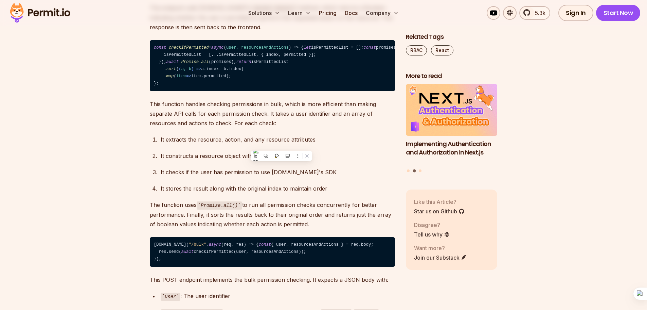
scroll to position [4620, 0]
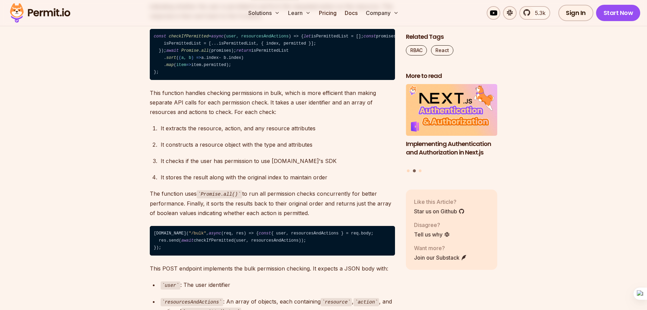
drag, startPoint x: 162, startPoint y: 119, endPoint x: 225, endPoint y: 141, distance: 66.1
drag, startPoint x: 154, startPoint y: 160, endPoint x: 170, endPoint y: 157, distance: 16.1
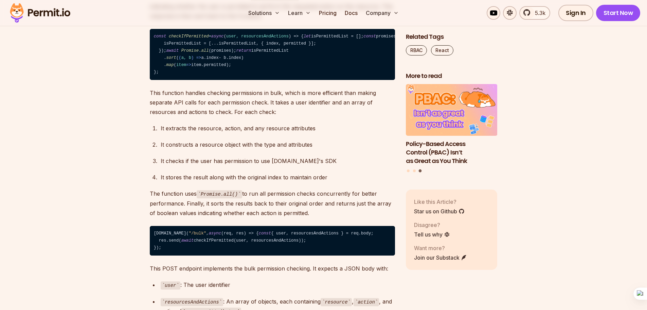
drag, startPoint x: 153, startPoint y: 157, endPoint x: 172, endPoint y: 159, distance: 18.4
drag, startPoint x: 153, startPoint y: 158, endPoint x: 167, endPoint y: 160, distance: 14.1
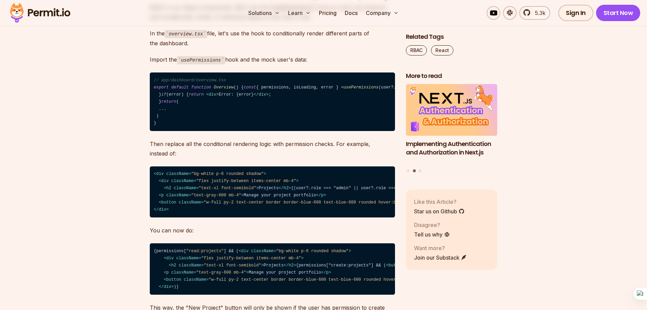
scroll to position [5470, 0]
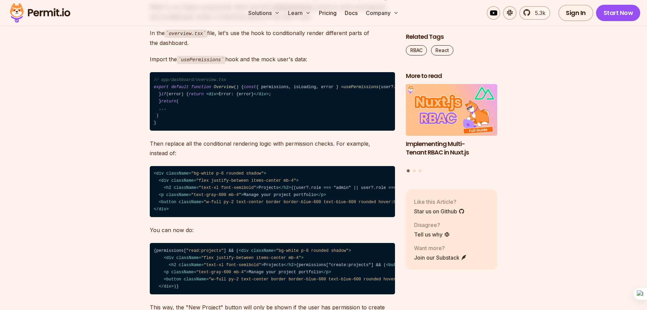
drag, startPoint x: 228, startPoint y: 112, endPoint x: 273, endPoint y: 112, distance: 45.2
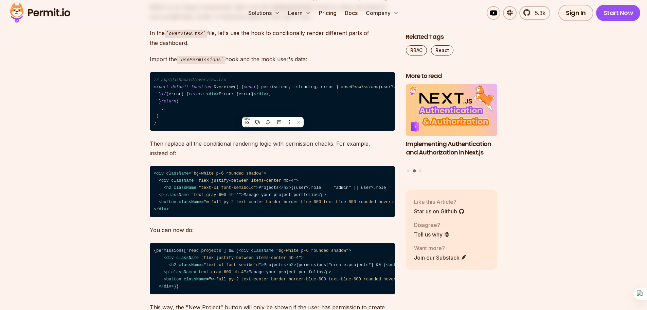
drag, startPoint x: 147, startPoint y: 109, endPoint x: 212, endPoint y: 106, distance: 64.6
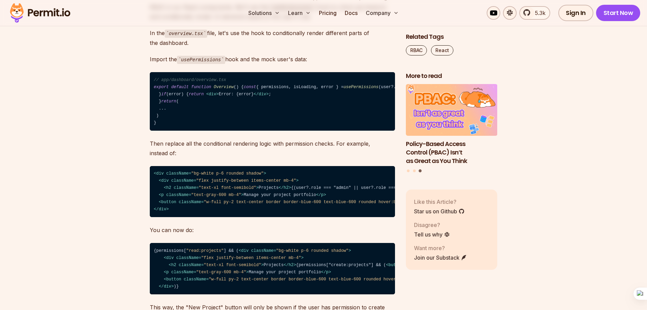
drag, startPoint x: 151, startPoint y: 110, endPoint x: 207, endPoint y: 110, distance: 56.1
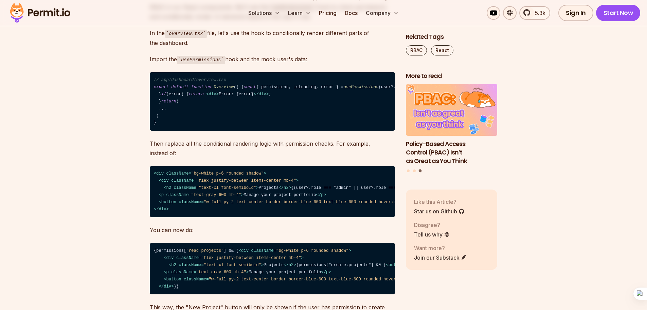
drag, startPoint x: 154, startPoint y: 163, endPoint x: 182, endPoint y: 164, distance: 28.2
drag, startPoint x: 224, startPoint y: 161, endPoint x: 254, endPoint y: 162, distance: 29.6
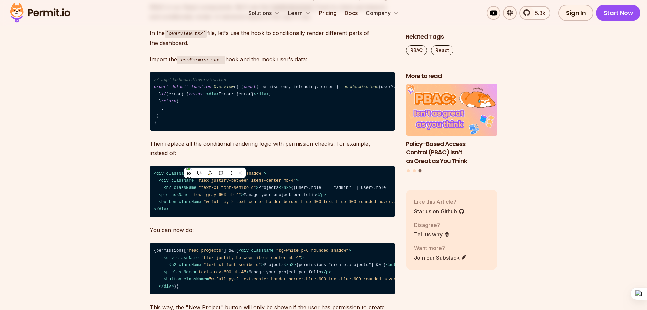
drag, startPoint x: 266, startPoint y: 162, endPoint x: 288, endPoint y: 163, distance: 21.4
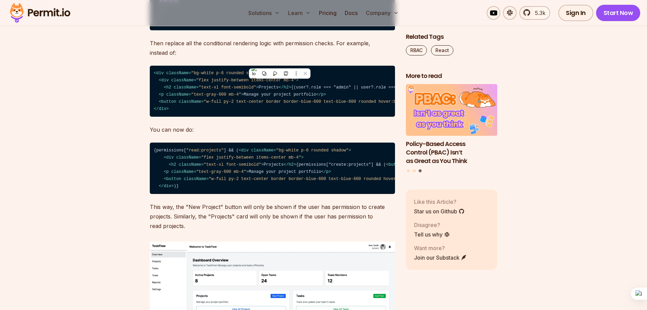
scroll to position [5572, 0]
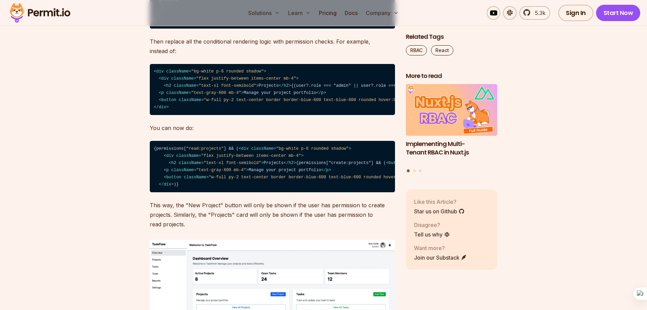
drag, startPoint x: 208, startPoint y: 67, endPoint x: 227, endPoint y: 67, distance: 18.7
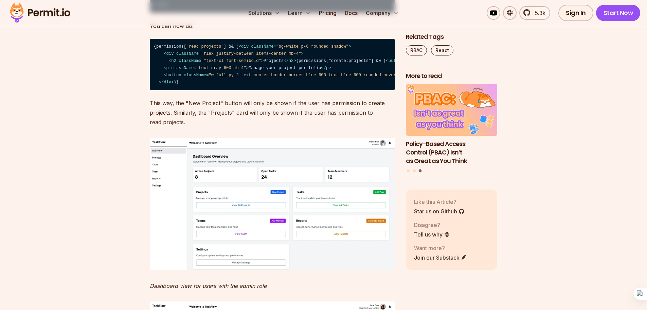
scroll to position [5708, 0]
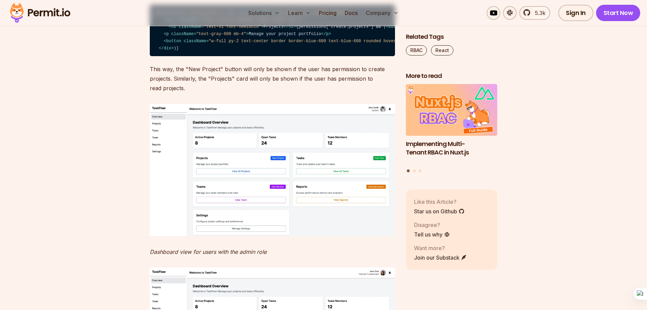
drag, startPoint x: 161, startPoint y: 183, endPoint x: 214, endPoint y: 182, distance: 53.4
drag, startPoint x: 172, startPoint y: 189, endPoint x: 203, endPoint y: 186, distance: 31.4
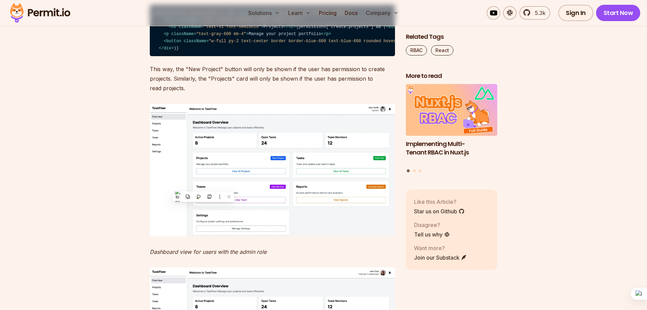
drag, startPoint x: 169, startPoint y: 197, endPoint x: 223, endPoint y: 199, distance: 54.4
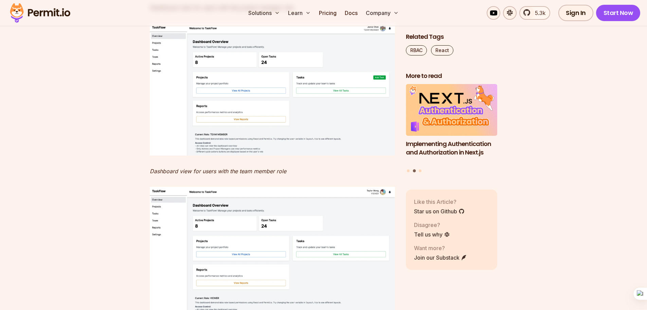
scroll to position [6047, 0]
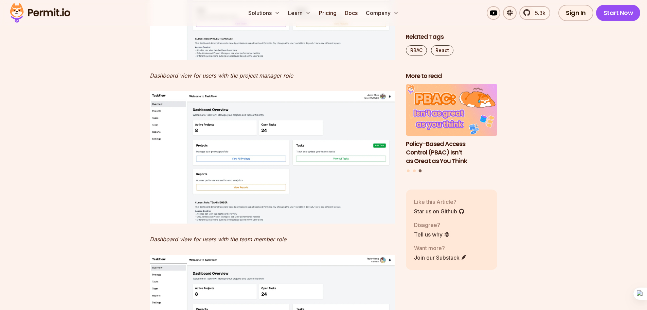
drag, startPoint x: 285, startPoint y: 154, endPoint x: 286, endPoint y: 159, distance: 4.7
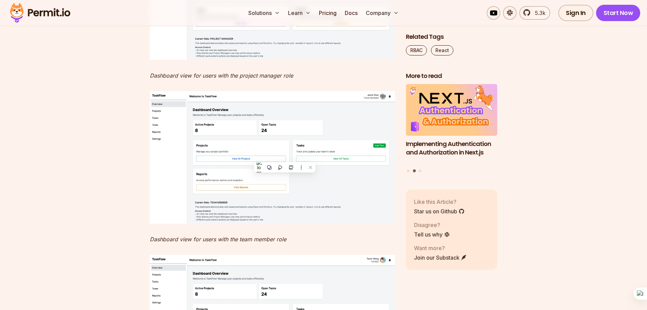
click at [432, 175] on div "Related Tags RBAC React More to read Implementing Authentication and Authorizat…" at bounding box center [452, 167] width 92 height 269
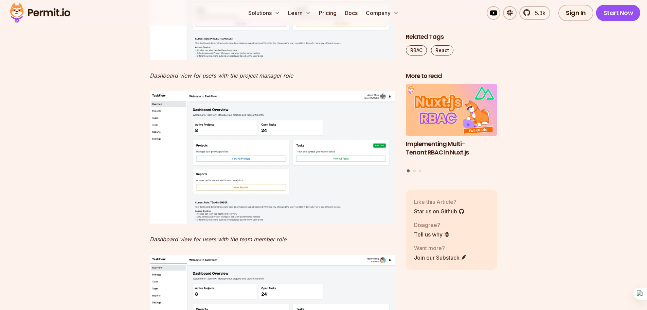
click at [229, 25] on div "Solutions Learn Pricing Docs Company 5.3k Sign In Start Now" at bounding box center [323, 13] width 647 height 26
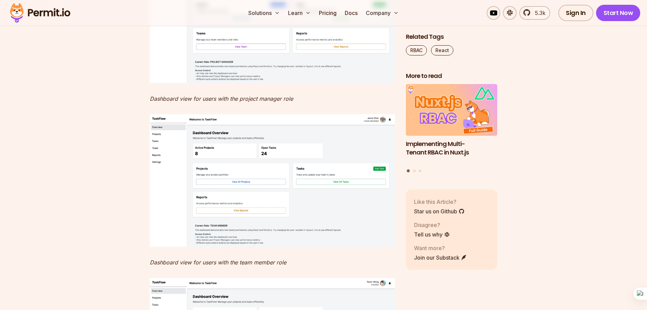
scroll to position [6013, 0]
